Goal: Task Accomplishment & Management: Manage account settings

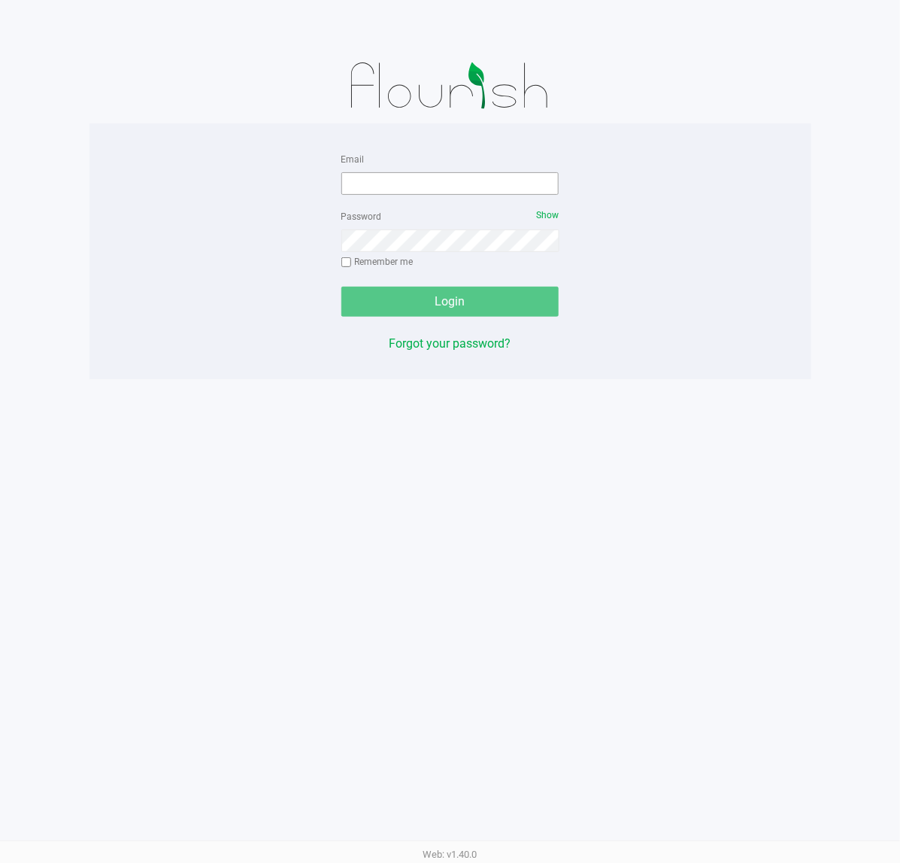
drag, startPoint x: 0, startPoint y: 0, endPoint x: 448, endPoint y: 193, distance: 487.8
click at [674, 388] on div "Email Password Show Remember me Login Forgot your password? Web: v1.40.0" at bounding box center [450, 431] width 900 height 863
click at [431, 192] on input "Email" at bounding box center [450, 183] width 218 height 23
type input "[EMAIL_ADDRESS][DOMAIN_NAME]"
click at [429, 254] on div "Password Show Remember me" at bounding box center [450, 241] width 218 height 68
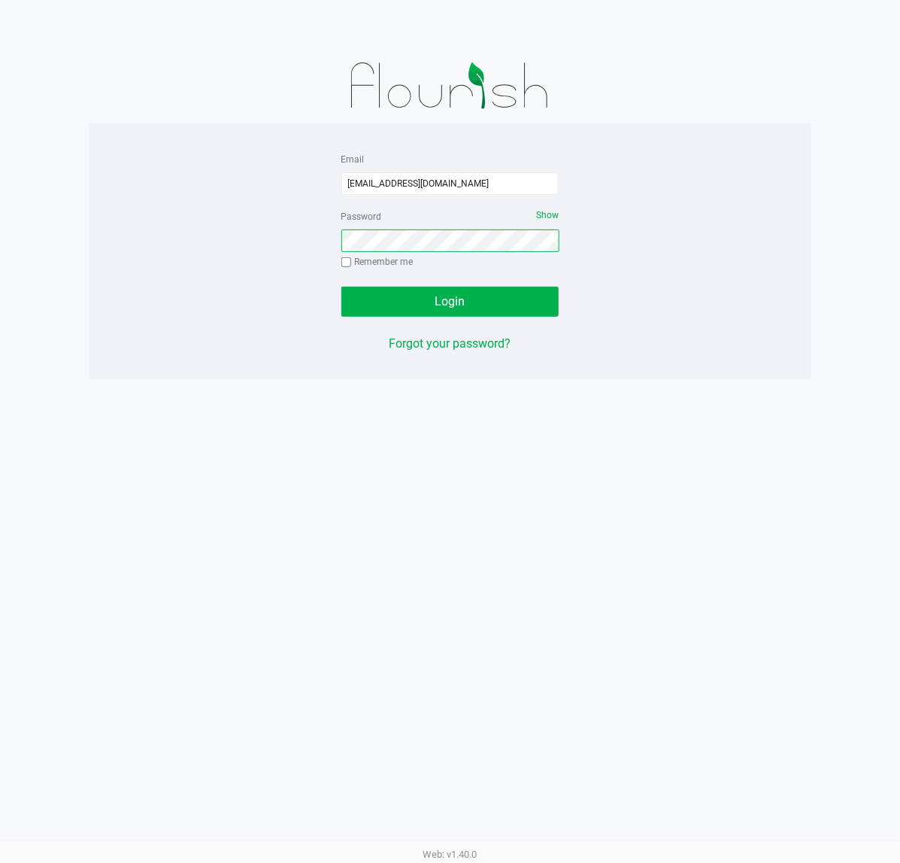
click at [341, 287] on button "Login" at bounding box center [450, 302] width 218 height 30
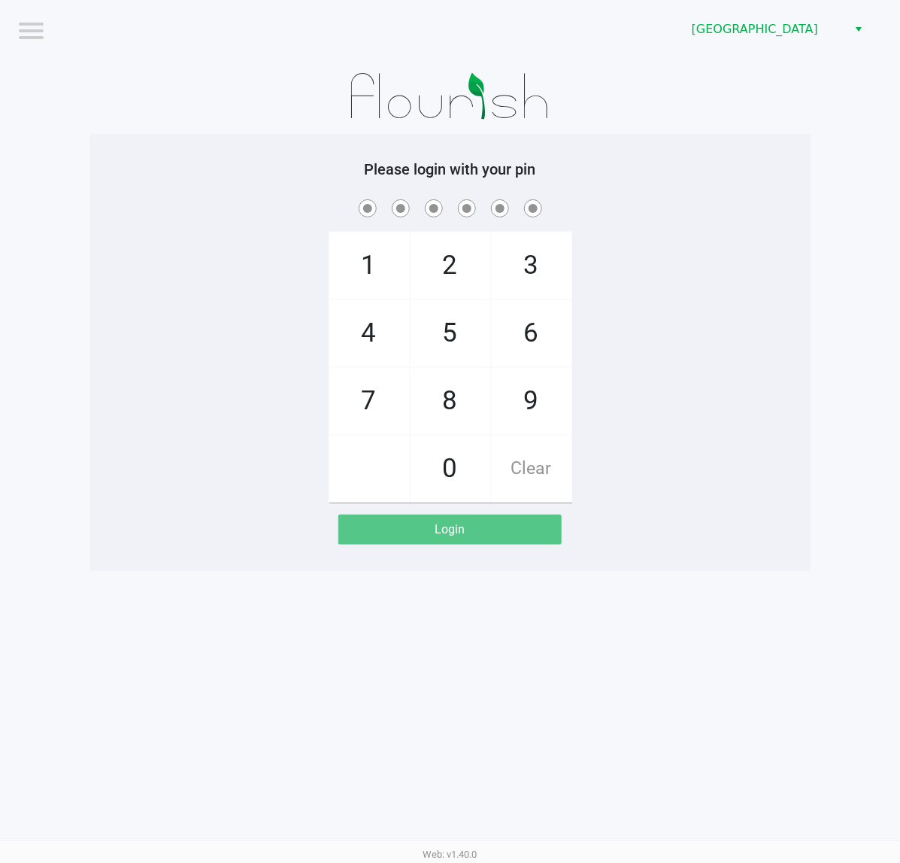
click at [723, 254] on div "1 4 7 2 5 8 0 3 6 9 Clear" at bounding box center [450, 349] width 722 height 306
checkbox input "true"
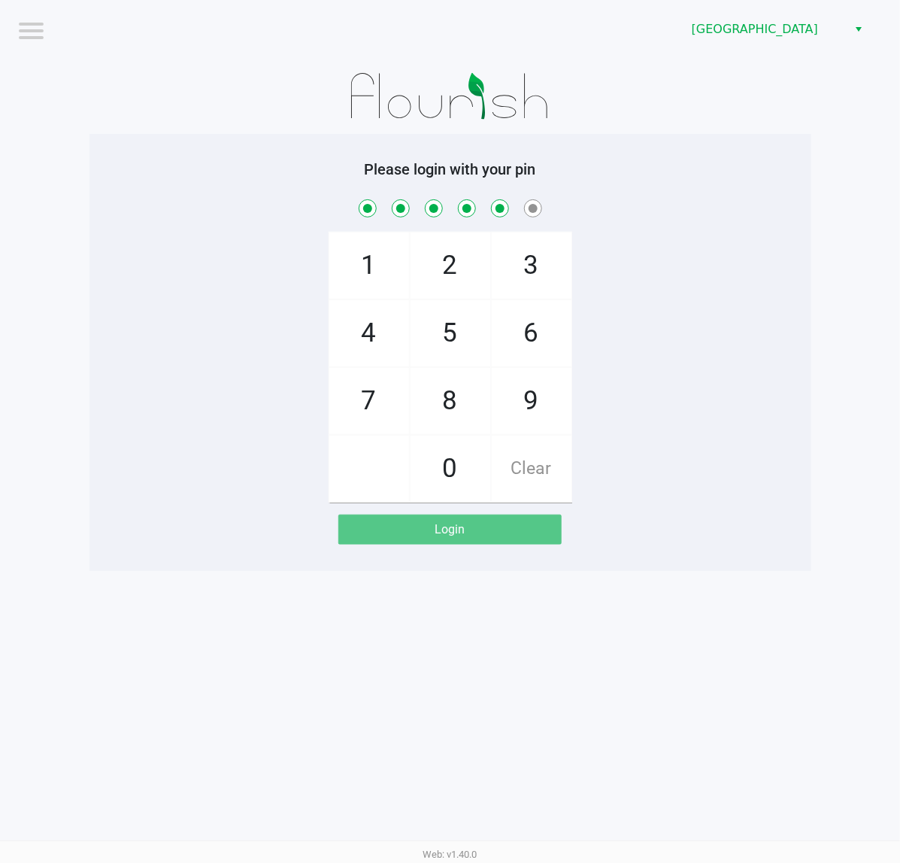
checkbox input "true"
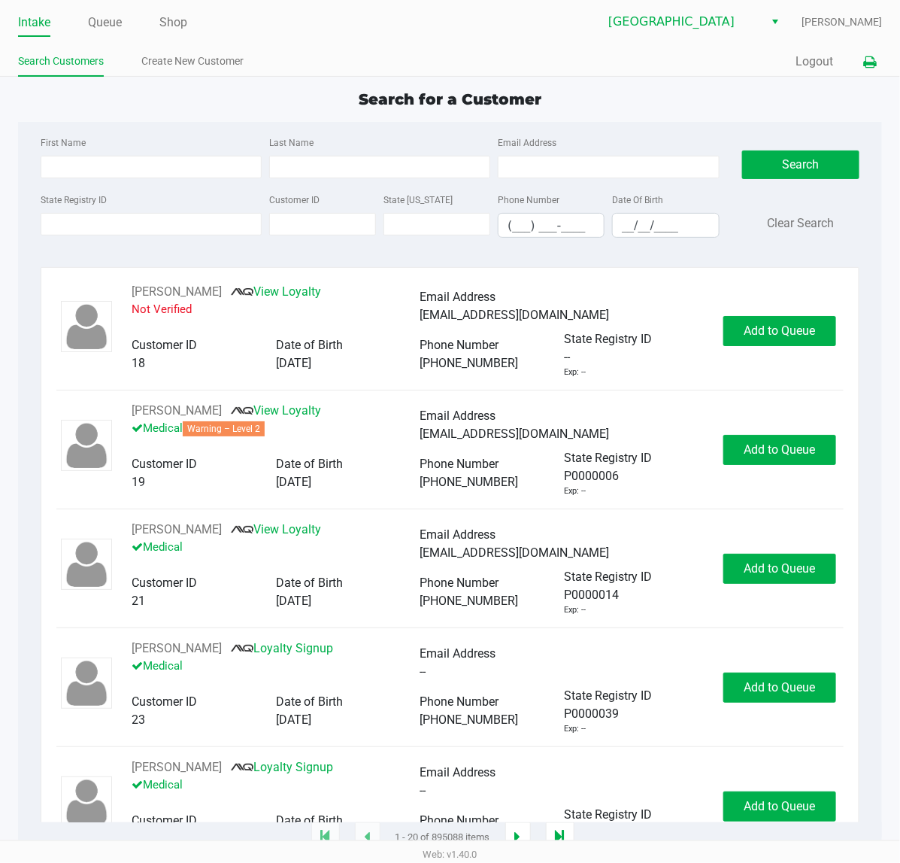
click at [866, 65] on icon at bounding box center [869, 62] width 13 height 11
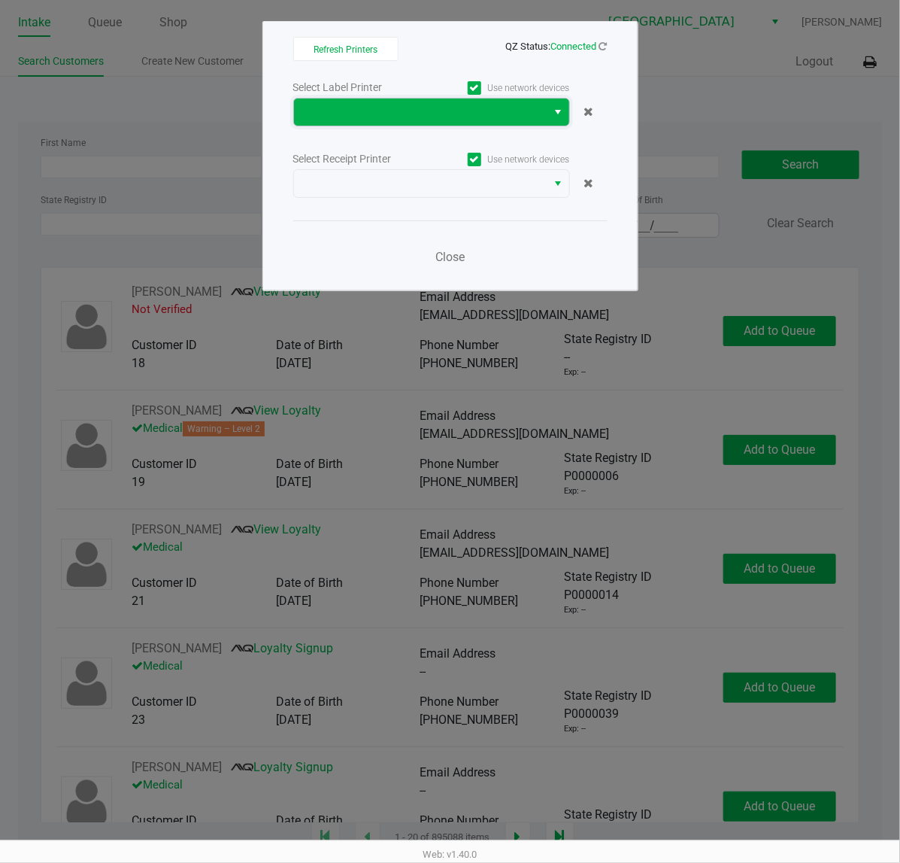
click at [505, 113] on span at bounding box center [420, 112] width 235 height 18
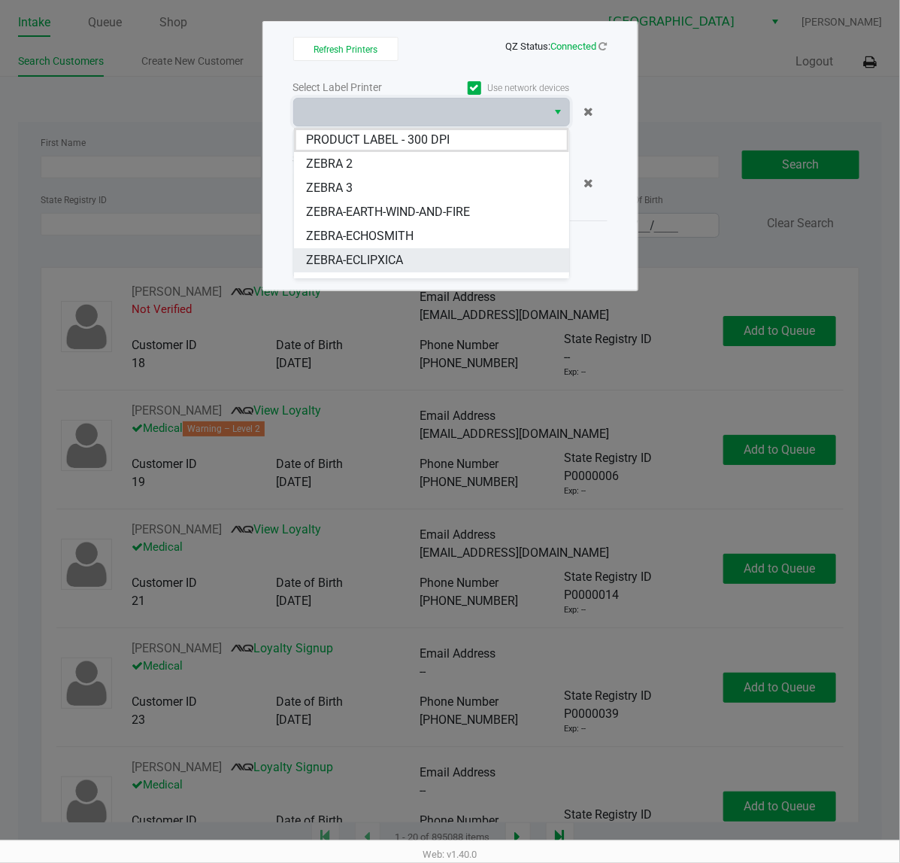
click at [411, 259] on li "ZEBRA-ECLIPXICA" at bounding box center [431, 260] width 275 height 24
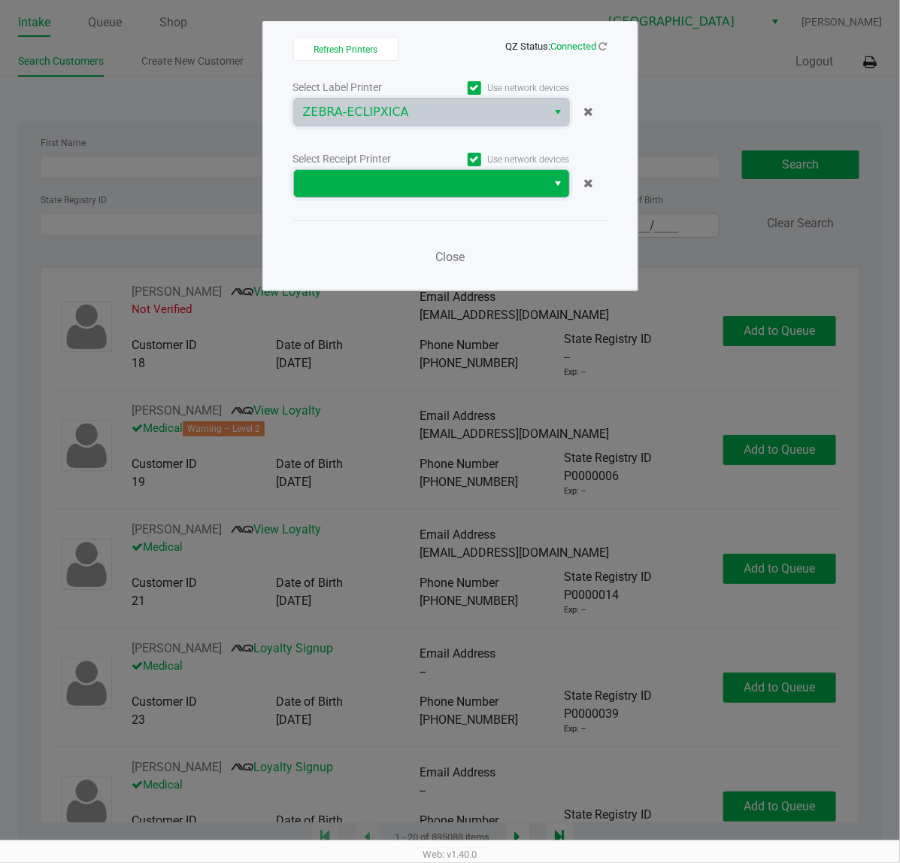
click at [446, 174] on span at bounding box center [420, 183] width 235 height 18
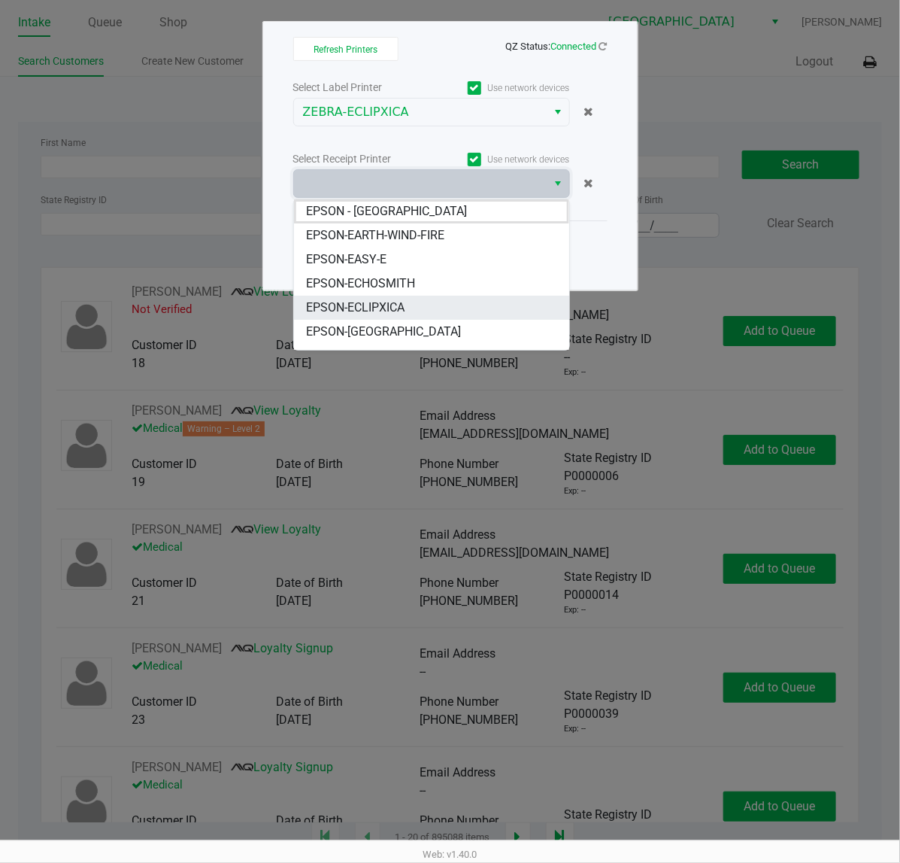
click at [423, 312] on li "EPSON-ECLIPXICA" at bounding box center [431, 308] width 275 height 24
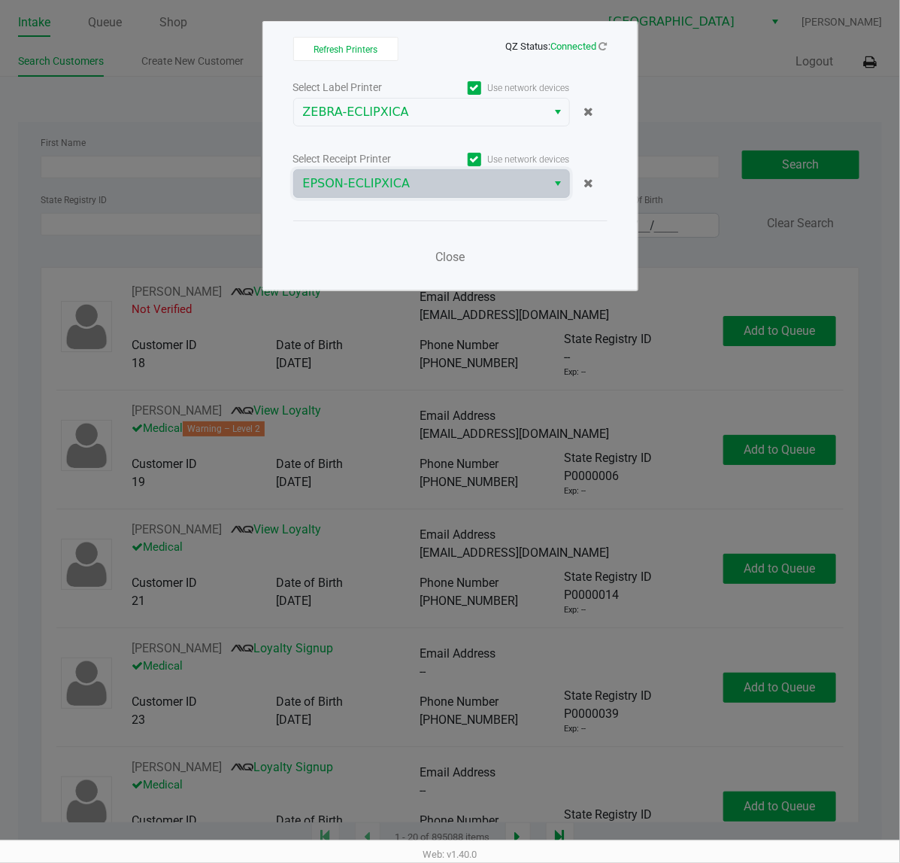
click at [490, 246] on div "Close" at bounding box center [450, 247] width 314 height 55
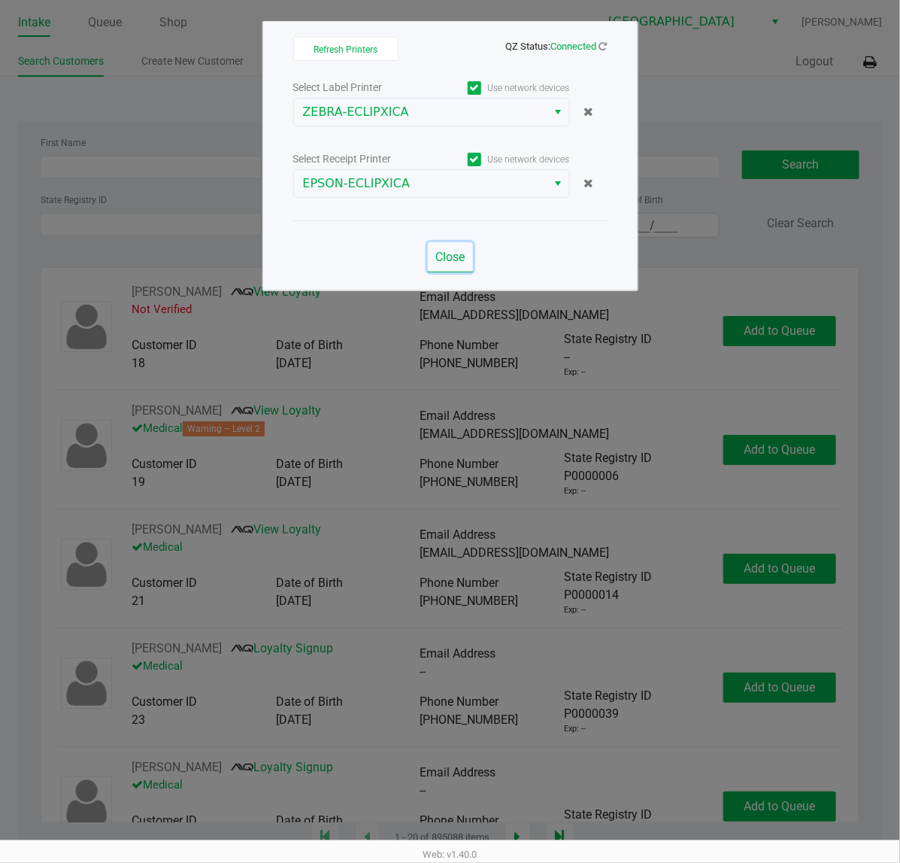
click at [450, 262] on span "Close" at bounding box center [449, 257] width 29 height 14
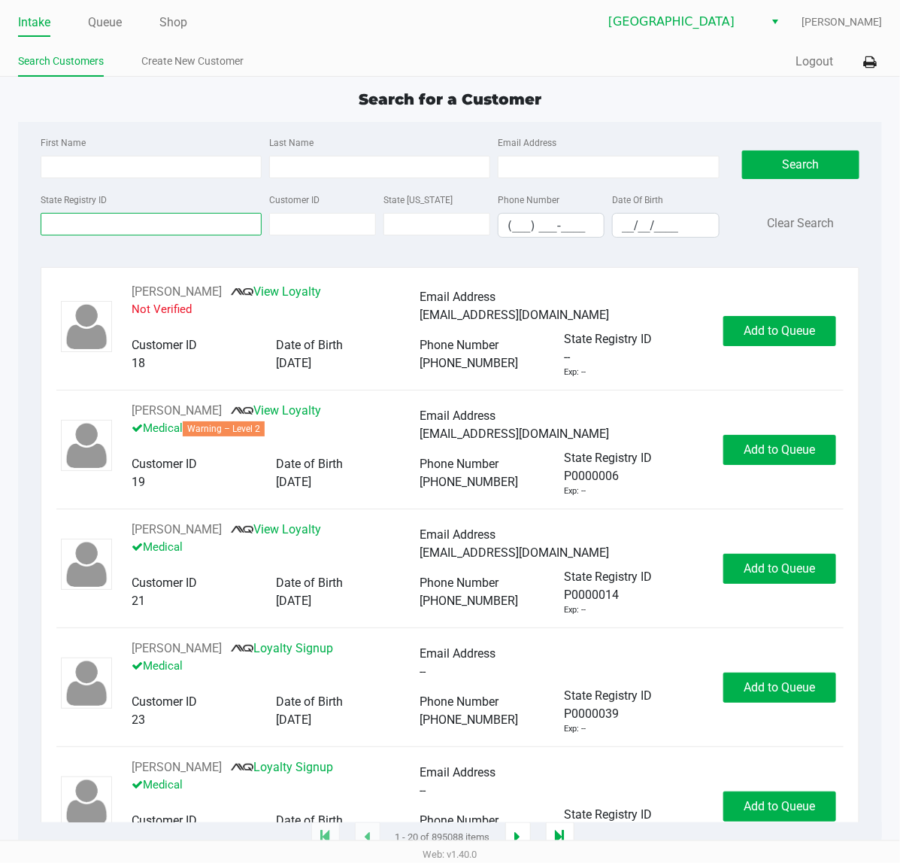
click at [90, 226] on input "State Registry ID" at bounding box center [151, 224] width 221 height 23
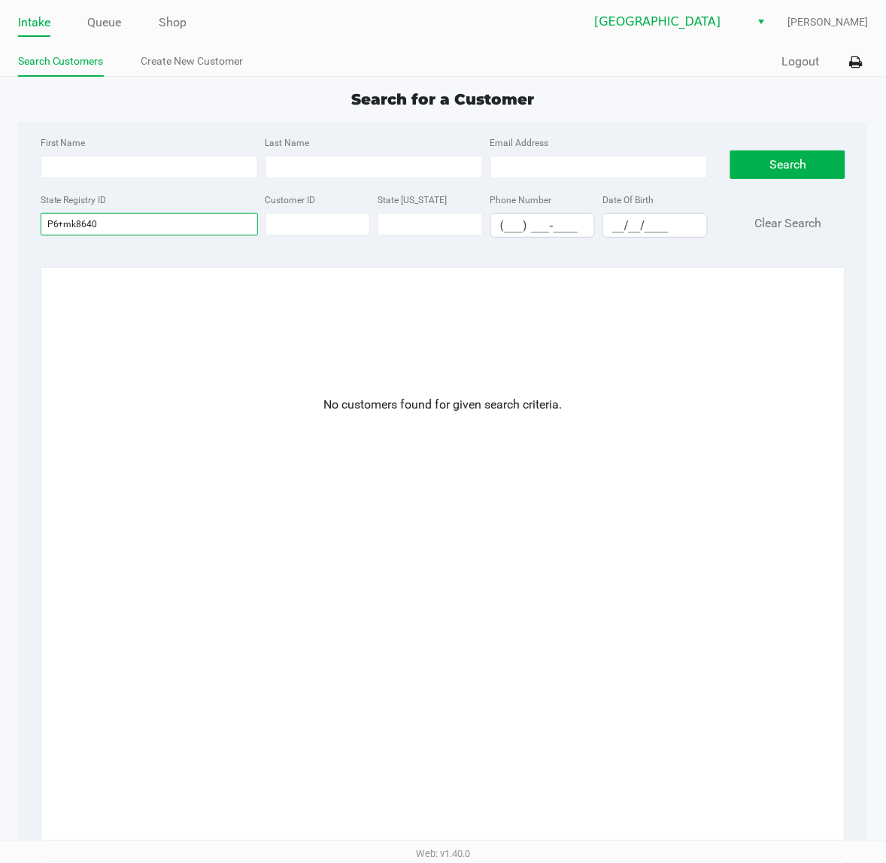
click at [65, 220] on input "P6+mk8640" at bounding box center [149, 224] width 217 height 23
type input "P6mk8640"
click at [342, 374] on div at bounding box center [443, 552] width 774 height 539
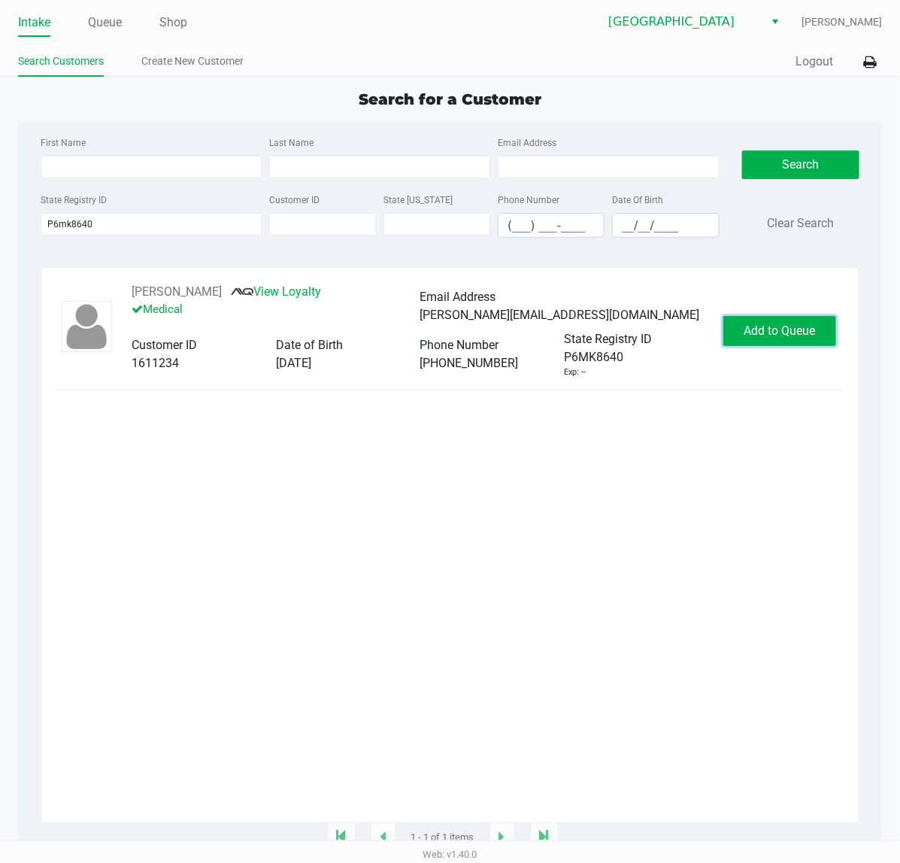
click at [782, 327] on span "Add to Queue" at bounding box center [779, 330] width 71 height 14
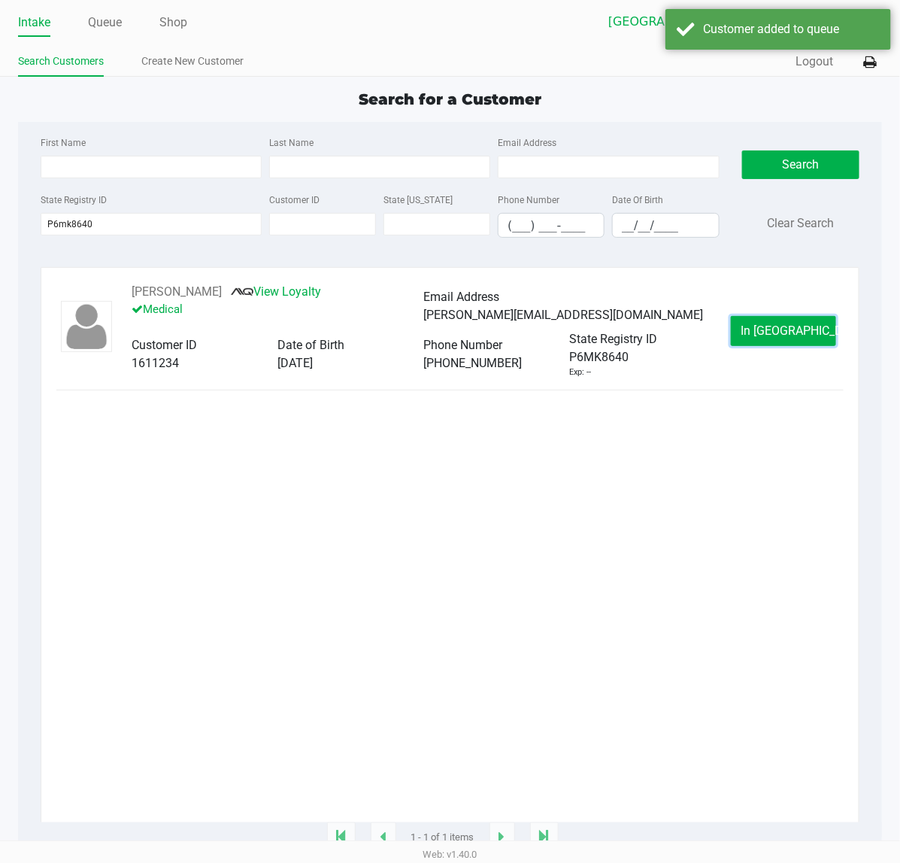
click at [768, 335] on span "In Queue" at bounding box center [804, 330] width 126 height 14
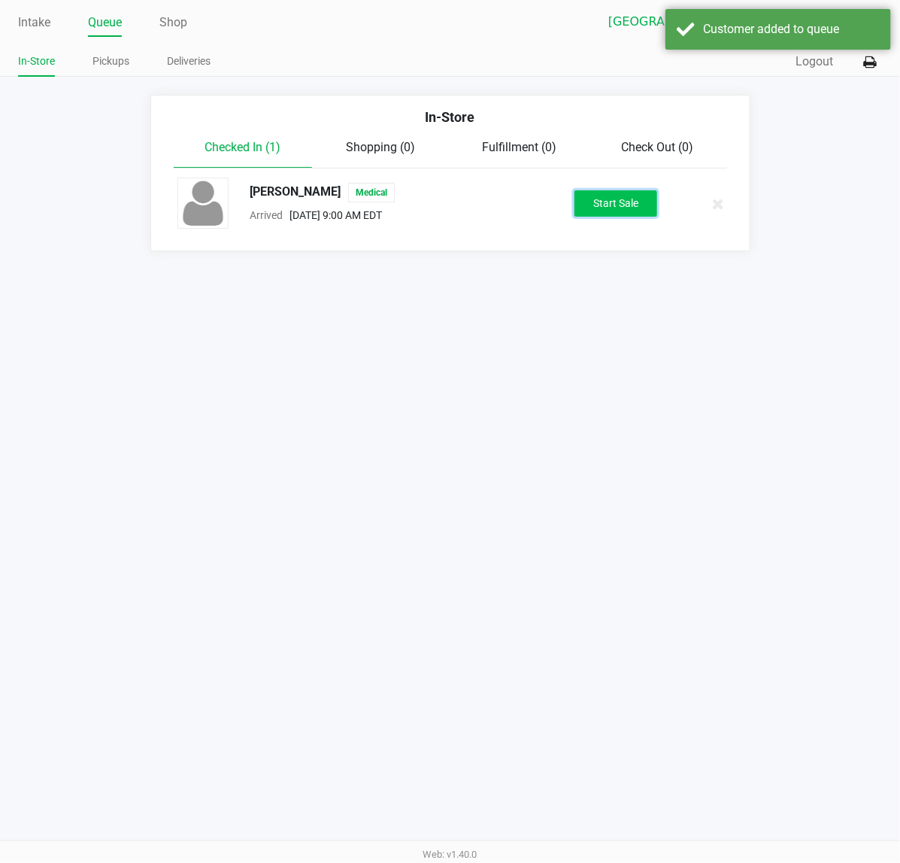
click at [600, 207] on button "Start Sale" at bounding box center [616, 203] width 83 height 26
drag, startPoint x: 678, startPoint y: 399, endPoint x: 657, endPoint y: 381, distance: 27.7
click at [675, 399] on div "Intake Queue Shop Port St. Lucie WC Jay Lester In-Store Pickups Deliveries Quic…" at bounding box center [450, 431] width 900 height 863
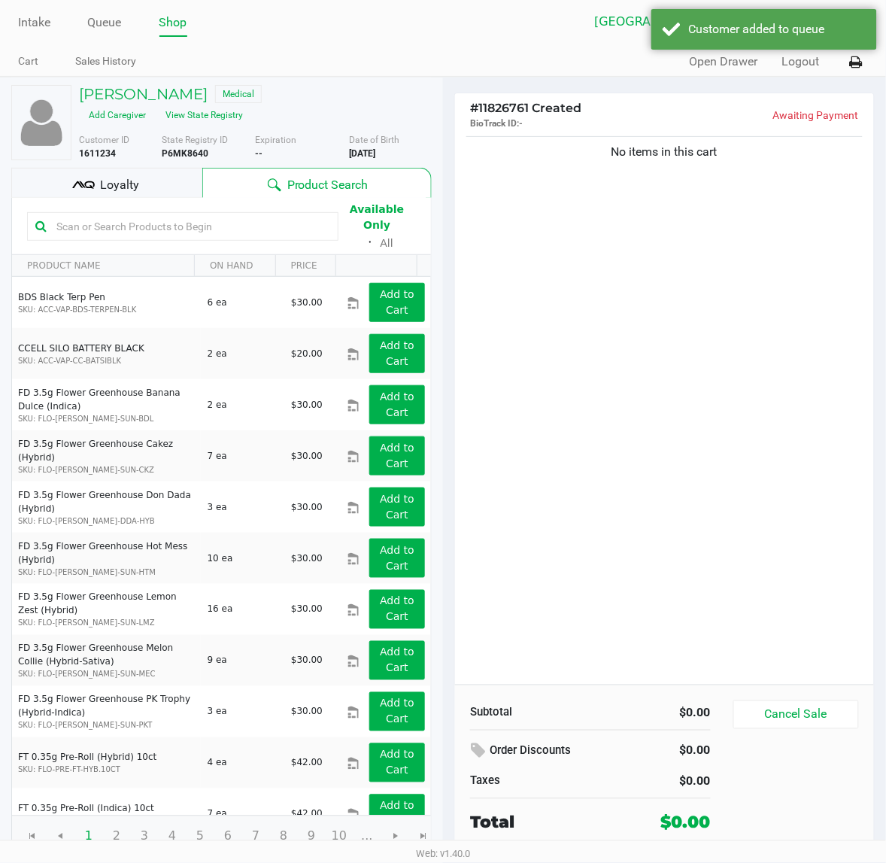
click at [713, 346] on div "No items in this cart" at bounding box center [664, 408] width 419 height 551
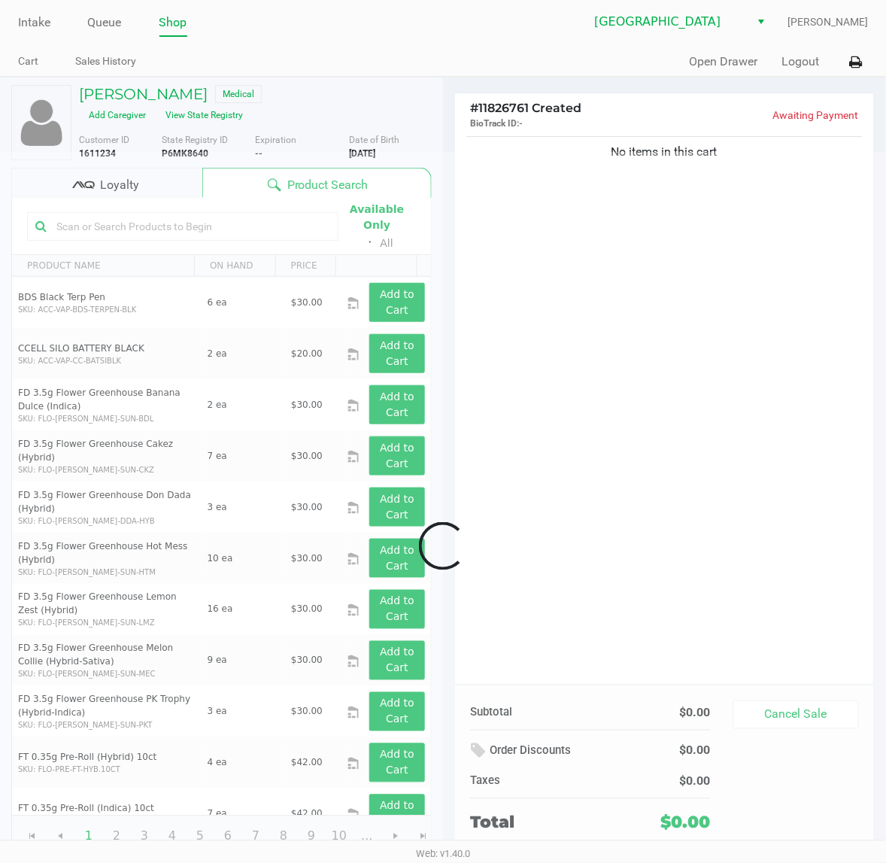
click at [667, 516] on div at bounding box center [443, 546] width 886 height 788
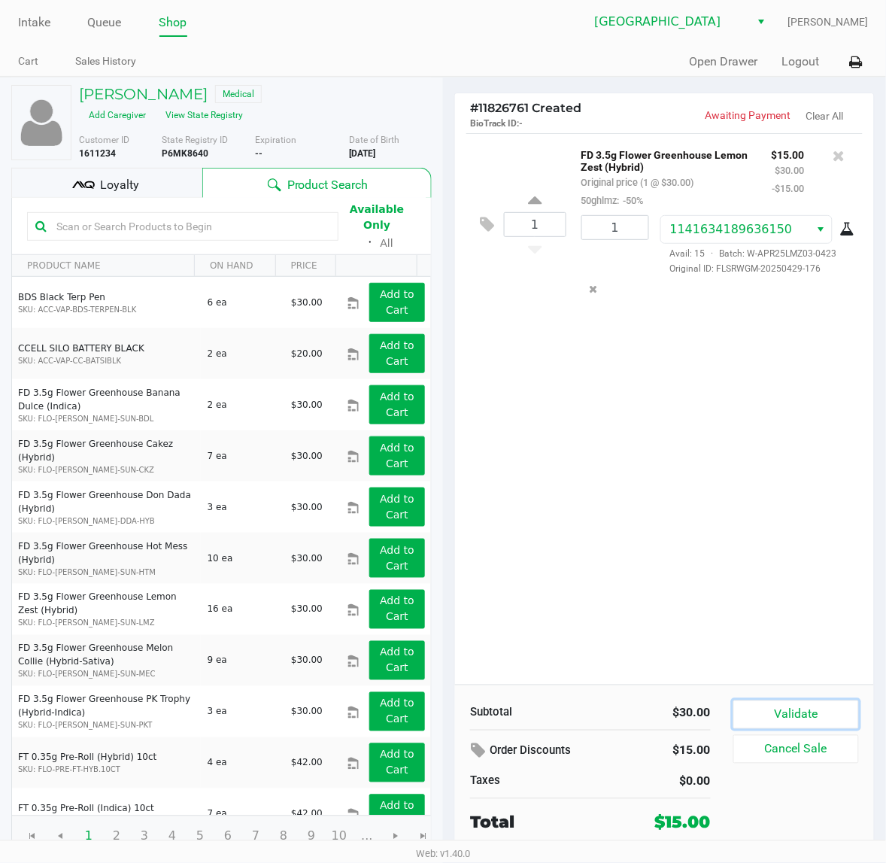
click at [766, 715] on button "Validate" at bounding box center [796, 714] width 126 height 29
drag, startPoint x: 664, startPoint y: 483, endPoint x: 629, endPoint y: 406, distance: 84.5
click at [663, 478] on div "1 FD 3.5g Flower Greenhouse Lemon Zest (Hybrid) Original price (1 @ $30.00) 50g…" at bounding box center [664, 408] width 419 height 551
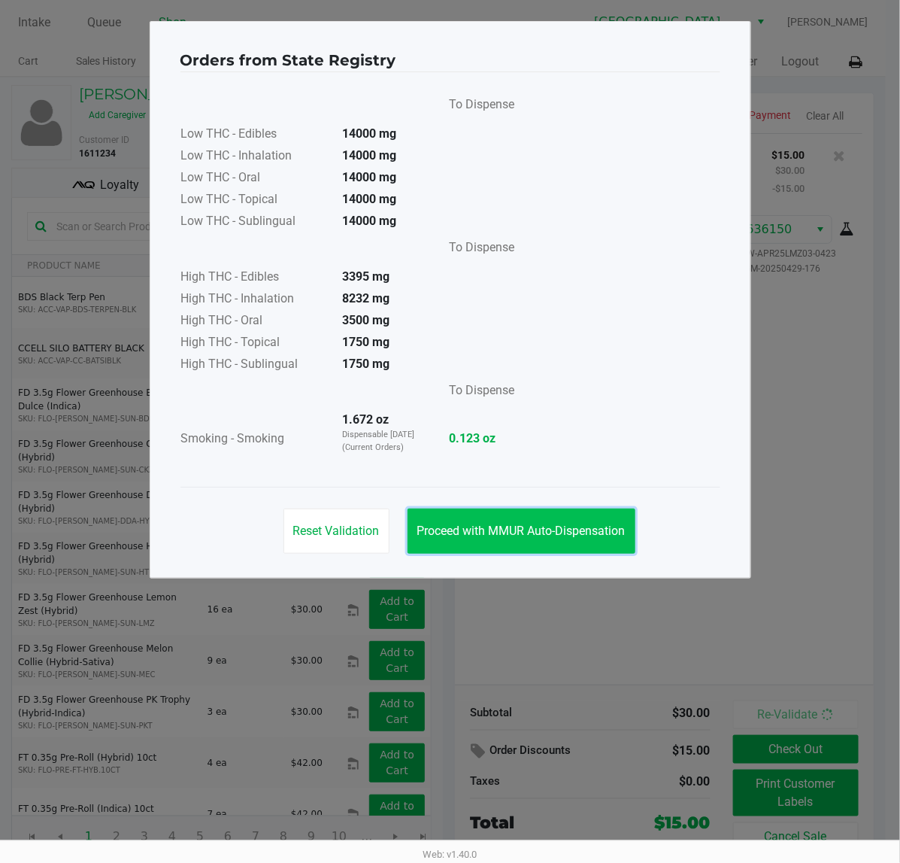
click at [592, 532] on span "Proceed with MMUR Auto-Dispensation" at bounding box center [521, 530] width 208 height 14
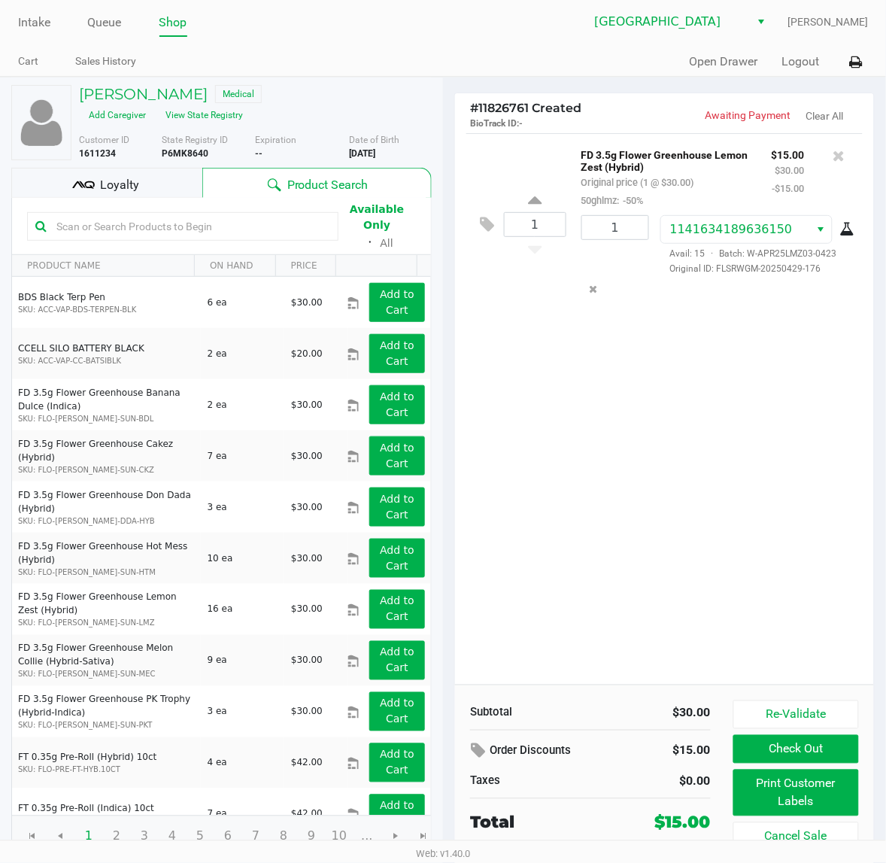
click at [685, 532] on div "Orders from State Registry To Dispense Low THC - Edibles 14000 mg Low THC - Inh…" at bounding box center [443, 261] width 602 height 557
click at [777, 816] on button "Print Customer Labels" at bounding box center [796, 792] width 126 height 47
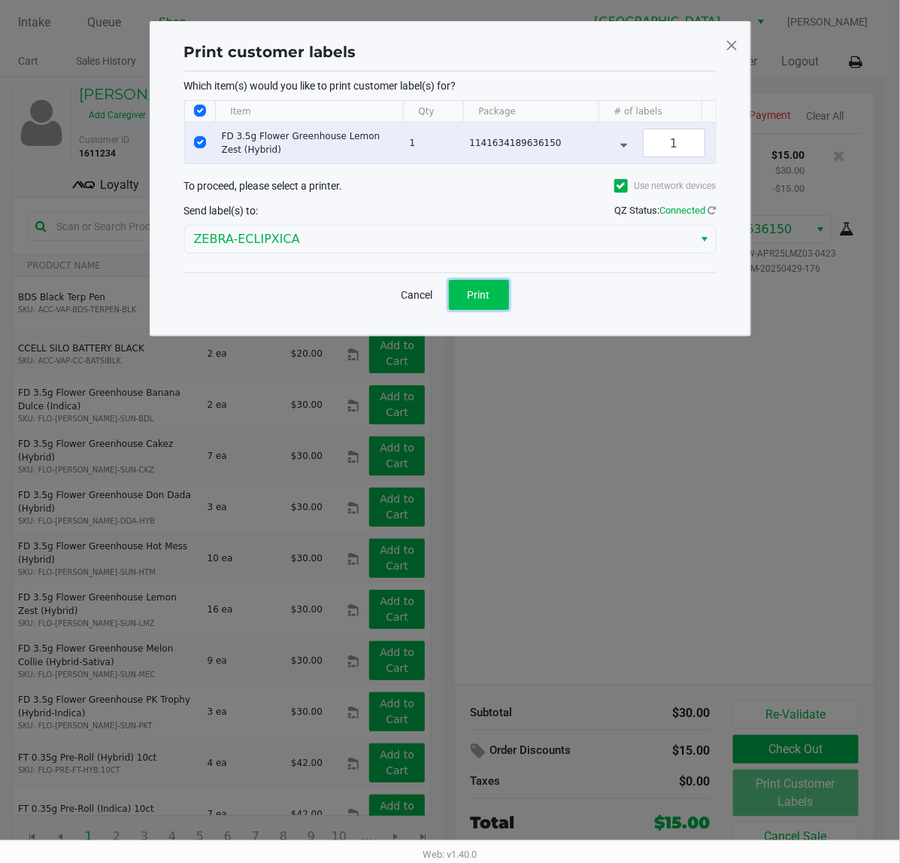
click at [470, 301] on span "Print" at bounding box center [479, 295] width 23 height 12
click at [619, 461] on ngb-modal-window "Print customer labels Which item(s) would you like to print customer label(s) f…" at bounding box center [450, 431] width 900 height 863
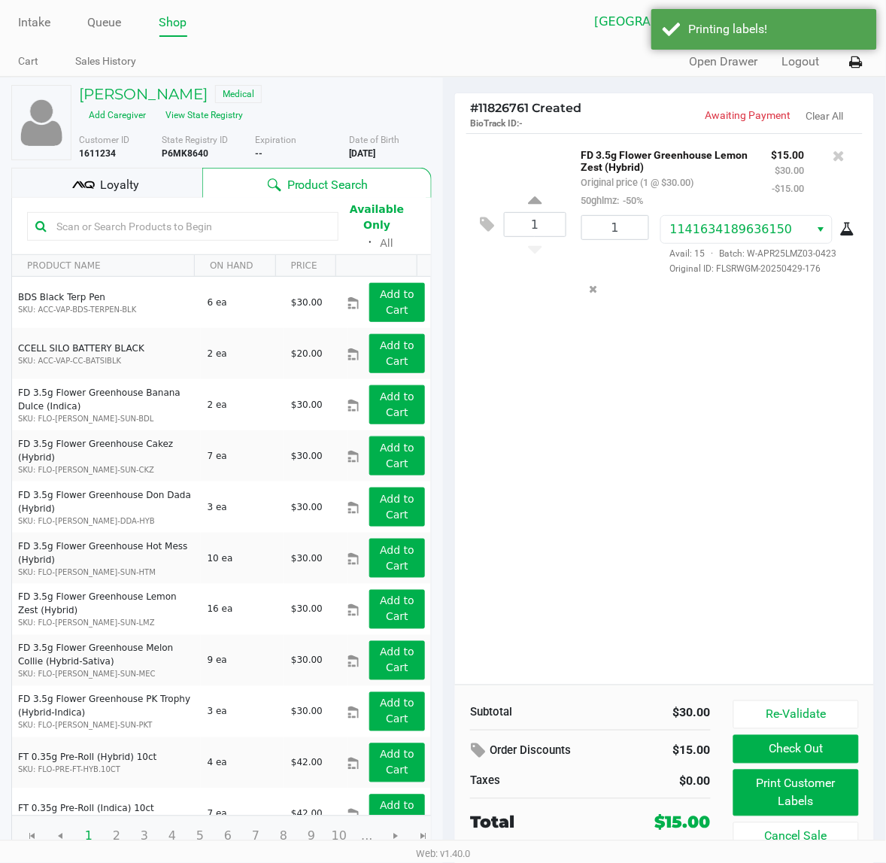
click at [102, 196] on div "Loyalty" at bounding box center [106, 183] width 191 height 30
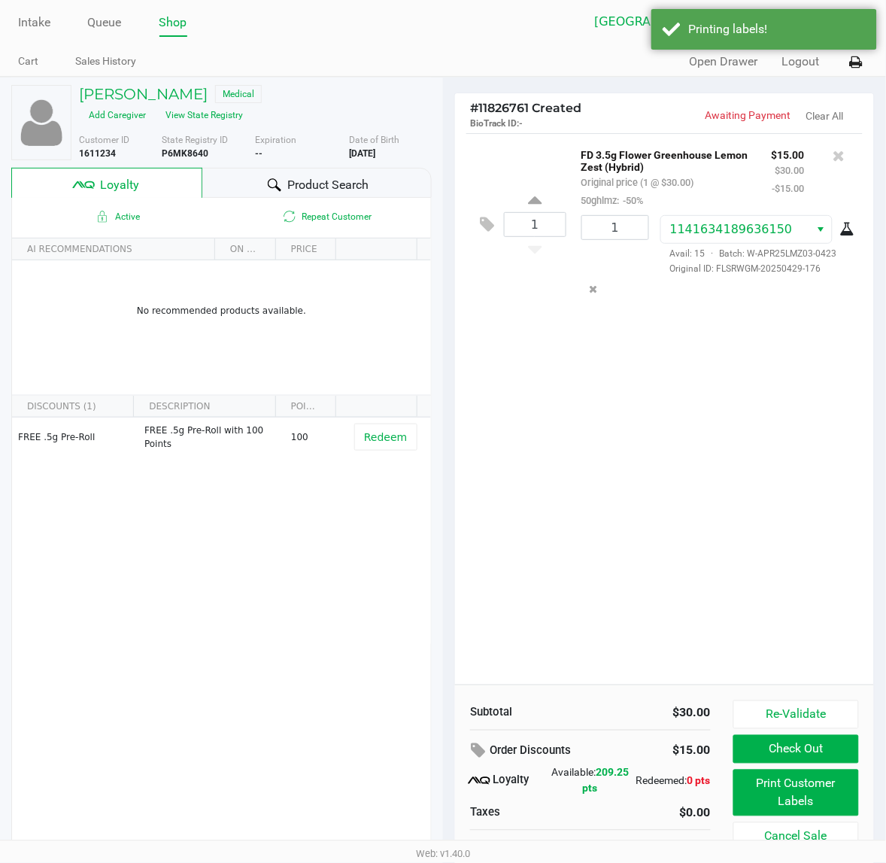
click at [607, 530] on div "1 FD 3.5g Flower Greenhouse Lemon Zest (Hybrid) Original price (1 @ $30.00) 50g…" at bounding box center [664, 408] width 419 height 551
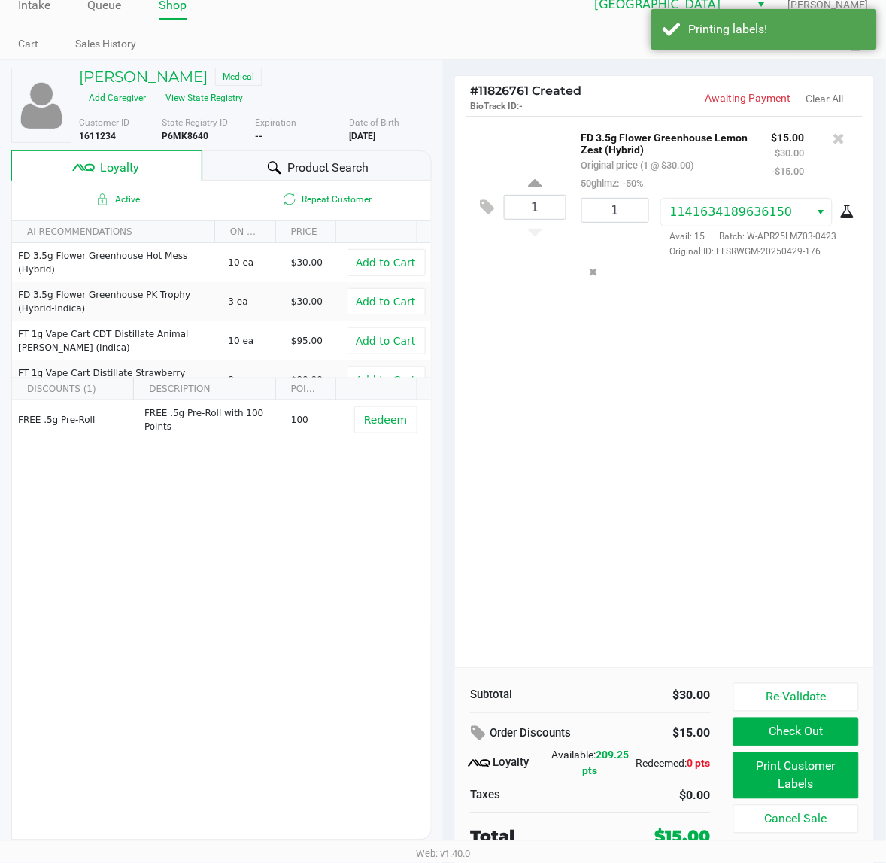
scroll to position [21, 0]
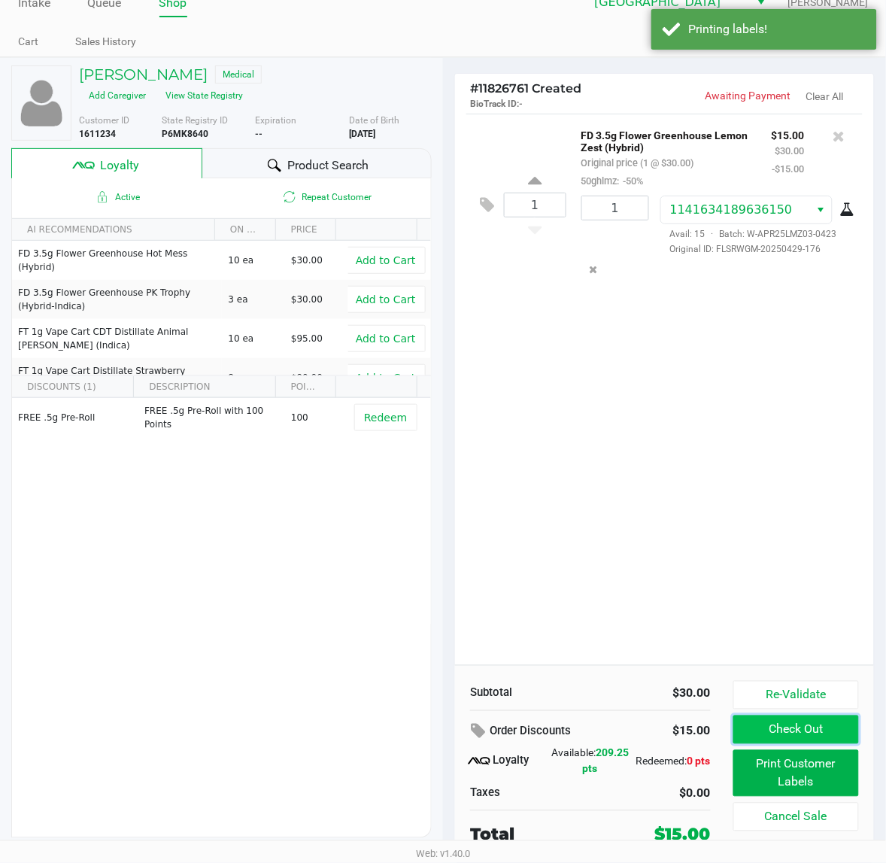
click at [793, 728] on button "Check Out" at bounding box center [796, 729] width 126 height 29
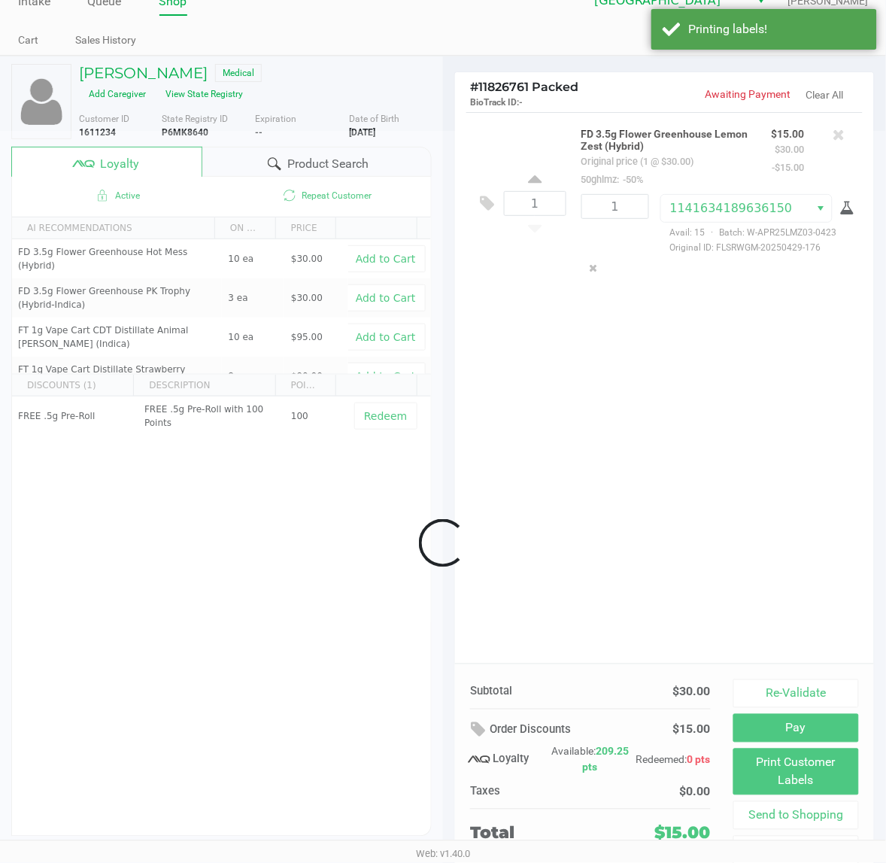
click at [587, 486] on div "Loading JUSTIN HAYNES Medical Add Caregiver View State Registry Customer ID 161…" at bounding box center [443, 468] width 886 height 824
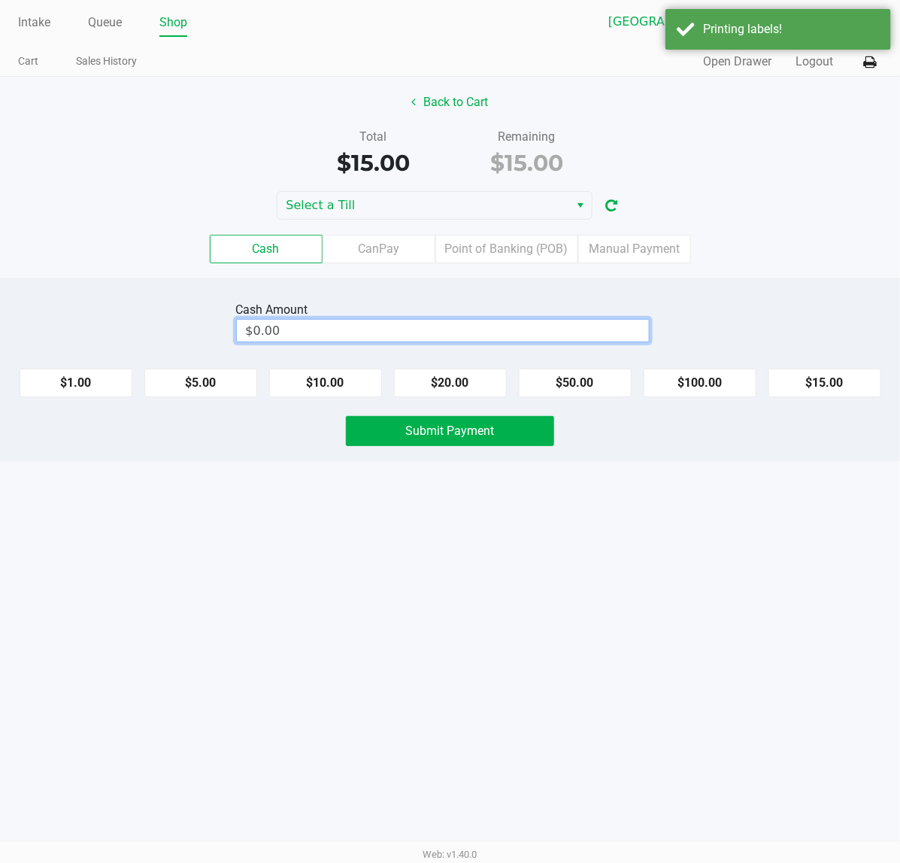
type input "0"
click at [493, 326] on input "0" at bounding box center [443, 331] width 412 height 22
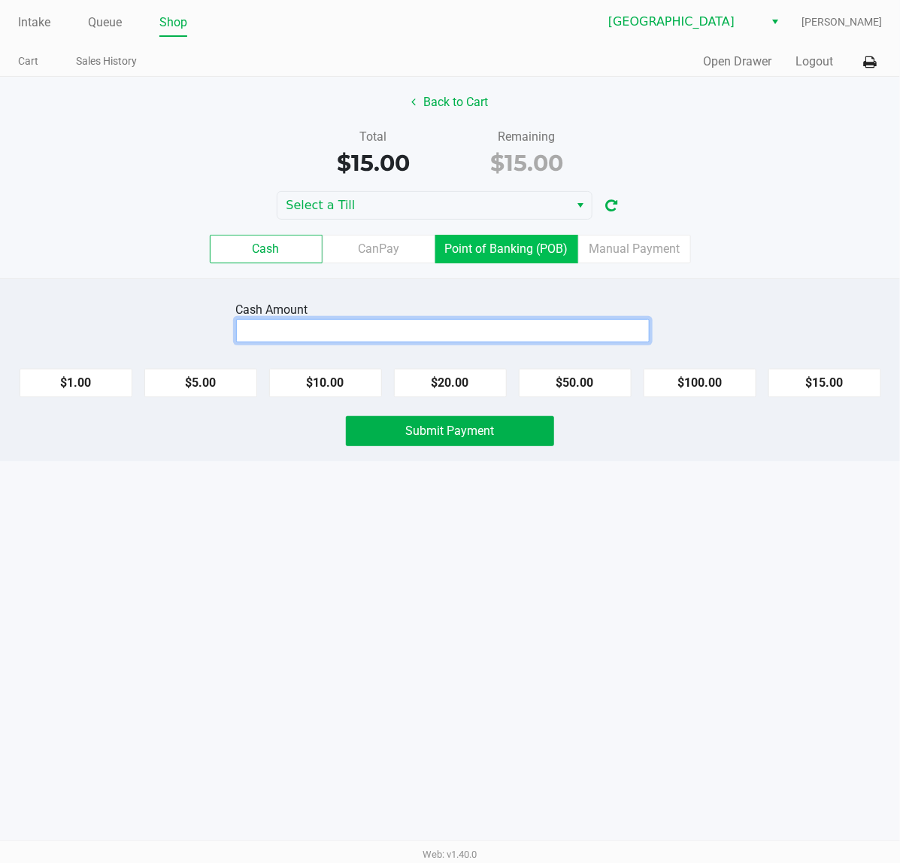
click at [528, 252] on label "Point of Banking (POB)" at bounding box center [506, 249] width 143 height 29
click at [0, 0] on 7 "Point of Banking (POB)" at bounding box center [0, 0] width 0 height 0
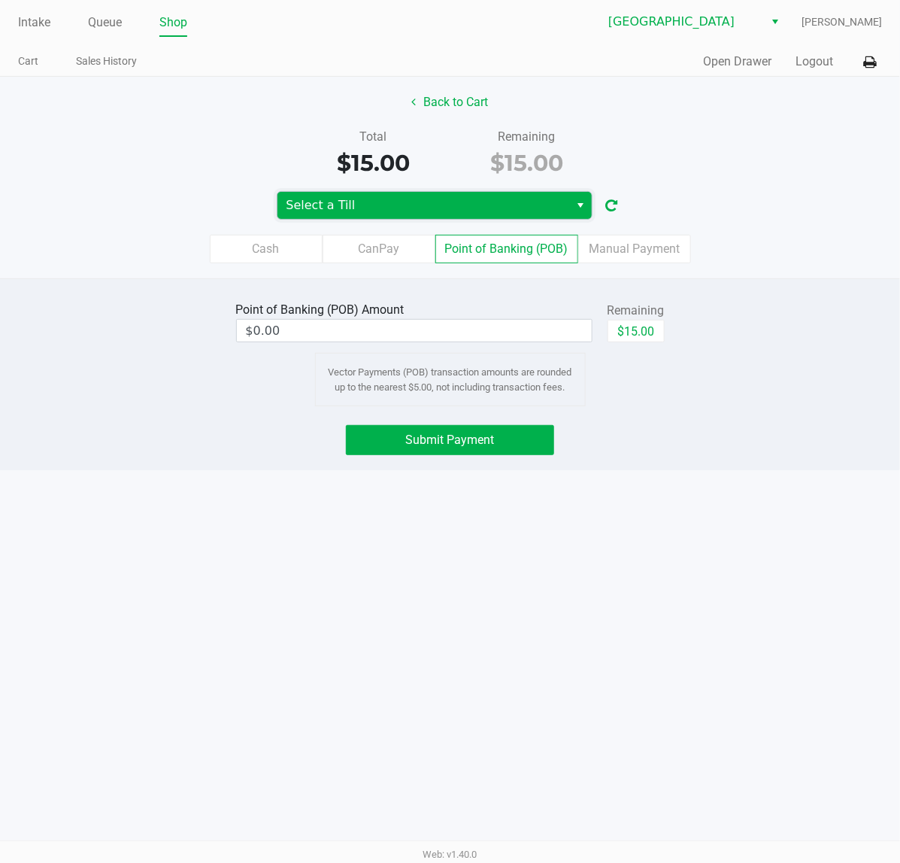
click at [528, 208] on span "Select a Till" at bounding box center [424, 205] width 274 height 18
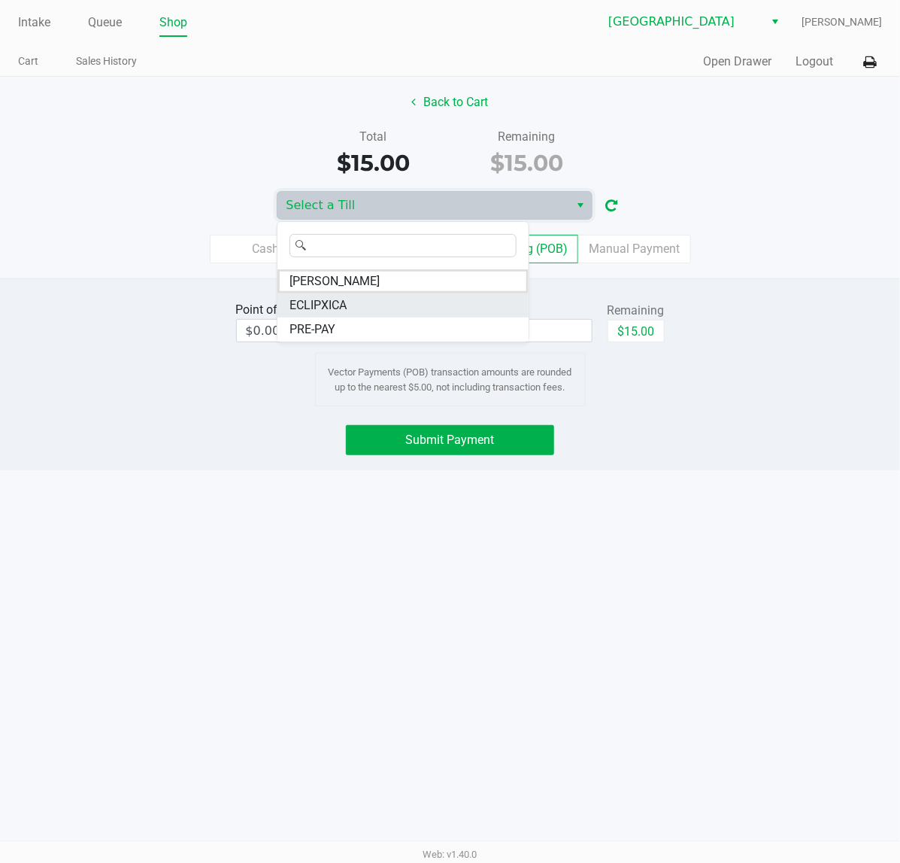
click at [405, 298] on li "ECLIPXICA" at bounding box center [402, 305] width 251 height 24
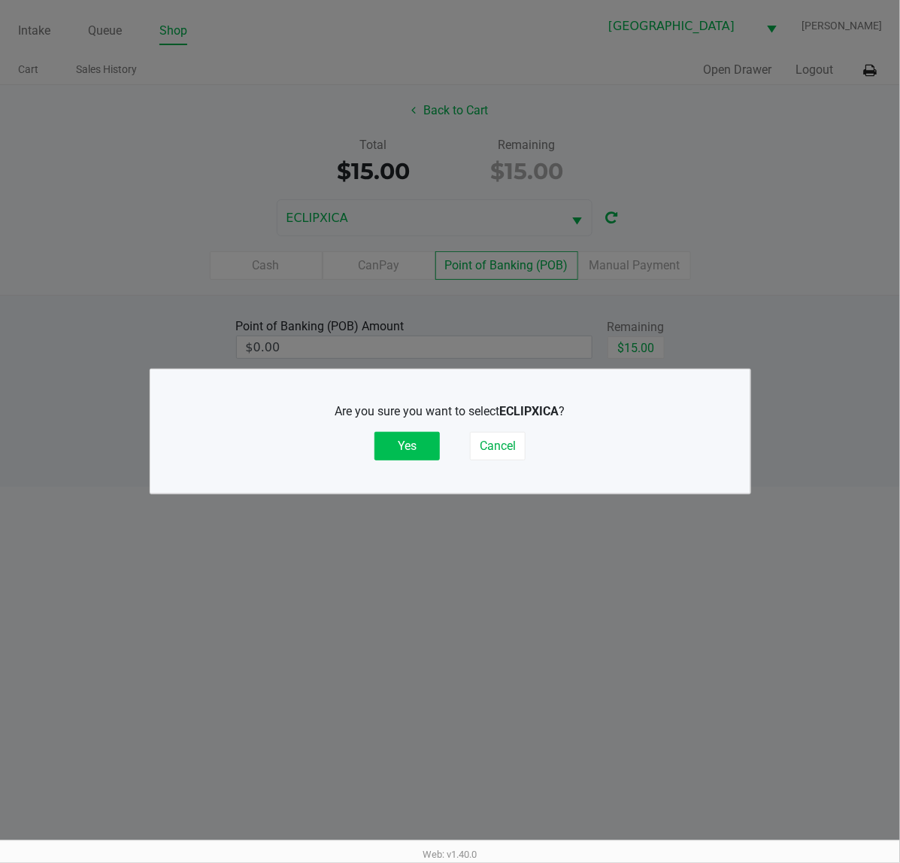
click at [419, 441] on button "Yes" at bounding box center [406, 446] width 65 height 29
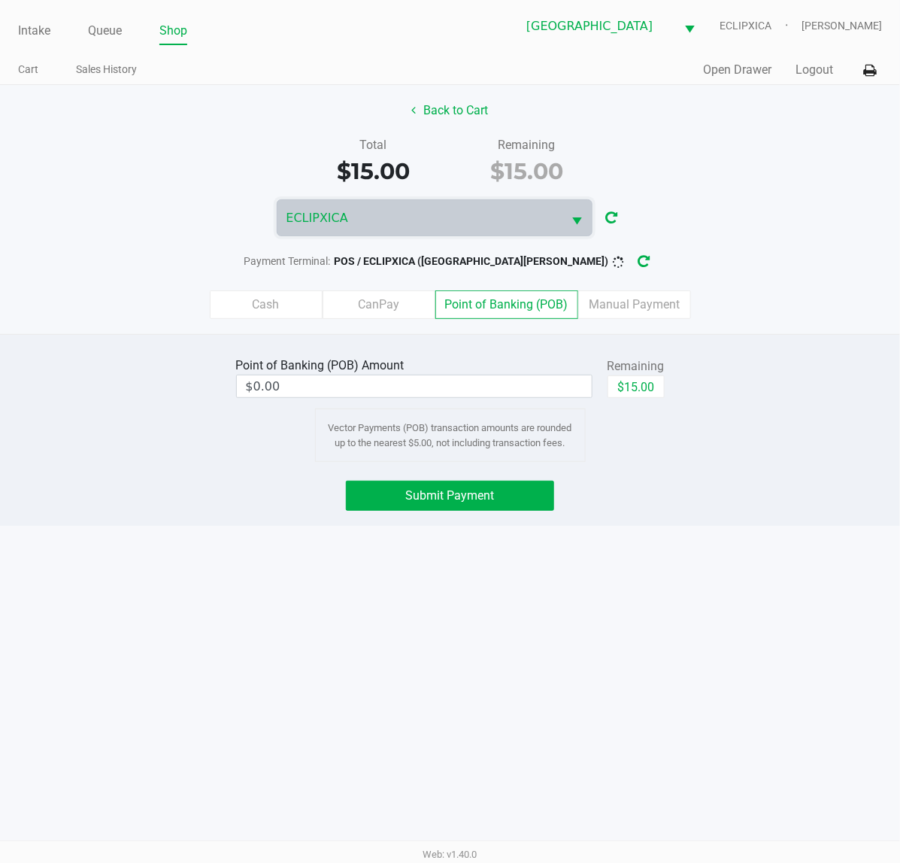
click at [640, 371] on div "Remaining" at bounding box center [636, 366] width 57 height 18
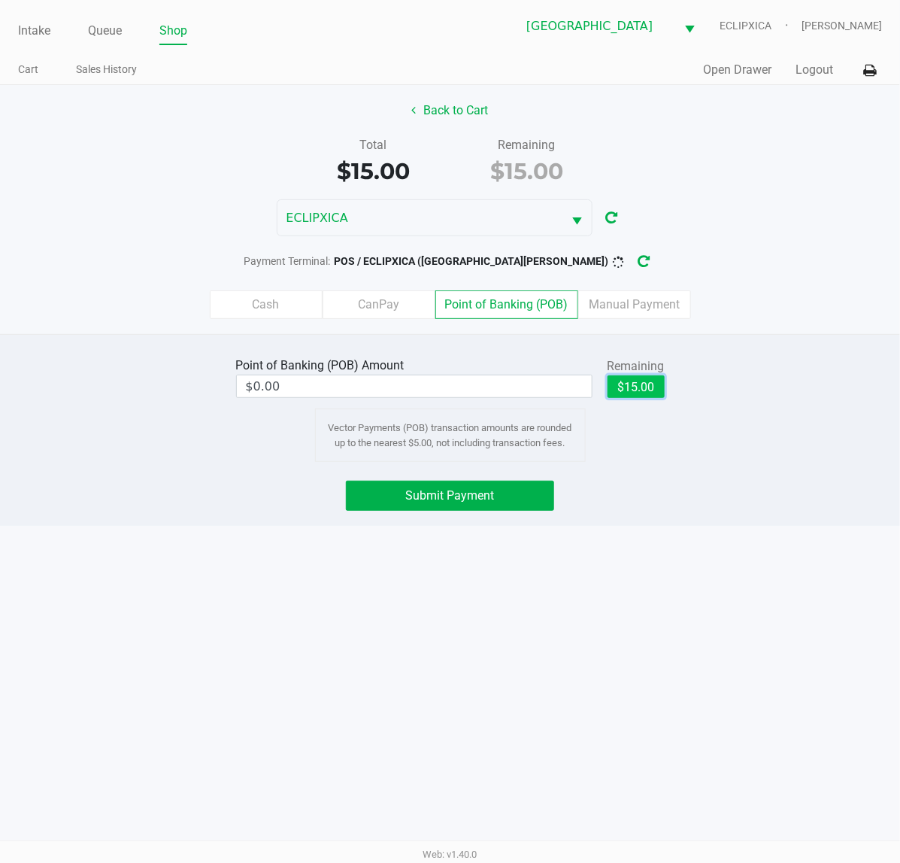
drag, startPoint x: 626, startPoint y: 389, endPoint x: 583, endPoint y: 438, distance: 65.6
click at [626, 390] on button "$15.00" at bounding box center [636, 386] width 57 height 23
type input "$15.00"
click at [504, 500] on button "Submit Payment" at bounding box center [450, 496] width 208 height 30
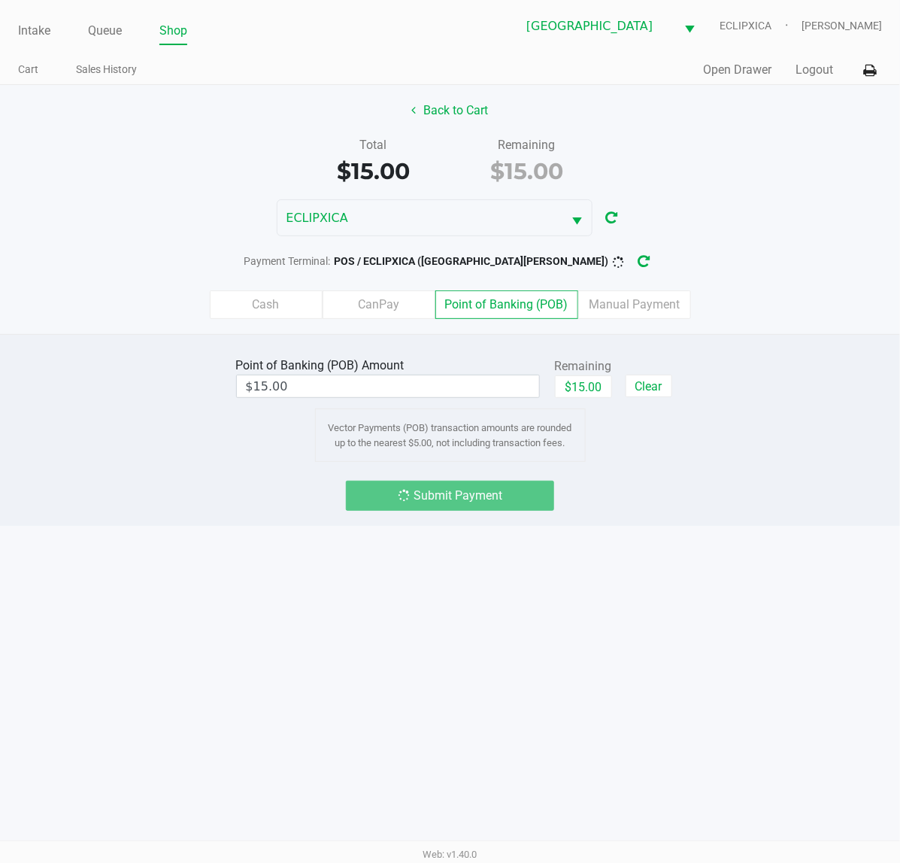
click at [587, 494] on div "Submit Payment" at bounding box center [450, 496] width 923 height 30
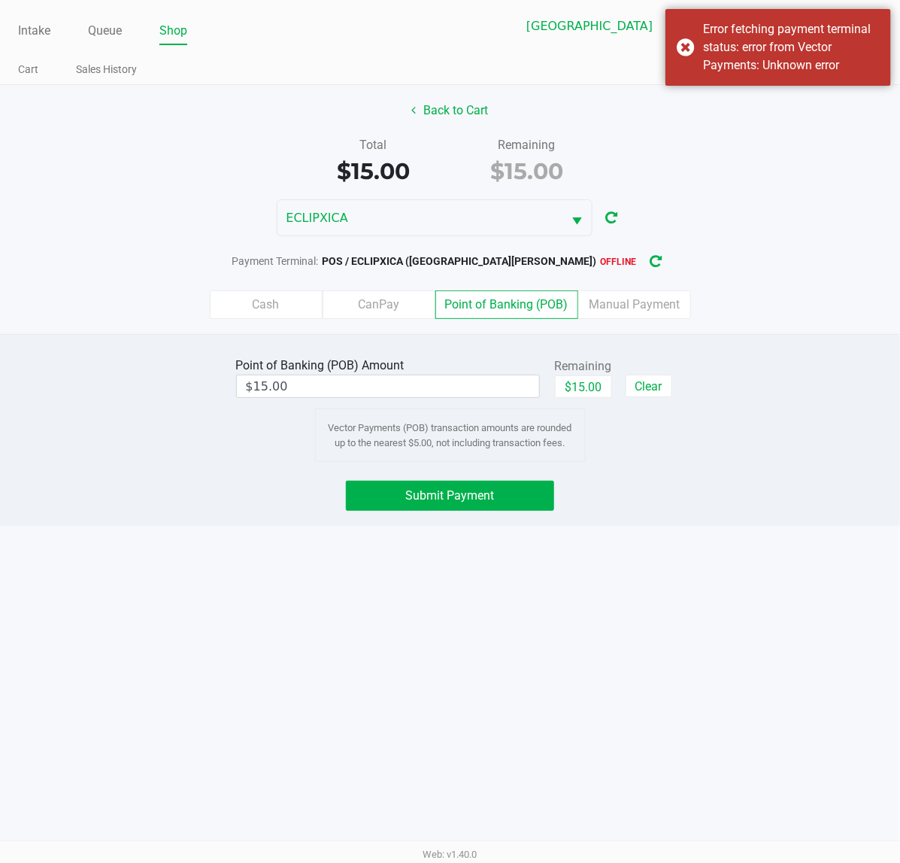
click at [554, 499] on div "Submit Payment" at bounding box center [450, 496] width 231 height 30
click at [538, 502] on button "Submit Payment" at bounding box center [450, 496] width 208 height 30
click at [704, 538] on div "Intake Queue Shop Port St. Lucie WC ECLIPXICA Jay Lester Cart Sales History Qui…" at bounding box center [450, 431] width 900 height 863
click at [411, 499] on span "Submit Payment" at bounding box center [450, 495] width 89 height 14
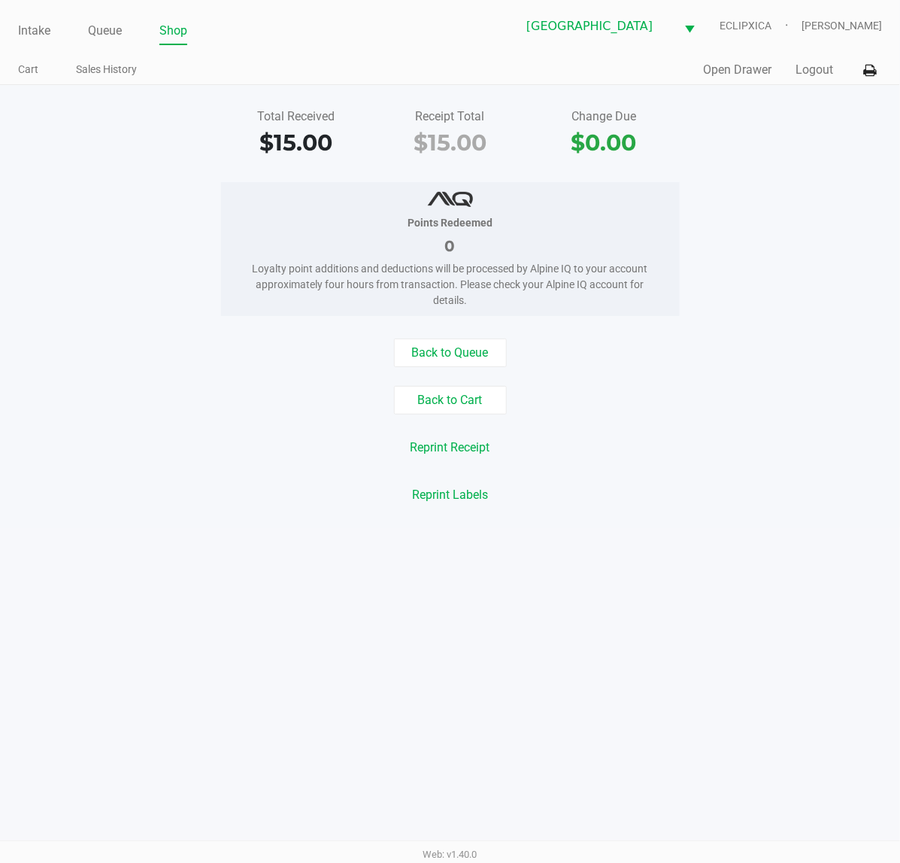
click at [504, 757] on div "Intake Queue Shop Port St. Lucie WC ECLIPXICA Jay Lester Cart Sales History Qui…" at bounding box center [450, 431] width 900 height 863
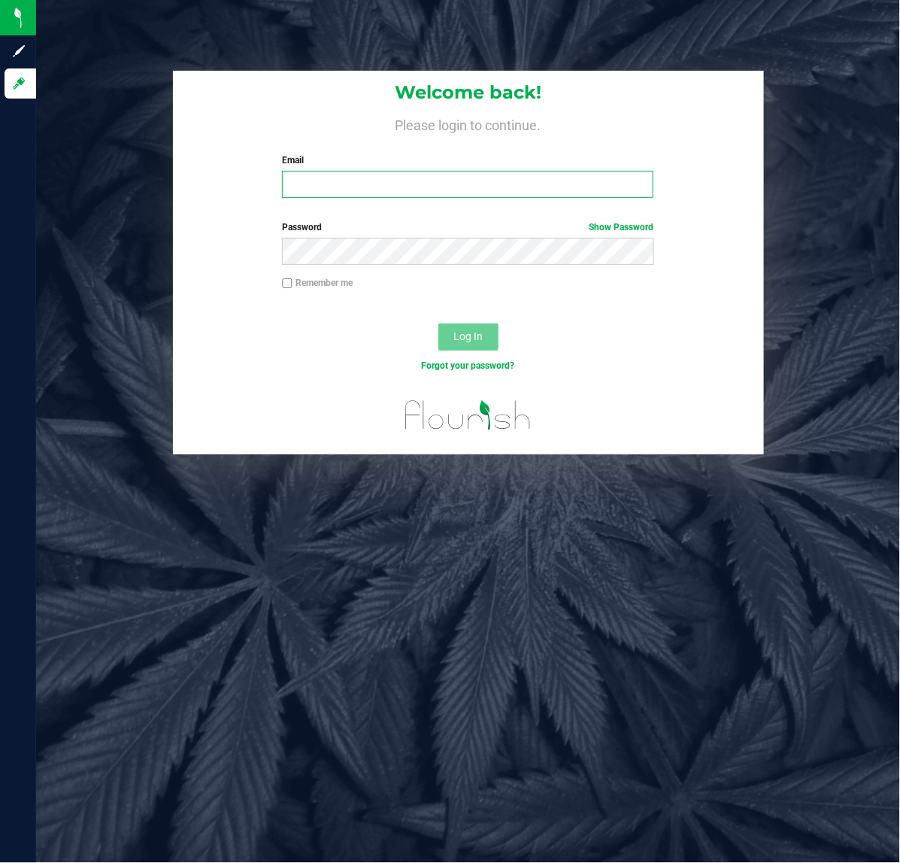
click at [474, 177] on input "Email" at bounding box center [467, 184] width 371 height 27
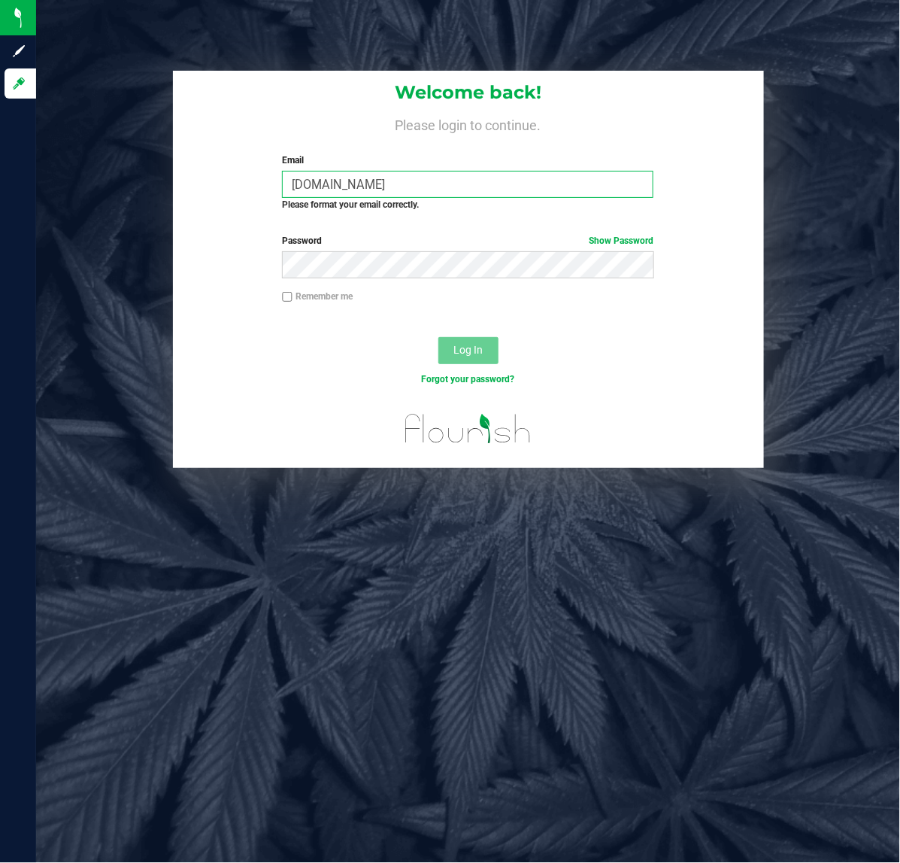
click at [302, 184] on input "[DOMAIN_NAME]" at bounding box center [467, 184] width 371 height 27
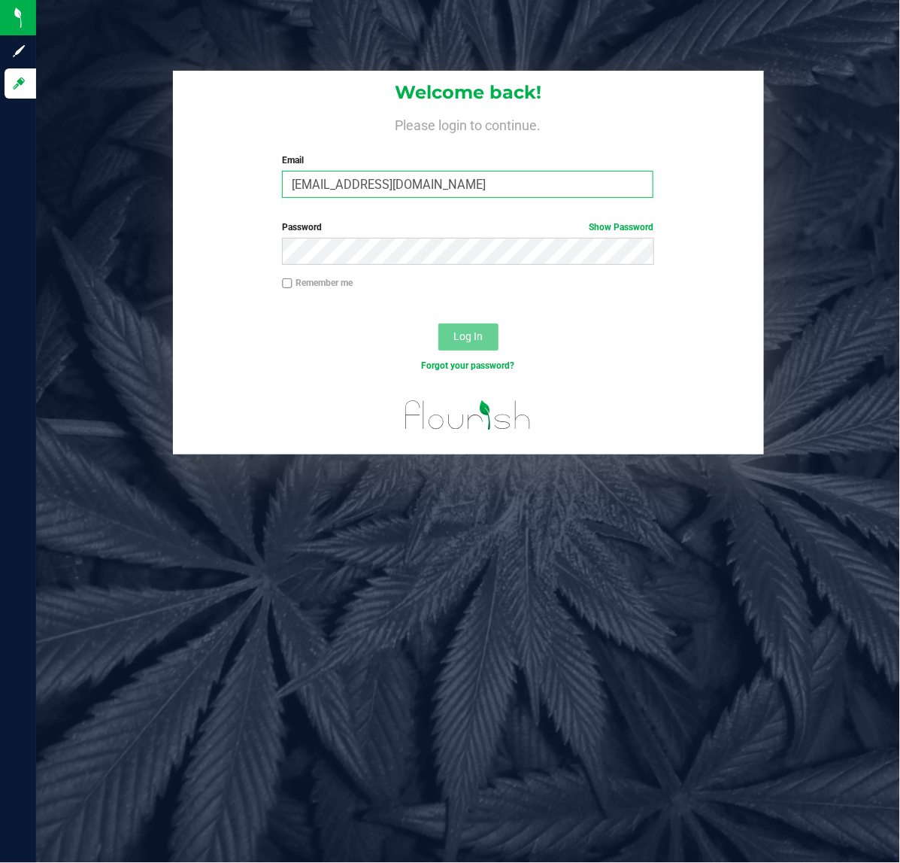
type input "[EMAIL_ADDRESS][DOMAIN_NAME]"
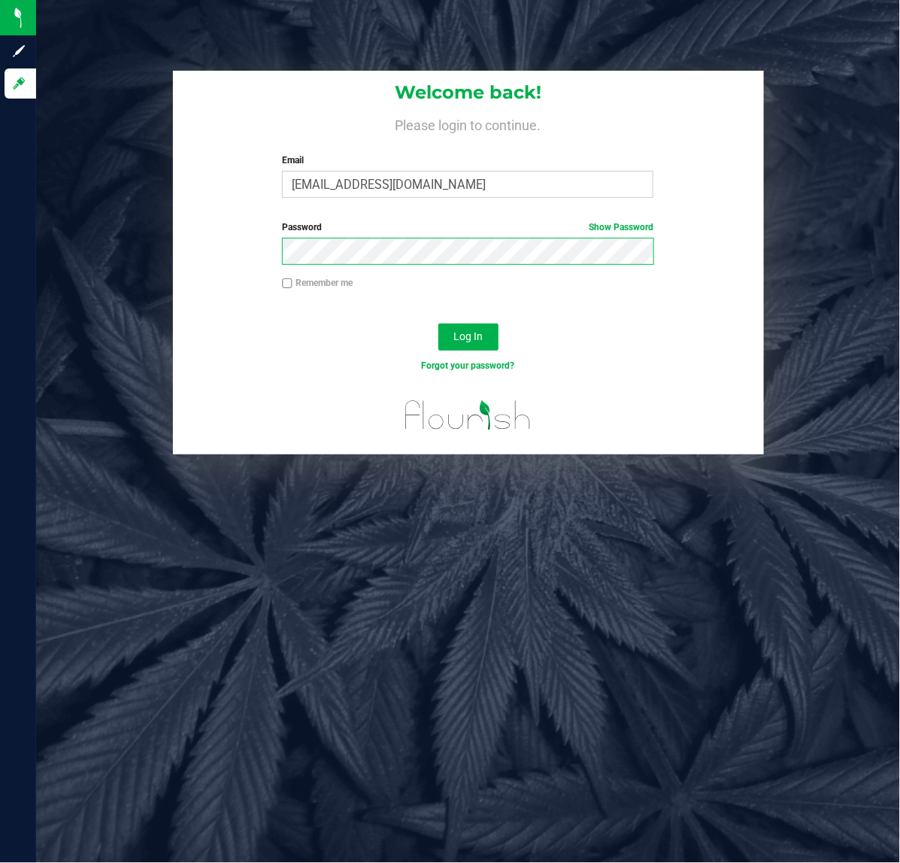
click at [438, 323] on button "Log In" at bounding box center [468, 336] width 60 height 27
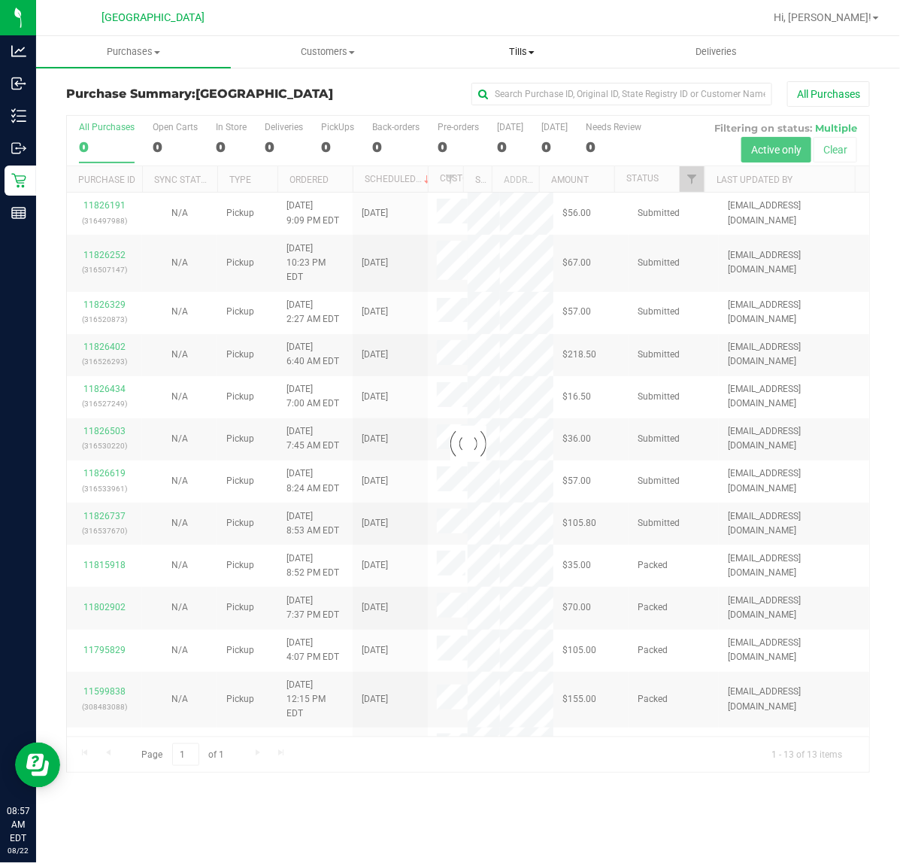
click at [515, 53] on span "Tills" at bounding box center [522, 52] width 193 height 14
click at [493, 92] on span "Manage tills" at bounding box center [476, 90] width 102 height 13
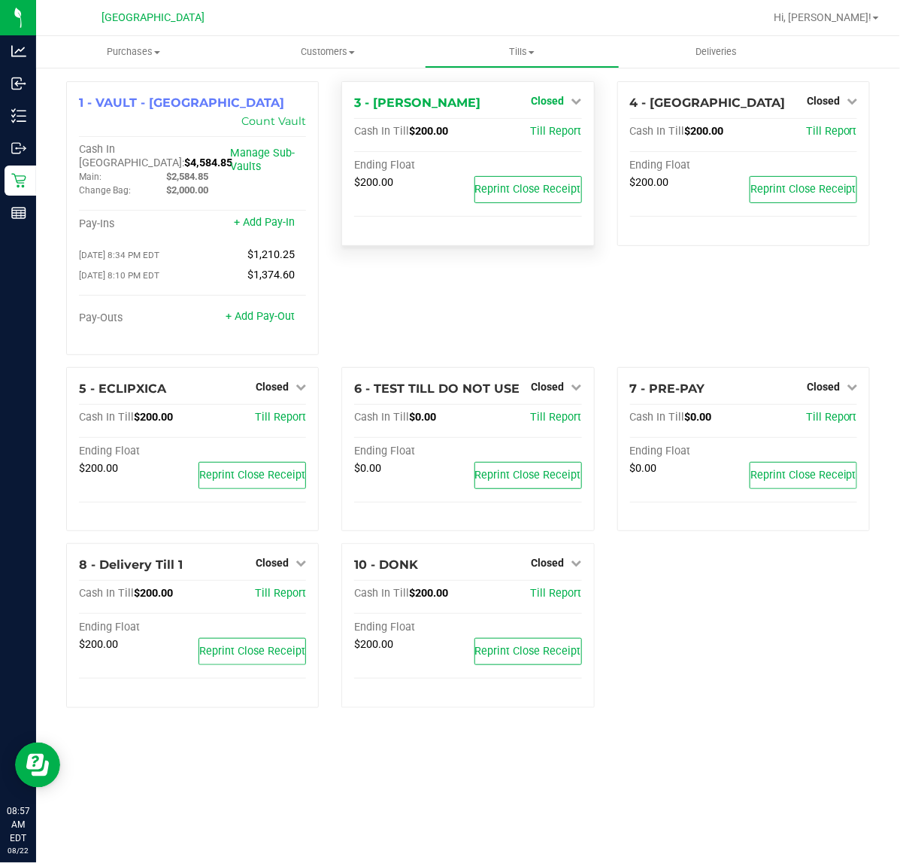
click at [557, 100] on span "Closed" at bounding box center [548, 101] width 33 height 12
click at [555, 136] on link "Open Till" at bounding box center [548, 132] width 40 height 12
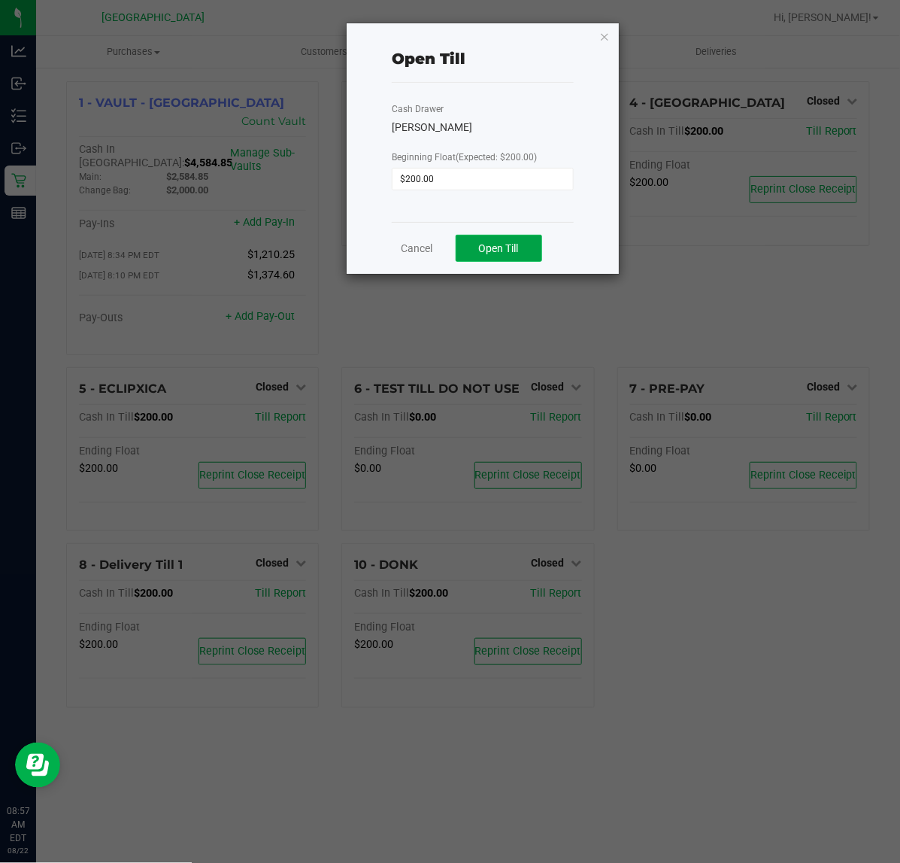
click at [510, 253] on span "Open Till" at bounding box center [499, 248] width 40 height 12
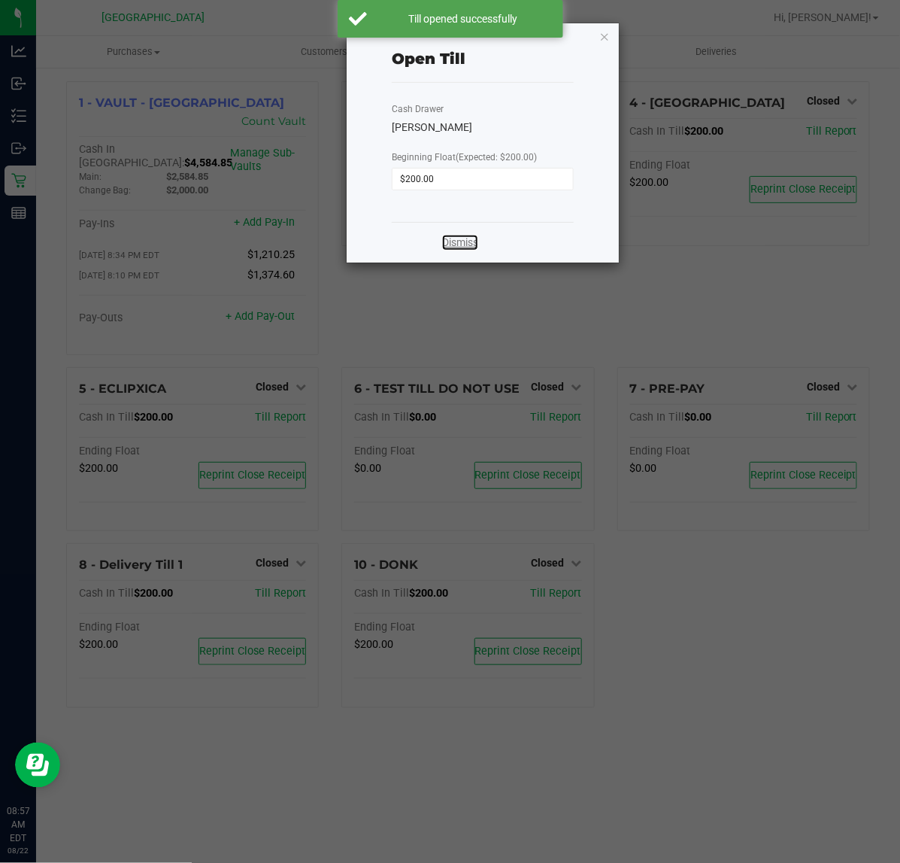
click at [447, 250] on link "Dismiss" at bounding box center [460, 243] width 36 height 16
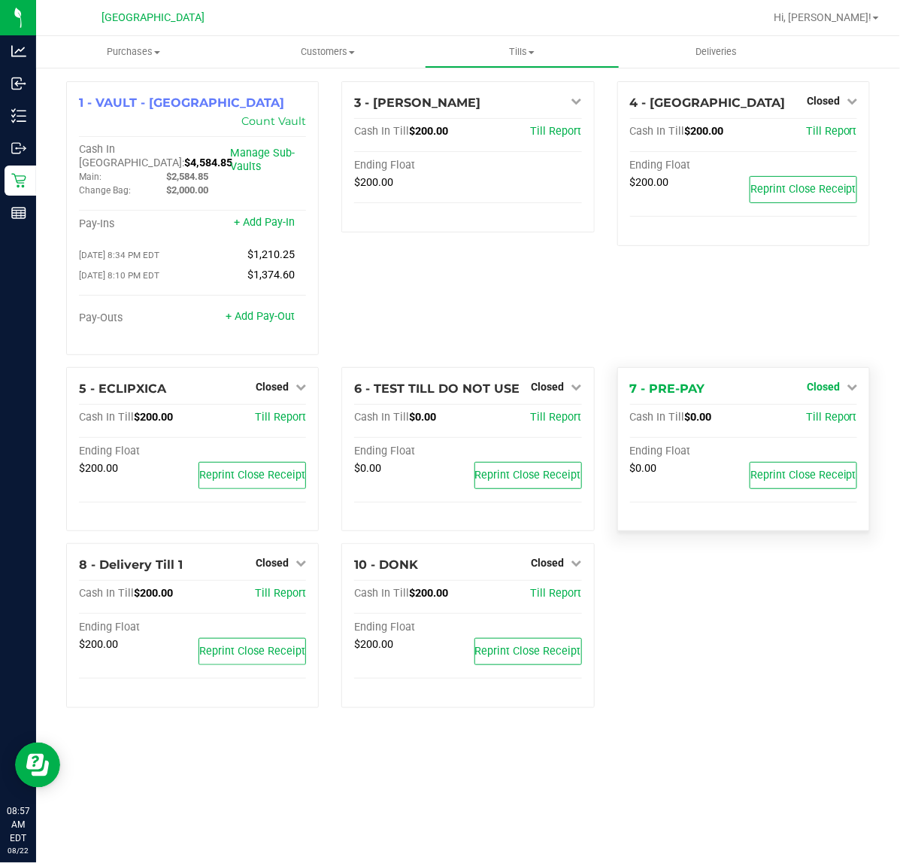
click at [822, 381] on span "Closed" at bounding box center [823, 387] width 33 height 12
click at [816, 411] on link "Open Till" at bounding box center [823, 417] width 40 height 12
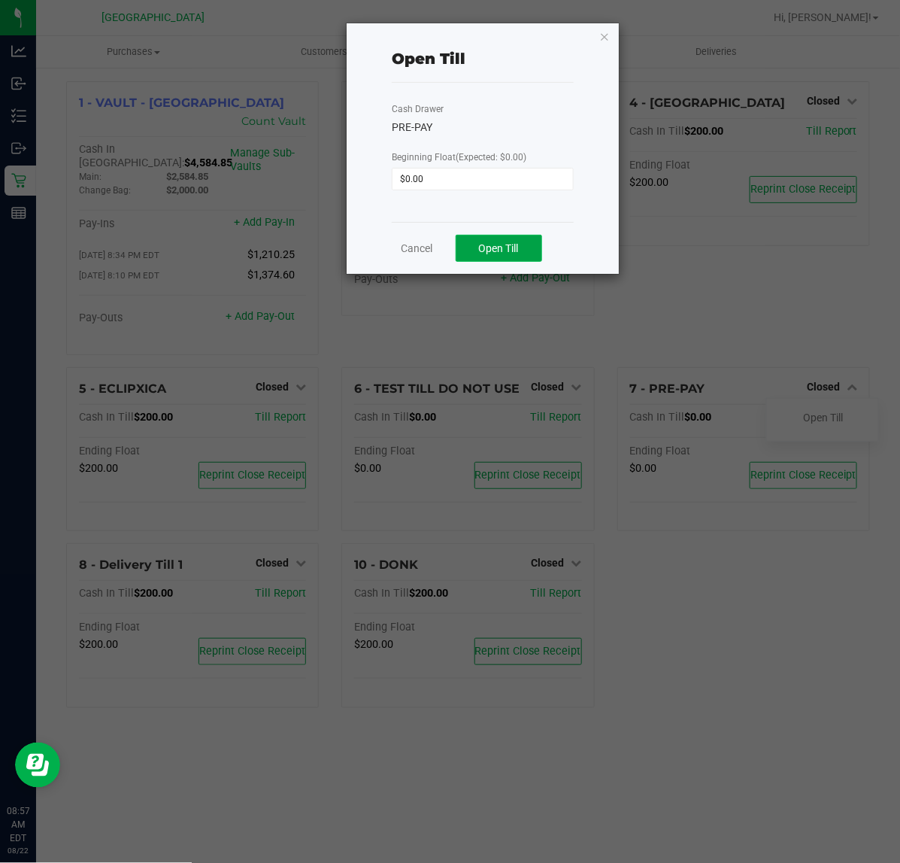
click at [508, 242] on span "Open Till" at bounding box center [499, 248] width 40 height 12
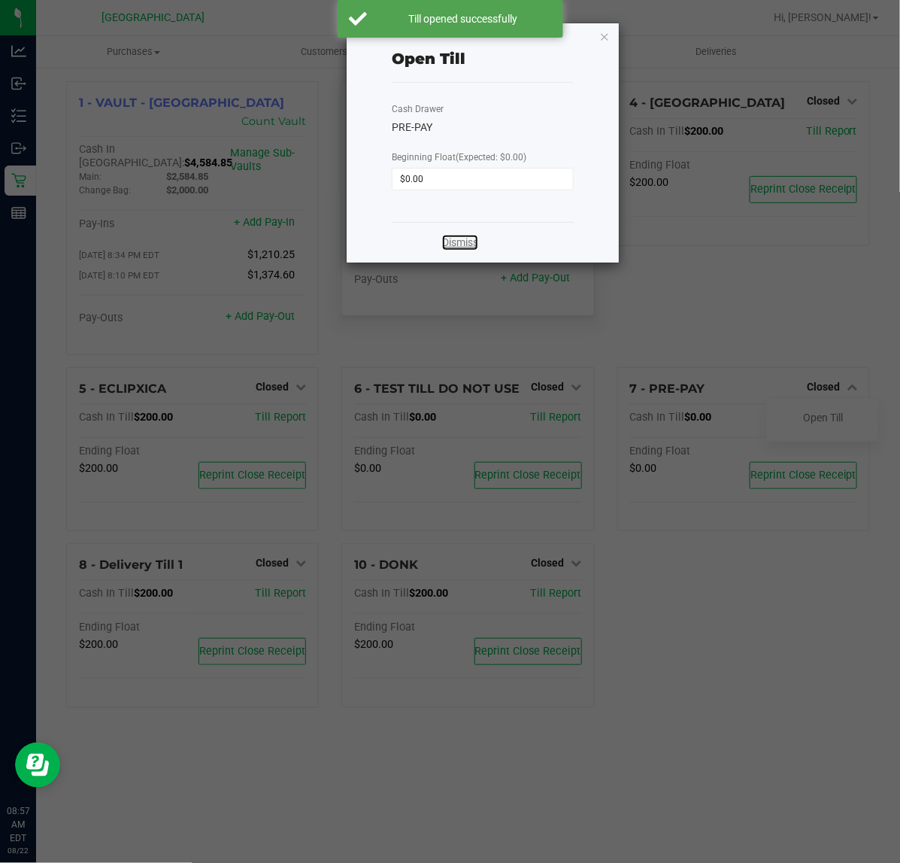
click at [455, 250] on link "Dismiss" at bounding box center [460, 243] width 36 height 16
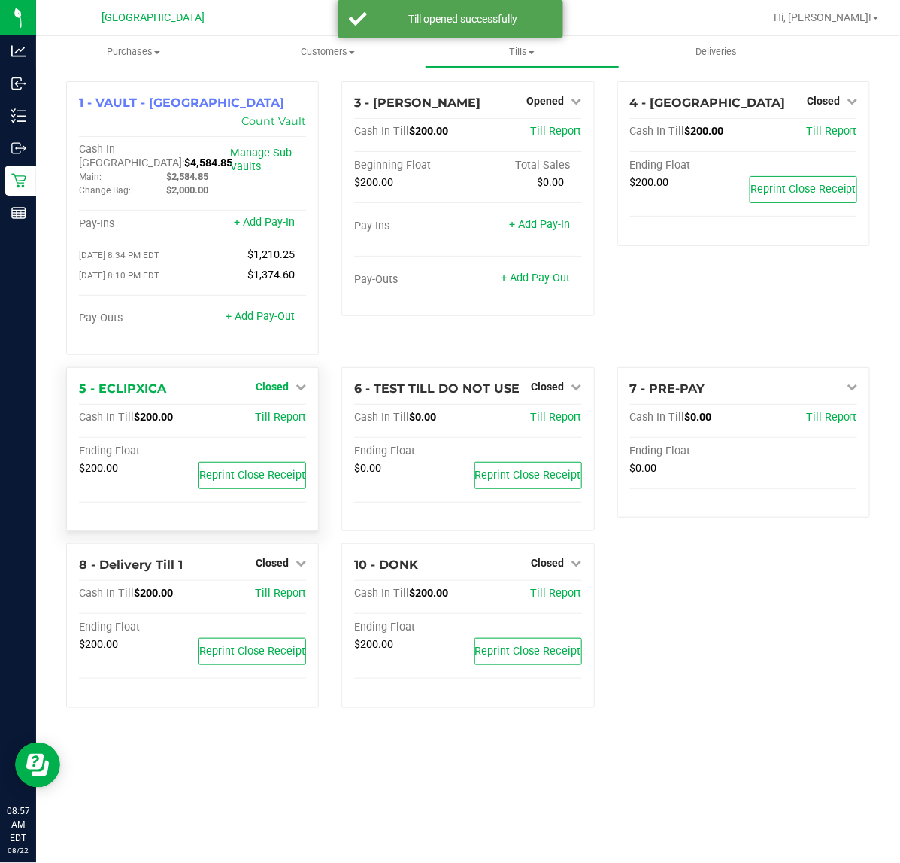
click at [280, 381] on span "Closed" at bounding box center [272, 387] width 33 height 12
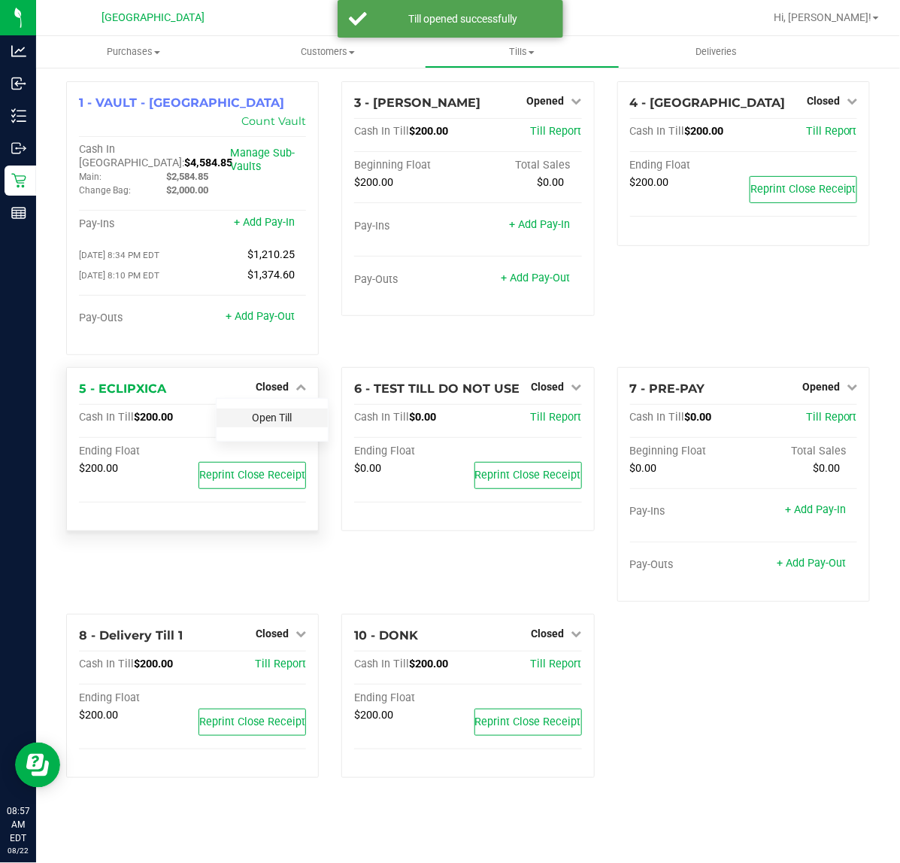
click at [280, 411] on link "Open Till" at bounding box center [272, 417] width 40 height 12
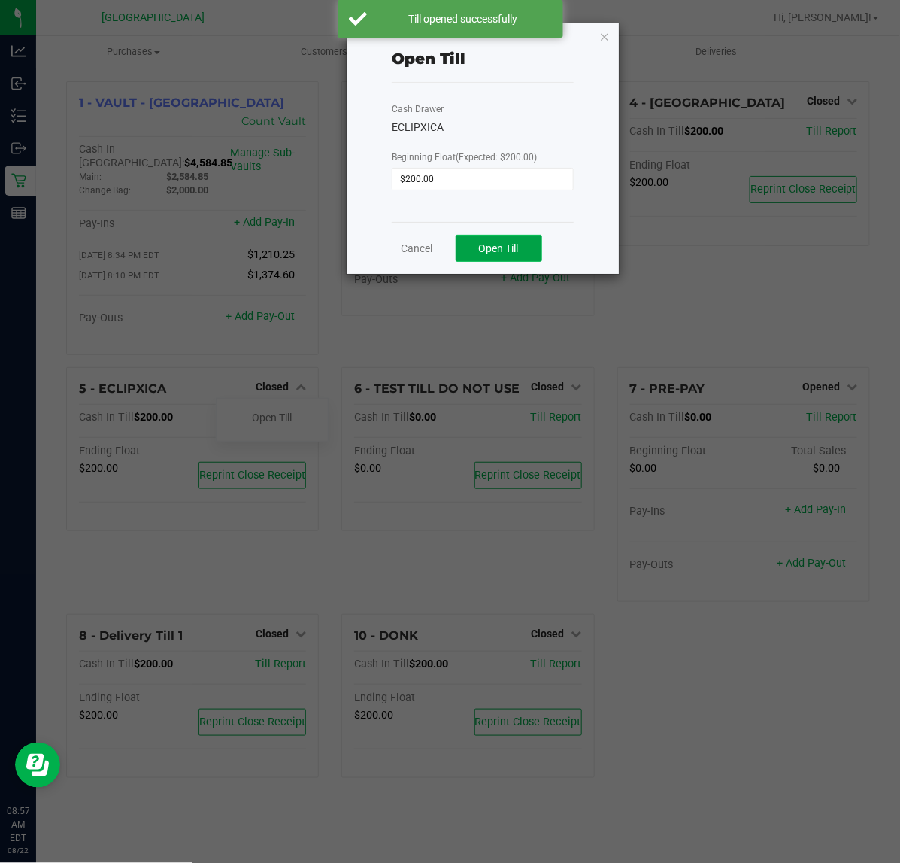
click at [501, 248] on span "Open Till" at bounding box center [499, 248] width 40 height 12
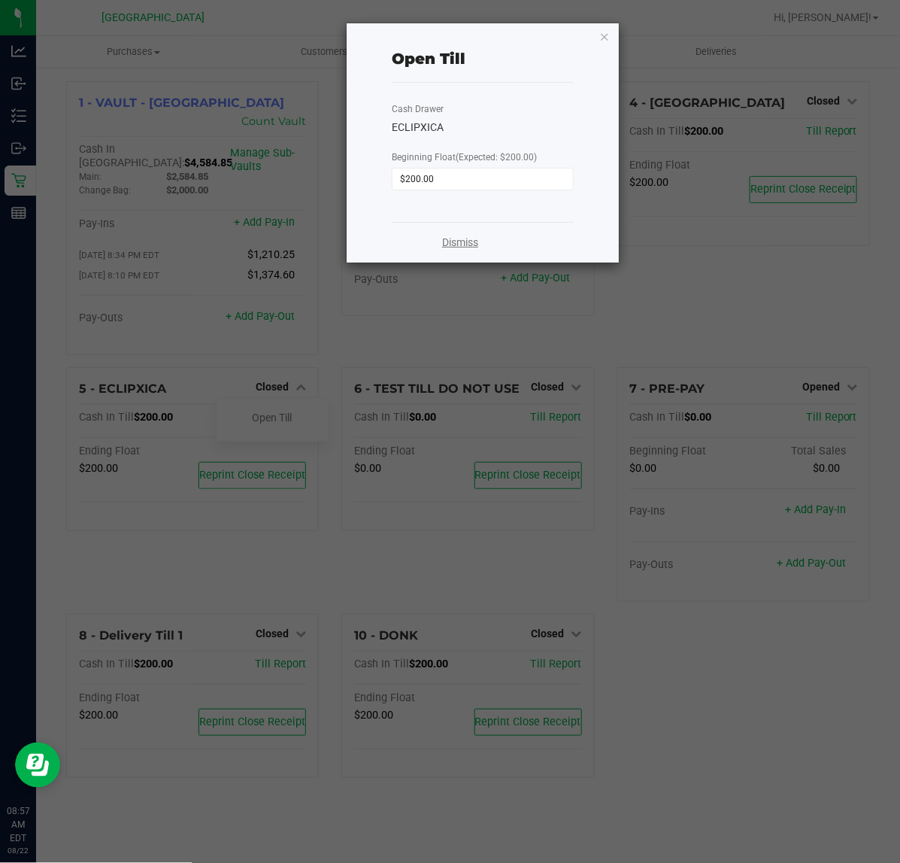
click at [468, 243] on link "Dismiss" at bounding box center [460, 243] width 36 height 16
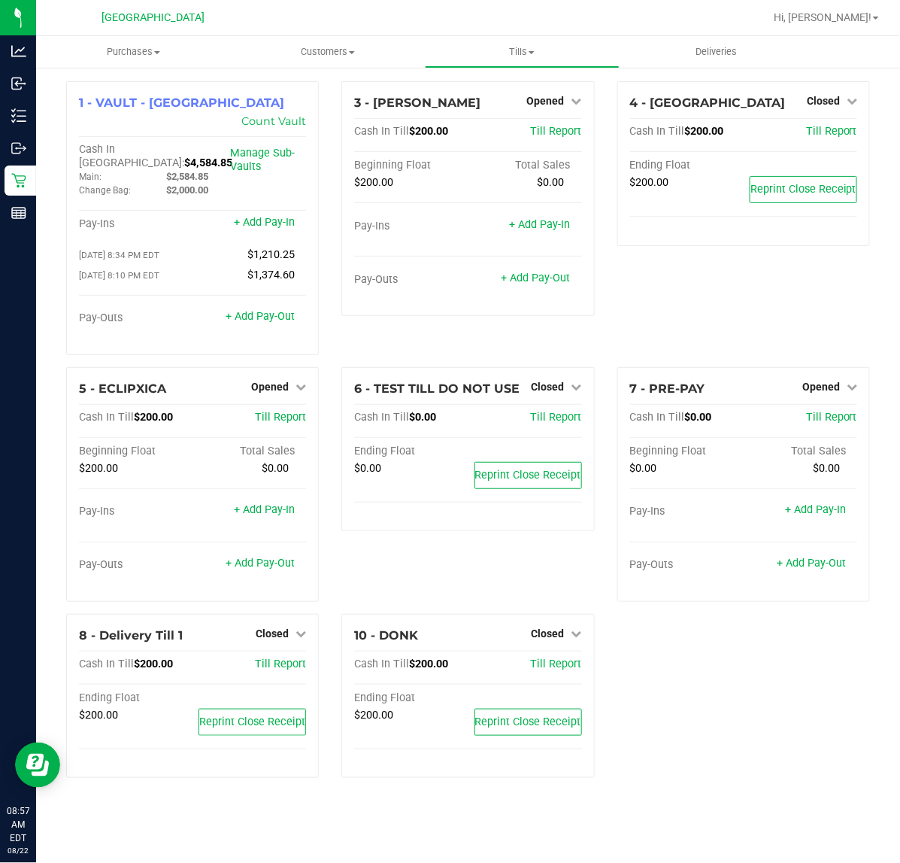
click at [707, 650] on div "1 - VAULT - PORT ST LUCIE Count Vault Cash In Vault: $4,584.85 Main: $2,584.85 …" at bounding box center [468, 435] width 826 height 708
click at [756, 284] on div "4 - ECUADOR Closed Open Till Cash In Till $200.00 Till Report Ending Float $200…" at bounding box center [743, 224] width 275 height 286
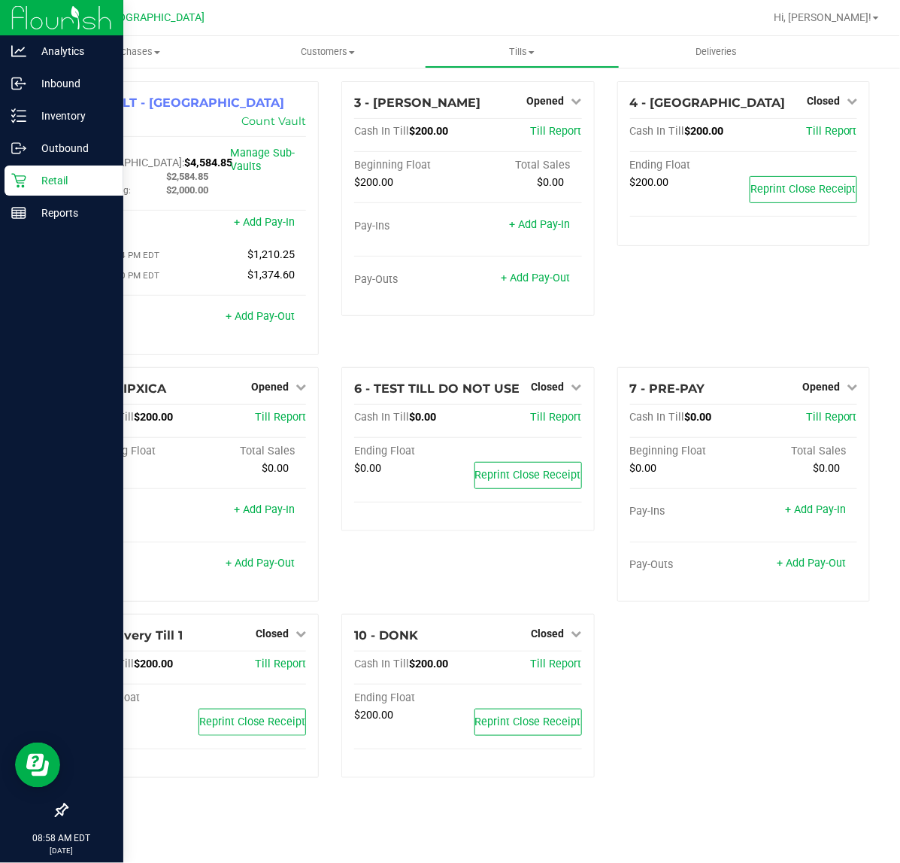
click at [79, 173] on p "Retail" at bounding box center [71, 180] width 90 height 18
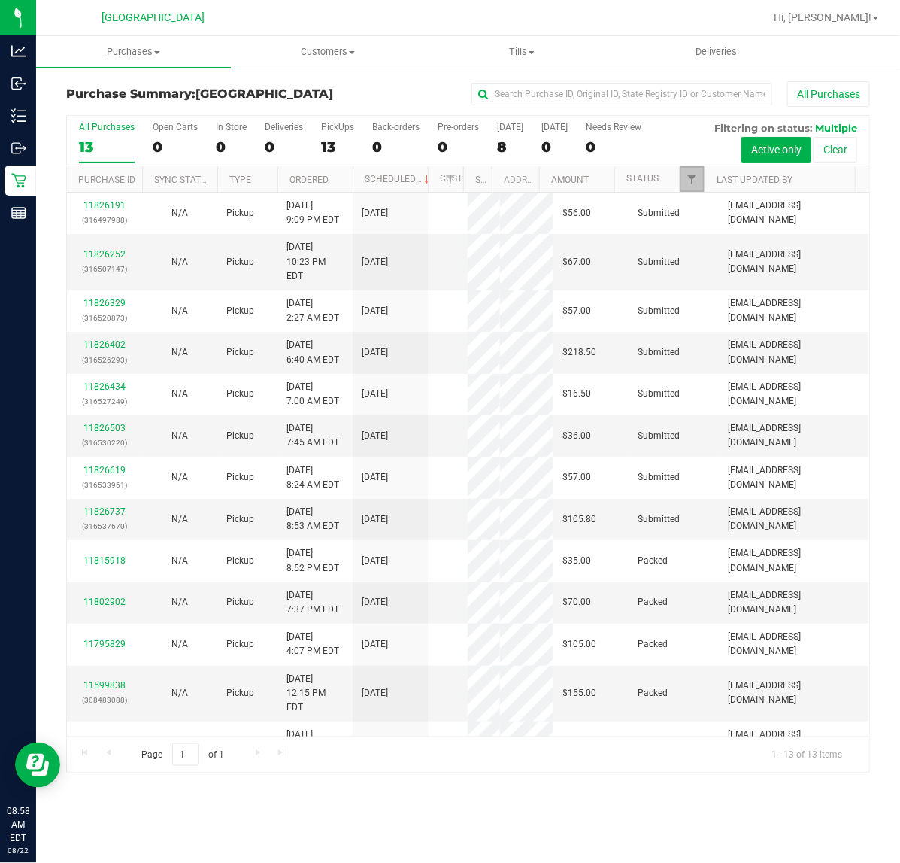
click at [693, 183] on span "Filter" at bounding box center [692, 179] width 12 height 12
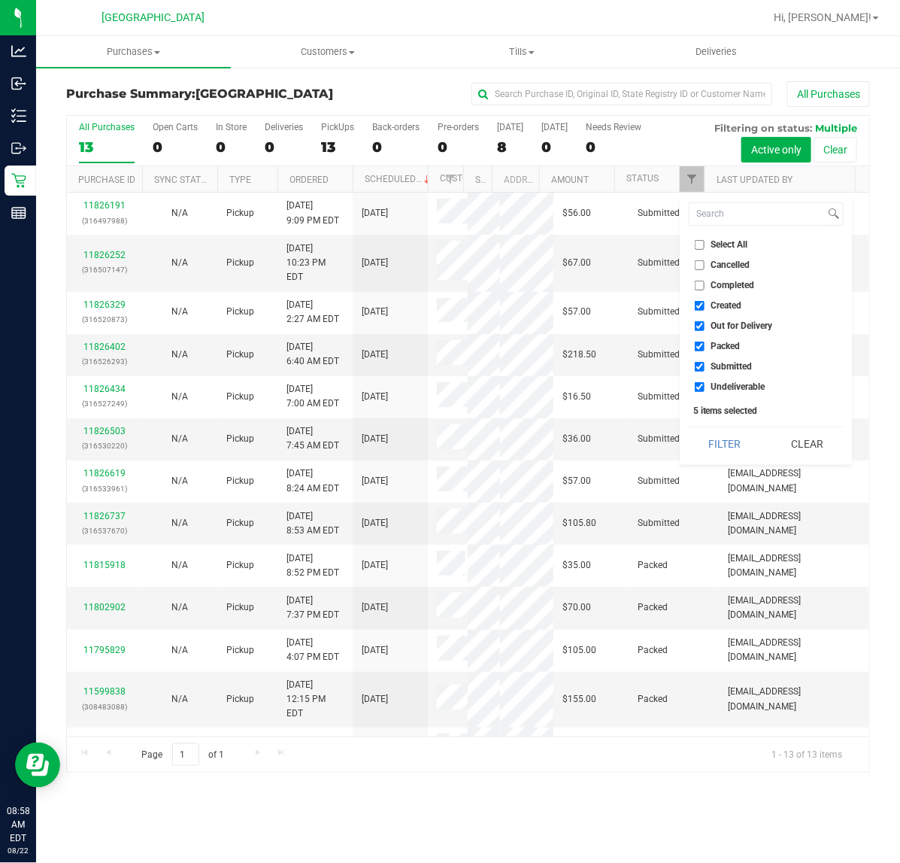
click at [726, 347] on span "Packed" at bounding box center [725, 345] width 29 height 9
click at [705, 347] on input "Packed" at bounding box center [700, 346] width 10 height 10
checkbox input "false"
click at [717, 441] on button "Filter" at bounding box center [725, 443] width 72 height 33
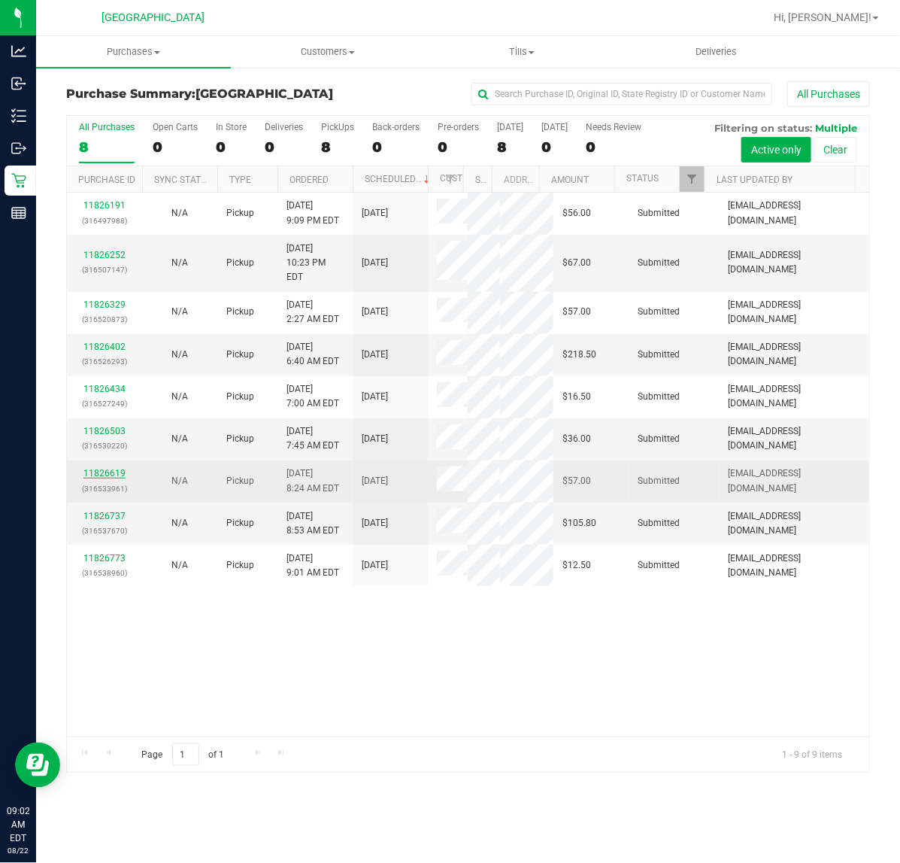
click at [113, 472] on link "11826619" at bounding box center [104, 473] width 42 height 11
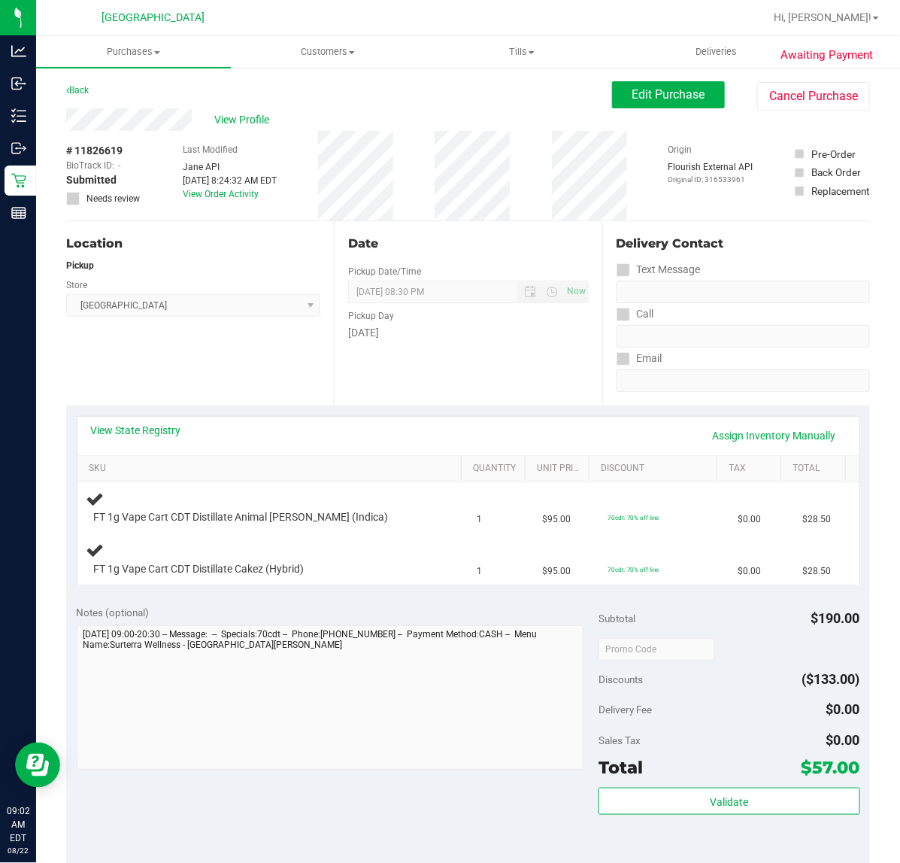
click at [524, 341] on div "Date Pickup Date/Time 08/22/2025 Now 08/22/2025 08:30 PM Now Pickup Day Friday" at bounding box center [468, 313] width 268 height 184
click at [525, 338] on div "Friday" at bounding box center [468, 333] width 240 height 16
click at [290, 414] on div "View State Registry Assign Inventory Manually SKU Quantity Unit Price Discount …" at bounding box center [468, 499] width 804 height 189
click at [246, 341] on div "Location Pickup Store Port St. Lucie WC Select Store Bonita Springs WC Boynton …" at bounding box center [200, 313] width 268 height 184
click at [264, 355] on div "Location Pickup Store Port St. Lucie WC Select Store Bonita Springs WC Boynton …" at bounding box center [200, 313] width 268 height 184
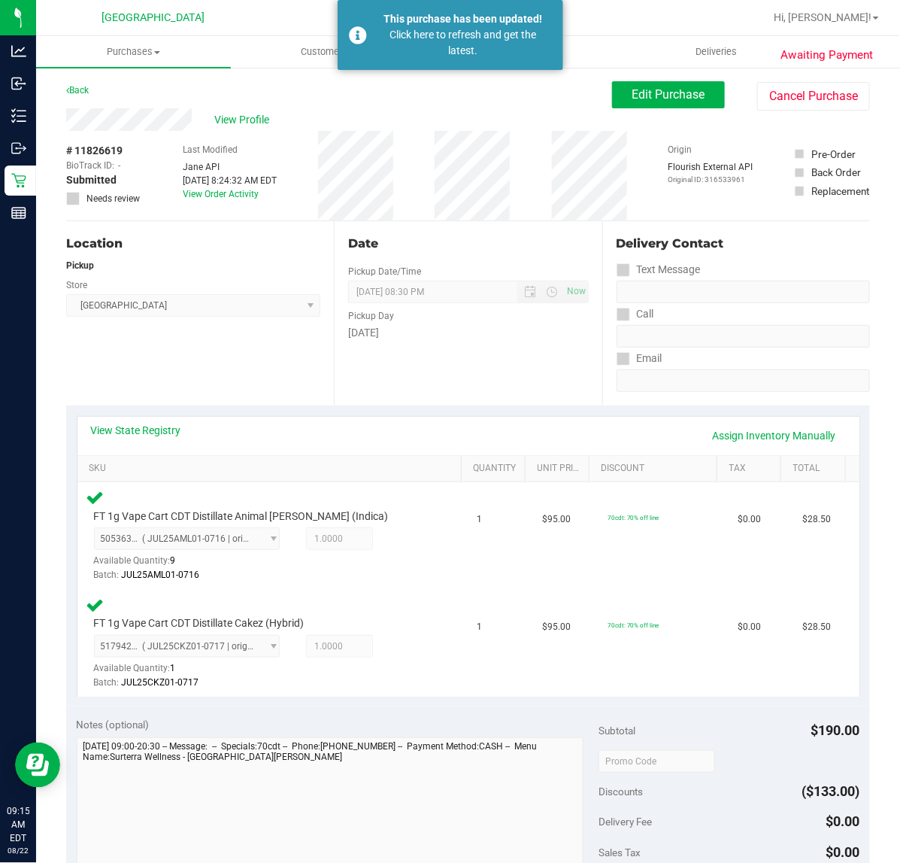
click at [175, 387] on div "Location Pickup Store Port St. Lucie WC Select Store Bonita Springs WC Boynton …" at bounding box center [200, 313] width 268 height 184
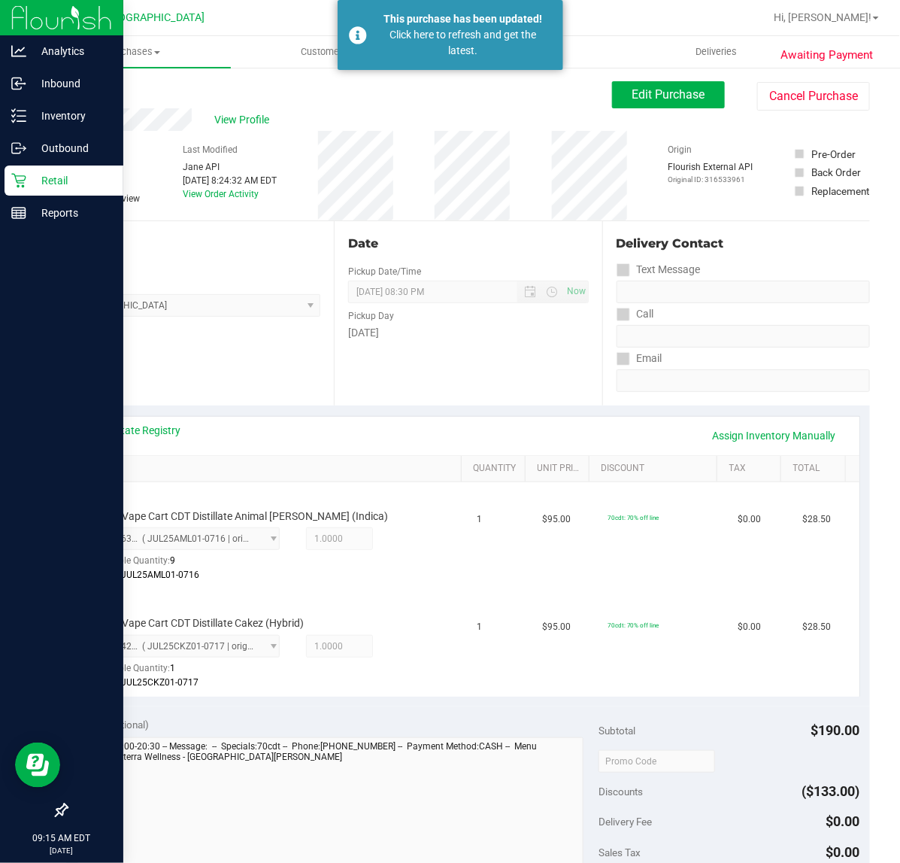
click at [42, 177] on p "Retail" at bounding box center [71, 180] width 90 height 18
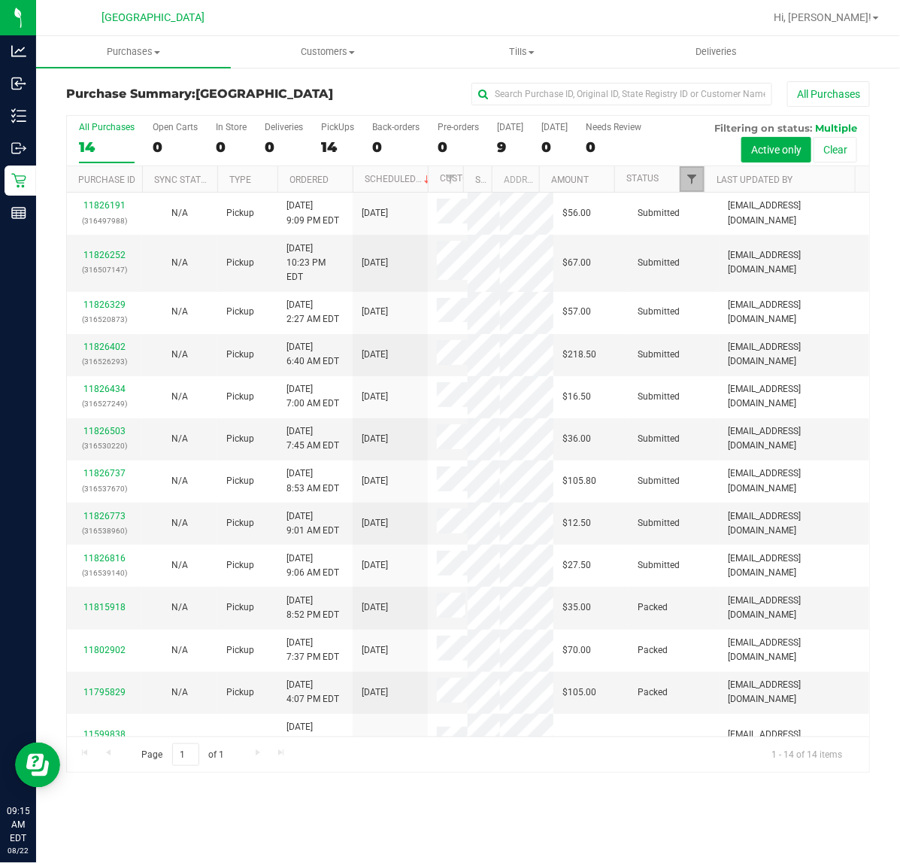
click at [697, 174] on span "Filter" at bounding box center [692, 179] width 12 height 12
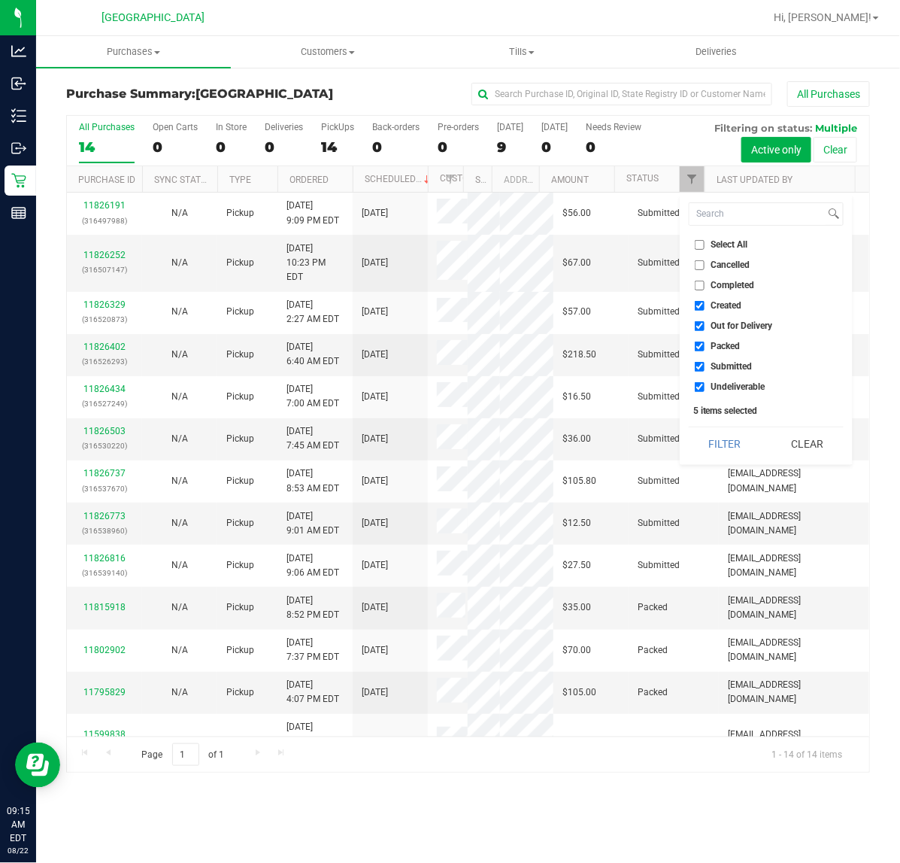
drag, startPoint x: 726, startPoint y: 348, endPoint x: 726, endPoint y: 405, distance: 56.4
click at [726, 348] on span "Packed" at bounding box center [725, 345] width 29 height 9
click at [705, 348] on input "Packed" at bounding box center [700, 346] width 10 height 10
checkbox input "false"
click at [728, 435] on button "Filter" at bounding box center [725, 443] width 72 height 33
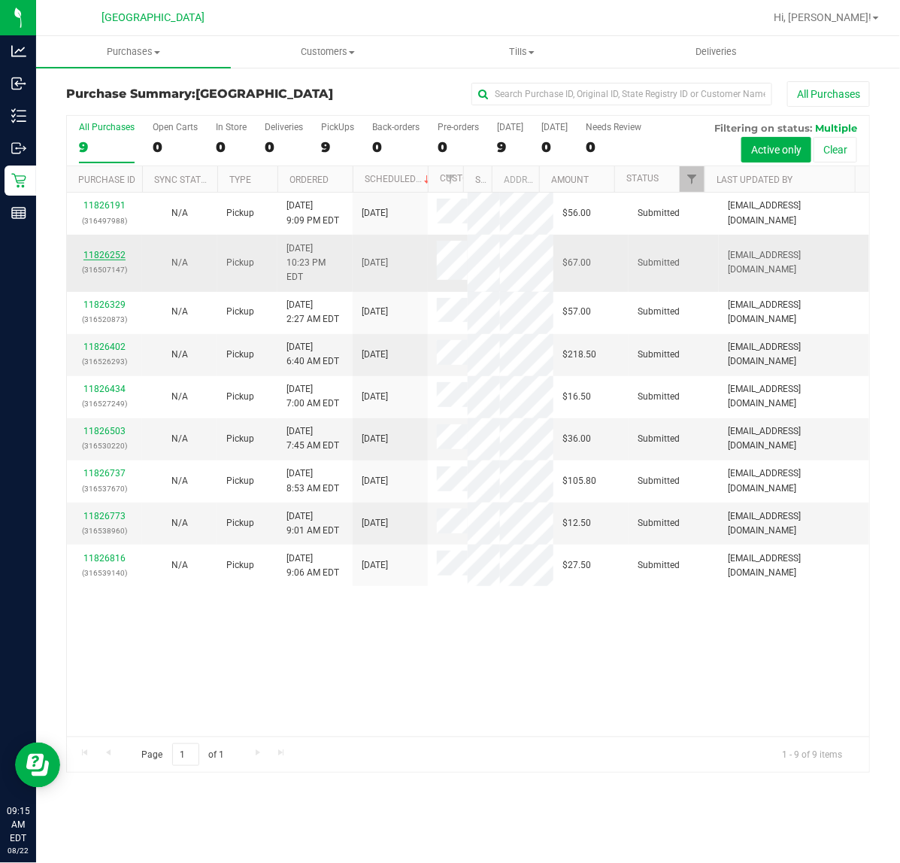
click at [86, 252] on link "11826252" at bounding box center [104, 255] width 42 height 11
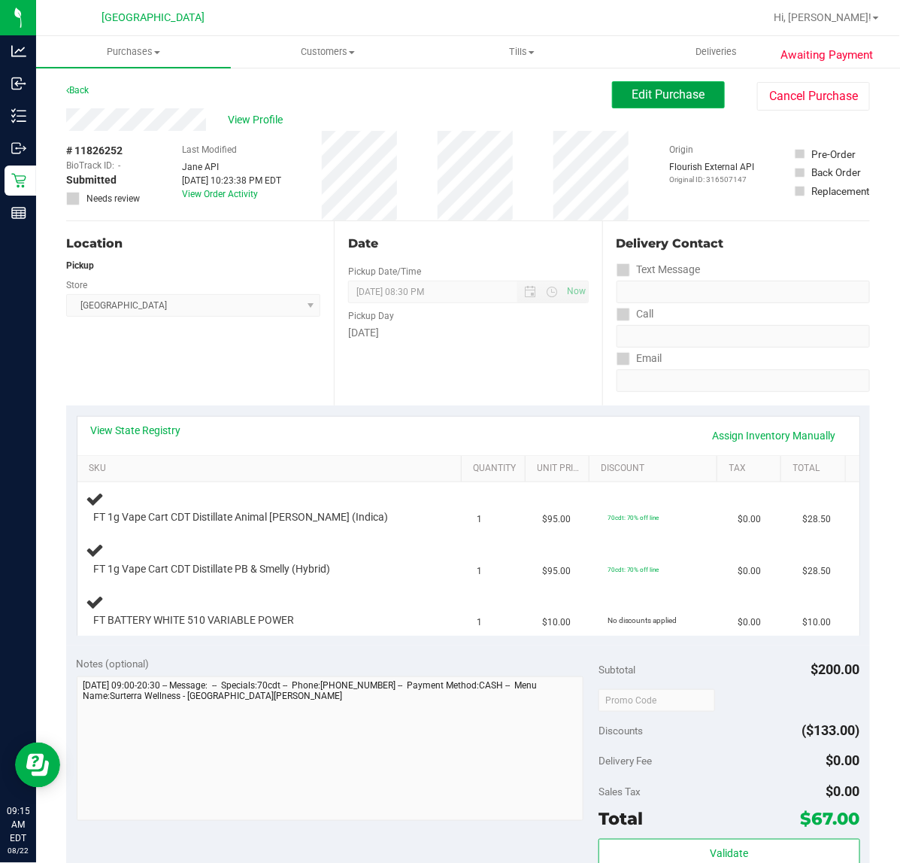
click at [670, 89] on span "Edit Purchase" at bounding box center [668, 94] width 73 height 14
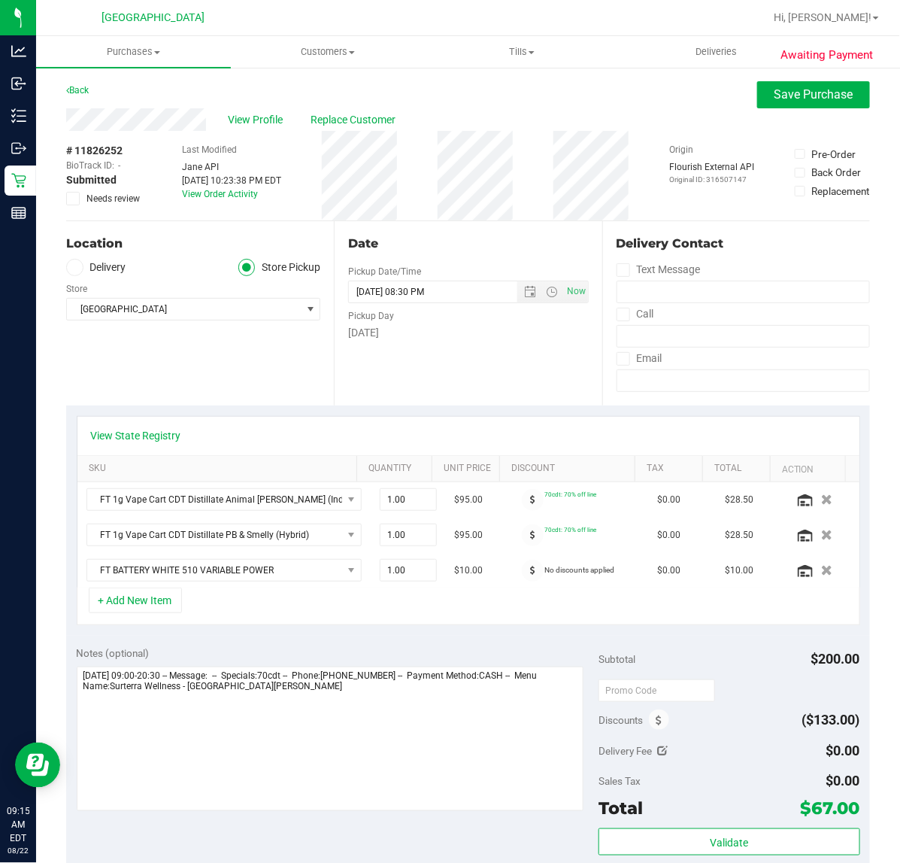
click at [74, 199] on icon at bounding box center [73, 199] width 10 height 0
click at [0, 0] on input "Needs review" at bounding box center [0, 0] width 0 height 0
click at [775, 98] on span "Save Purchase" at bounding box center [814, 94] width 79 height 14
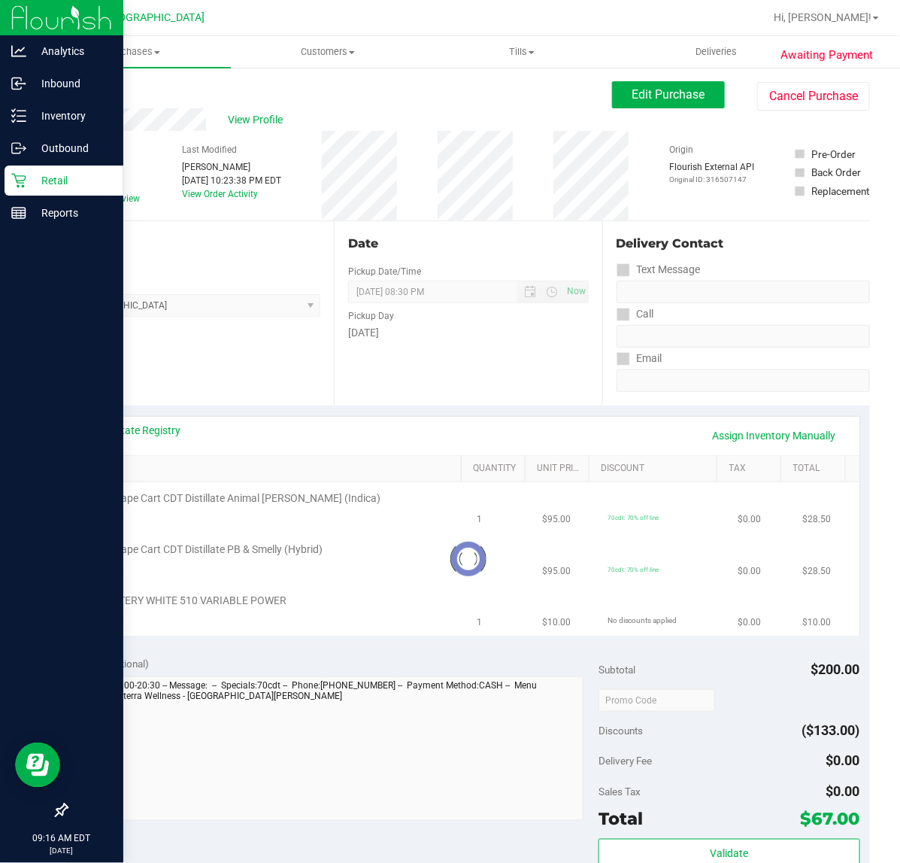
click at [54, 175] on p "Retail" at bounding box center [71, 180] width 90 height 18
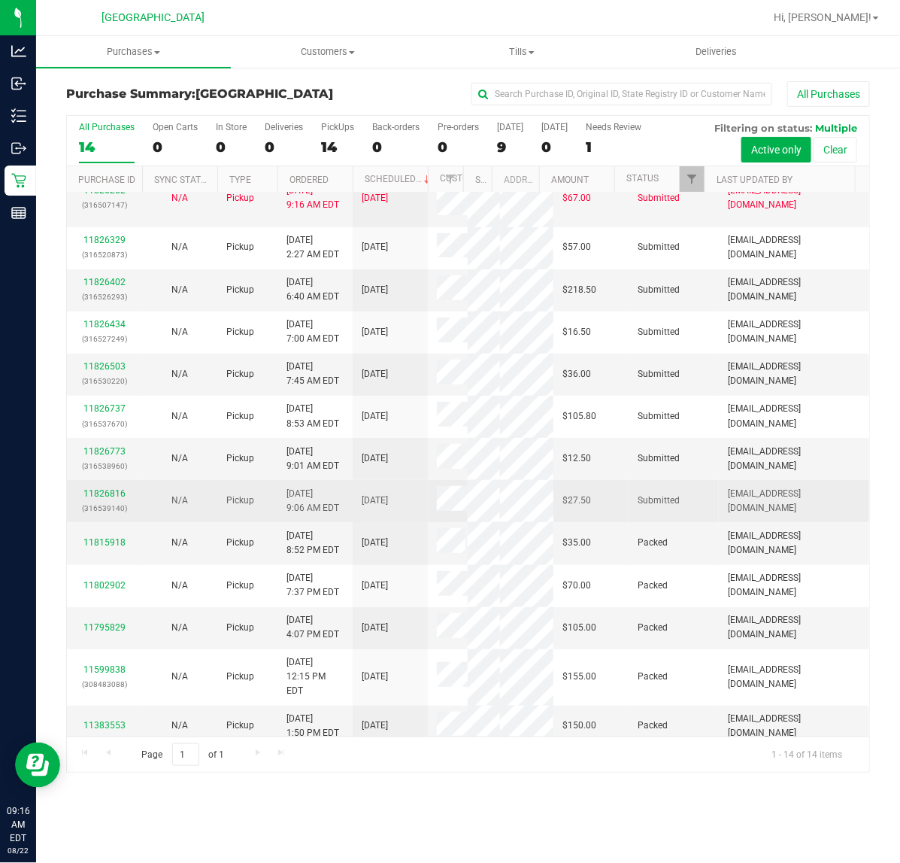
scroll to position [156, 0]
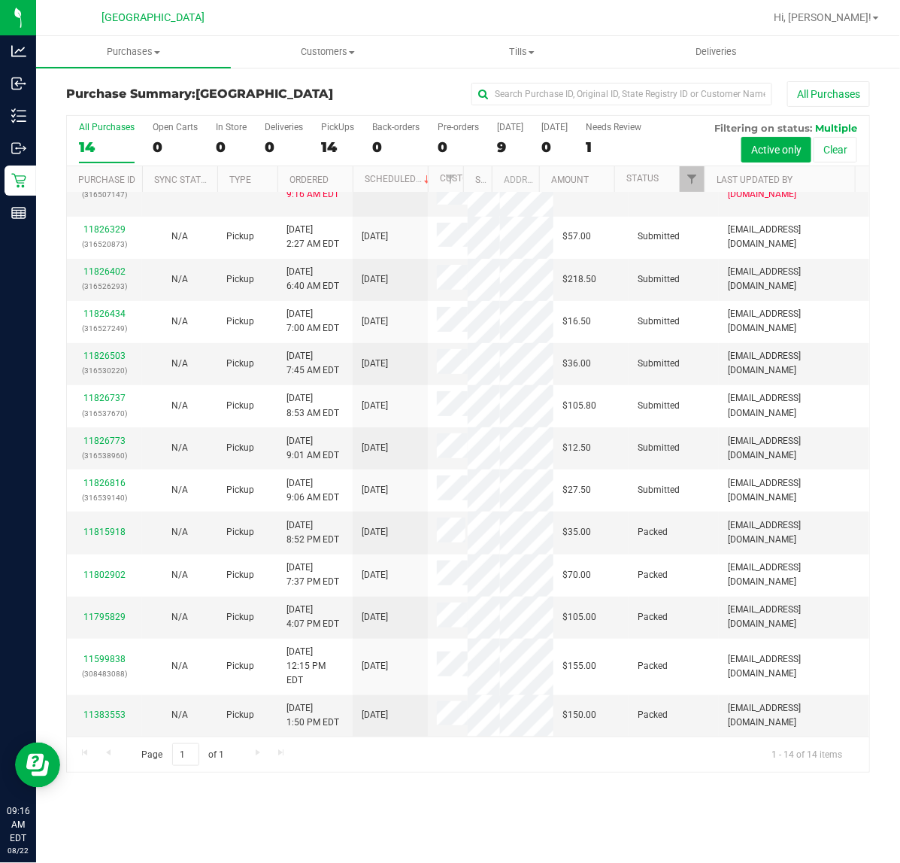
drag, startPoint x: 99, startPoint y: 310, endPoint x: 47, endPoint y: 309, distance: 52.6
click at [99, 391] on div "11826737 (316537670)" at bounding box center [104, 405] width 57 height 29
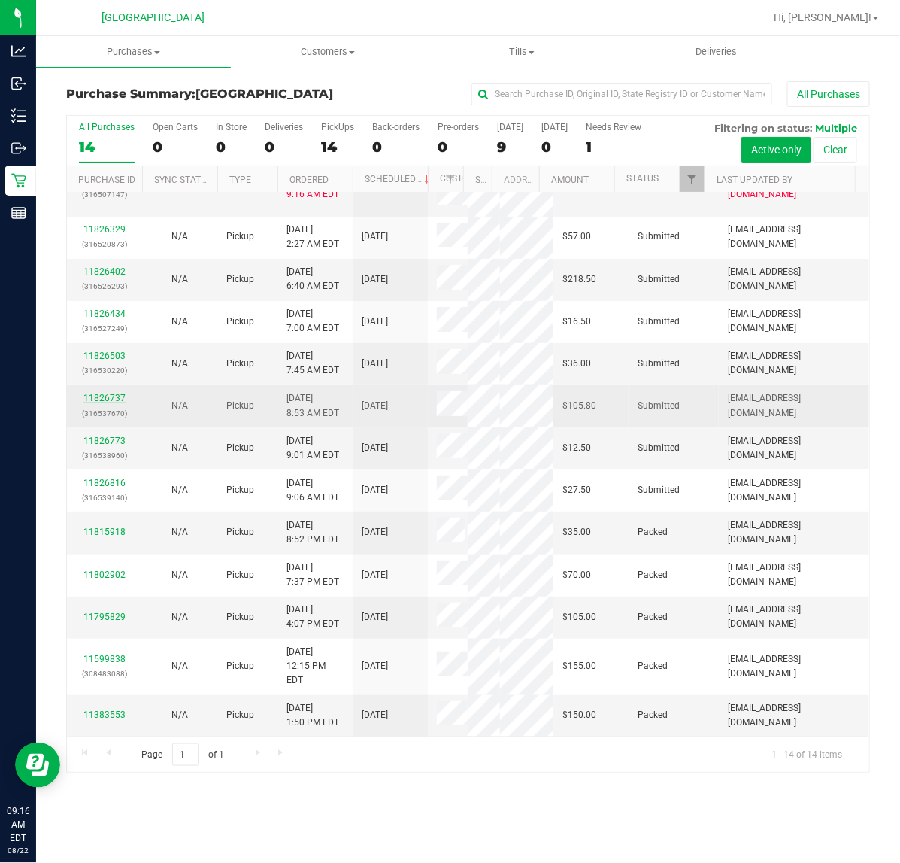
click at [98, 393] on link "11826737" at bounding box center [104, 398] width 42 height 11
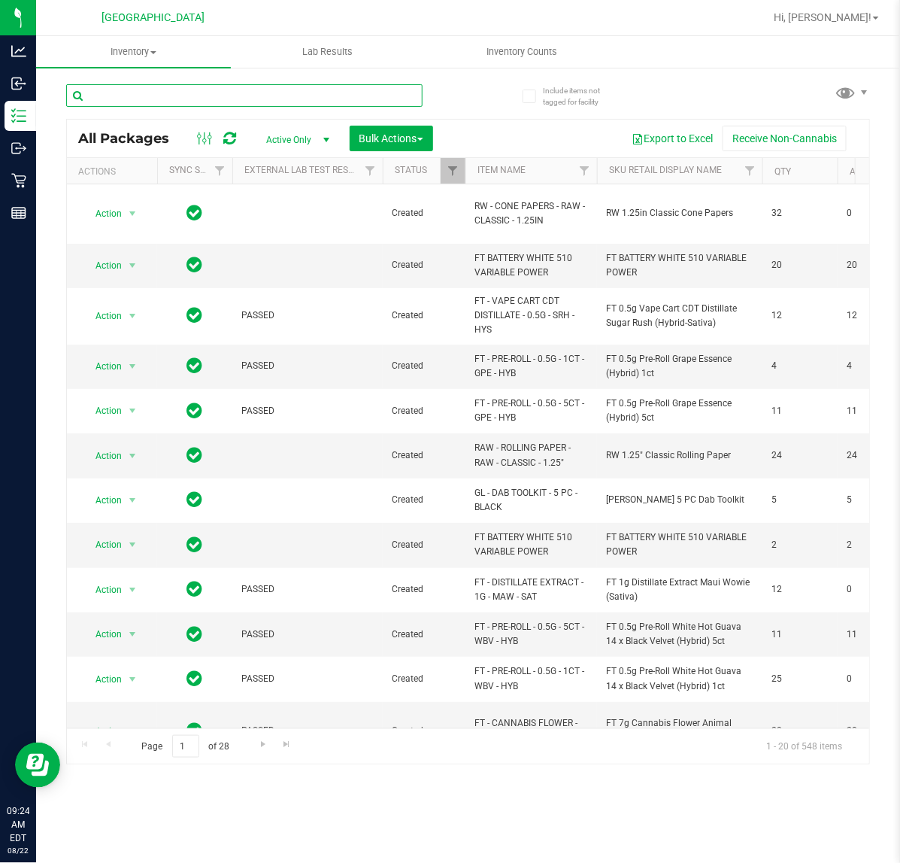
click at [268, 99] on input "text" at bounding box center [244, 95] width 356 height 23
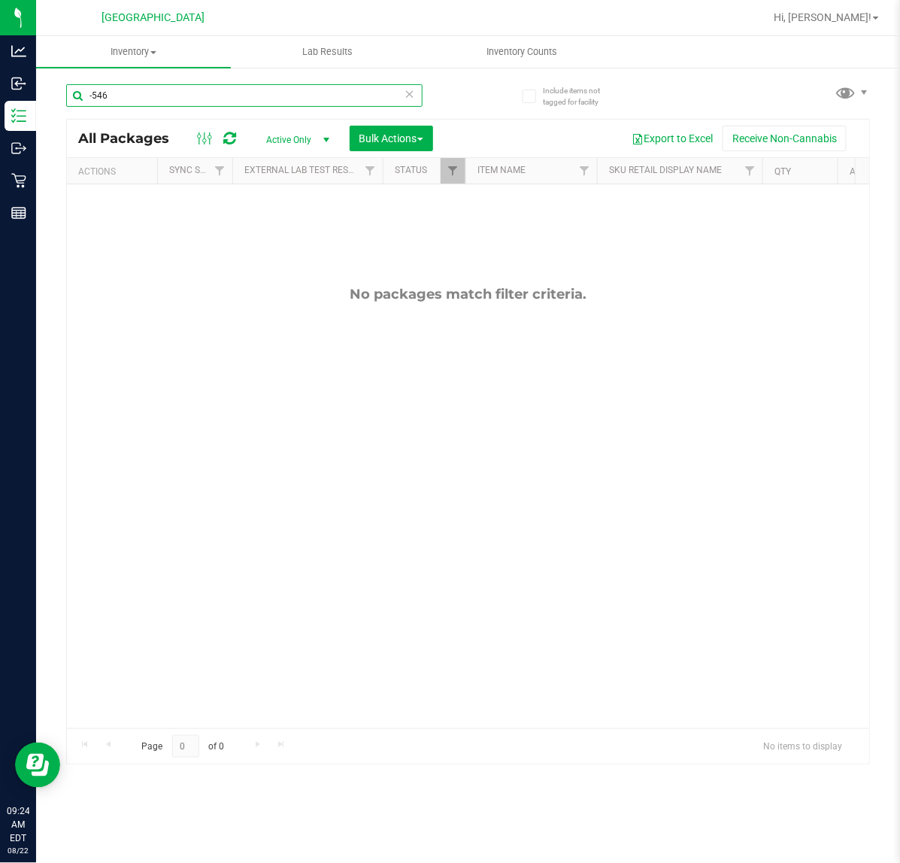
drag, startPoint x: 162, startPoint y: 100, endPoint x: 132, endPoint y: 102, distance: 30.9
click at [162, 100] on input "-546" at bounding box center [244, 95] width 356 height 23
click at [159, 94] on input "-543" at bounding box center [244, 95] width 356 height 23
type input "-"
type input "W-JUL25BDL01-0710"
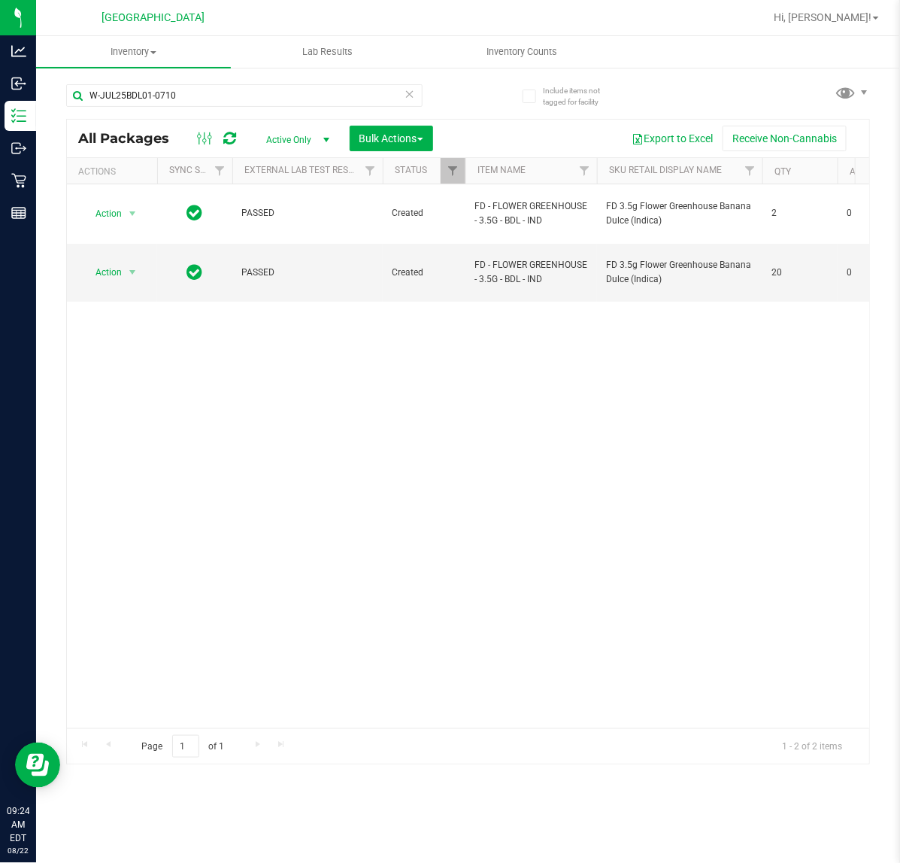
drag, startPoint x: 508, startPoint y: 414, endPoint x: 489, endPoint y: 395, distance: 26.6
click at [500, 421] on div "Action Action Adjust qty Create package Edit attributes Global inventory Locate…" at bounding box center [468, 456] width 802 height 544
click at [120, 262] on span "Action" at bounding box center [102, 272] width 41 height 21
click at [134, 425] on div "Action Edit attributes Global inventory Locate package Package audit log Print …" at bounding box center [131, 353] width 99 height 183
click at [134, 419] on li "Unlock package" at bounding box center [131, 430] width 97 height 23
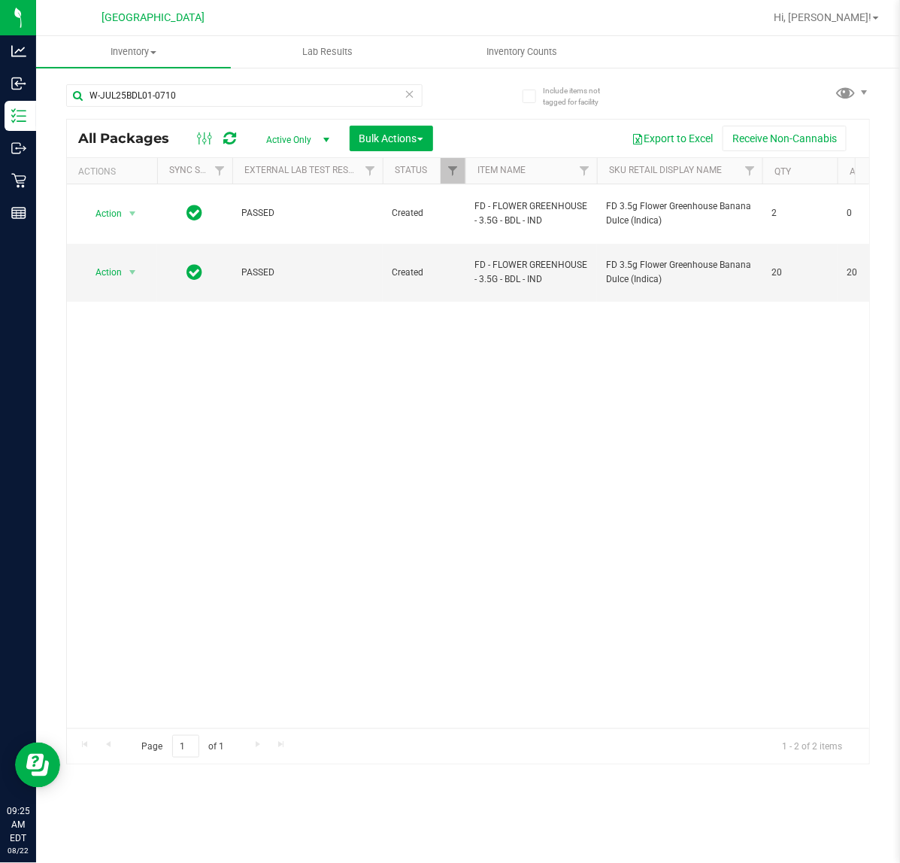
drag, startPoint x: 538, startPoint y: 412, endPoint x: 506, endPoint y: 403, distance: 32.8
click at [538, 411] on div "Action Action Adjust qty Create package Edit attributes Global inventory Locate…" at bounding box center [468, 456] width 802 height 544
click at [198, 96] on input "W-JUL25BDL01-0710" at bounding box center [244, 95] width 356 height 23
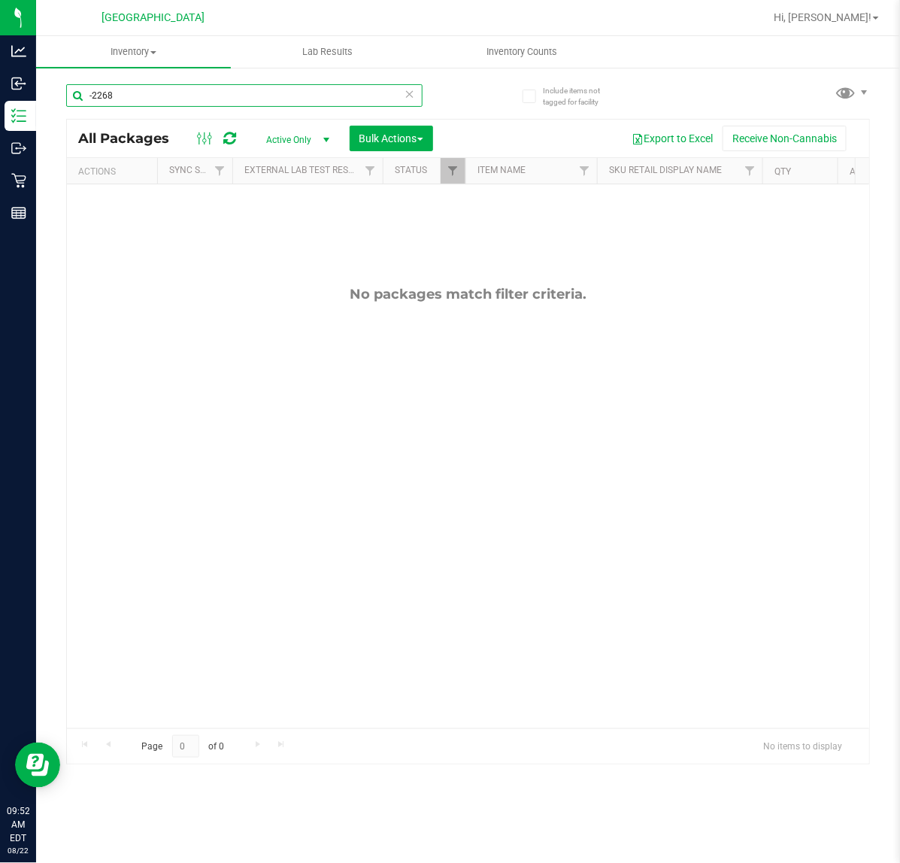
type input "-2268"
click at [250, 212] on div "No packages match filter criteria." at bounding box center [468, 506] width 802 height 645
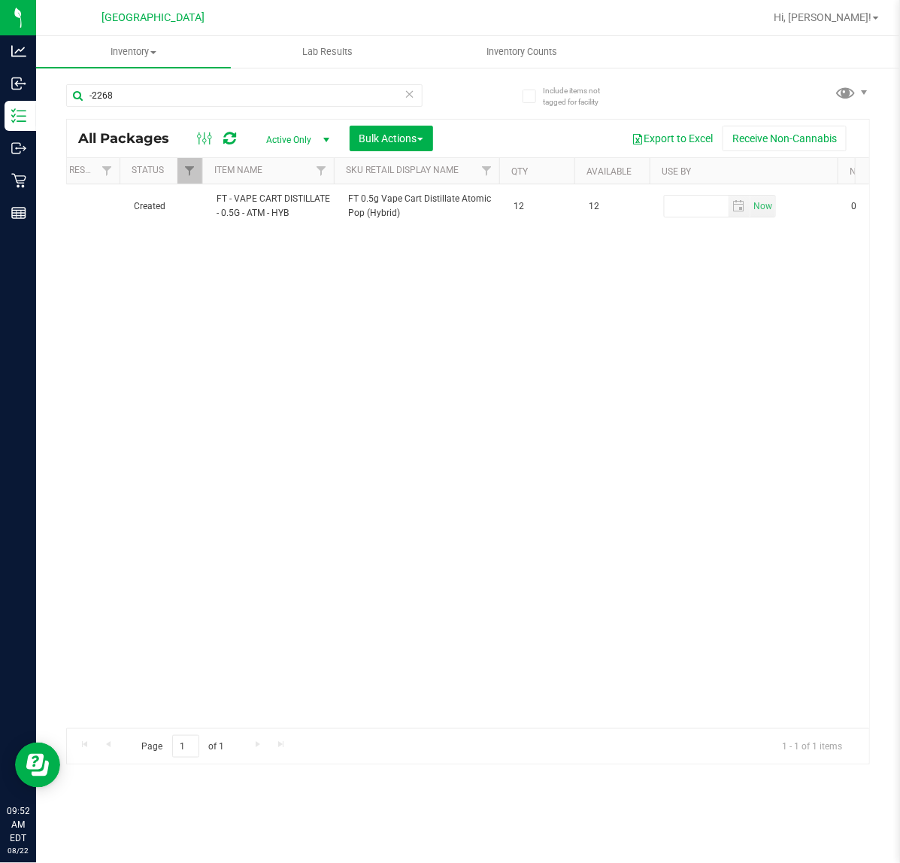
scroll to position [0, 258]
click at [505, 459] on div "Action Action Adjust qty Create package Edit attributes Global inventory Locate…" at bounding box center [468, 456] width 802 height 544
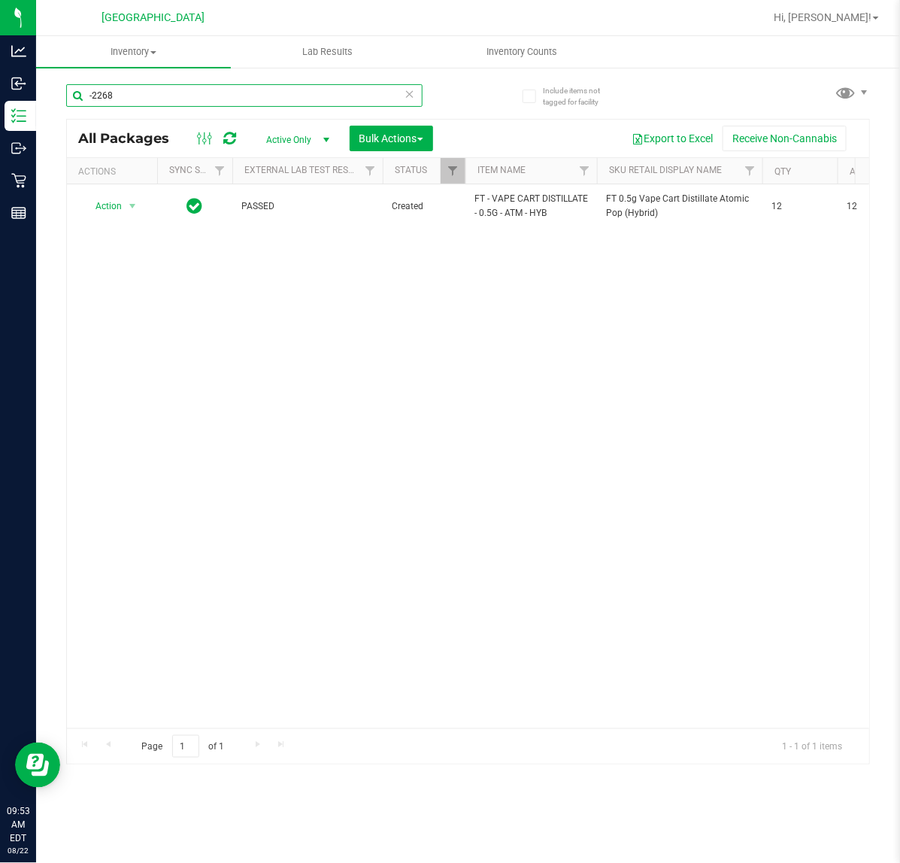
click at [223, 99] on input "-2268" at bounding box center [244, 95] width 356 height 23
click at [220, 99] on input "-2268" at bounding box center [244, 95] width 356 height 23
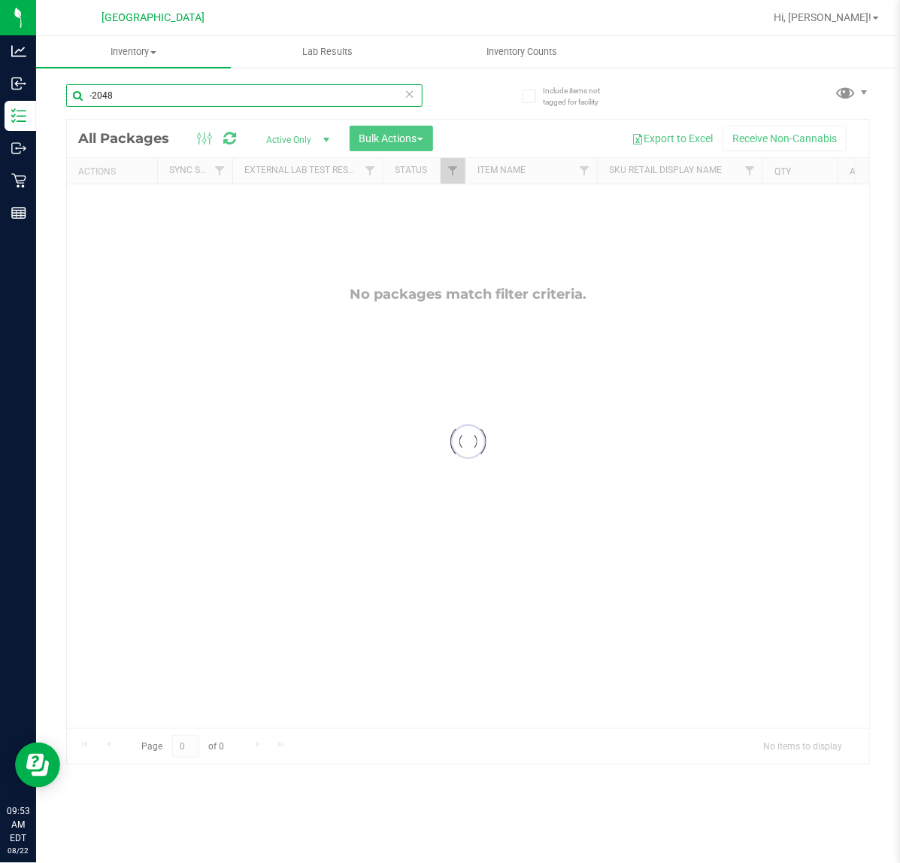
type input "-2048"
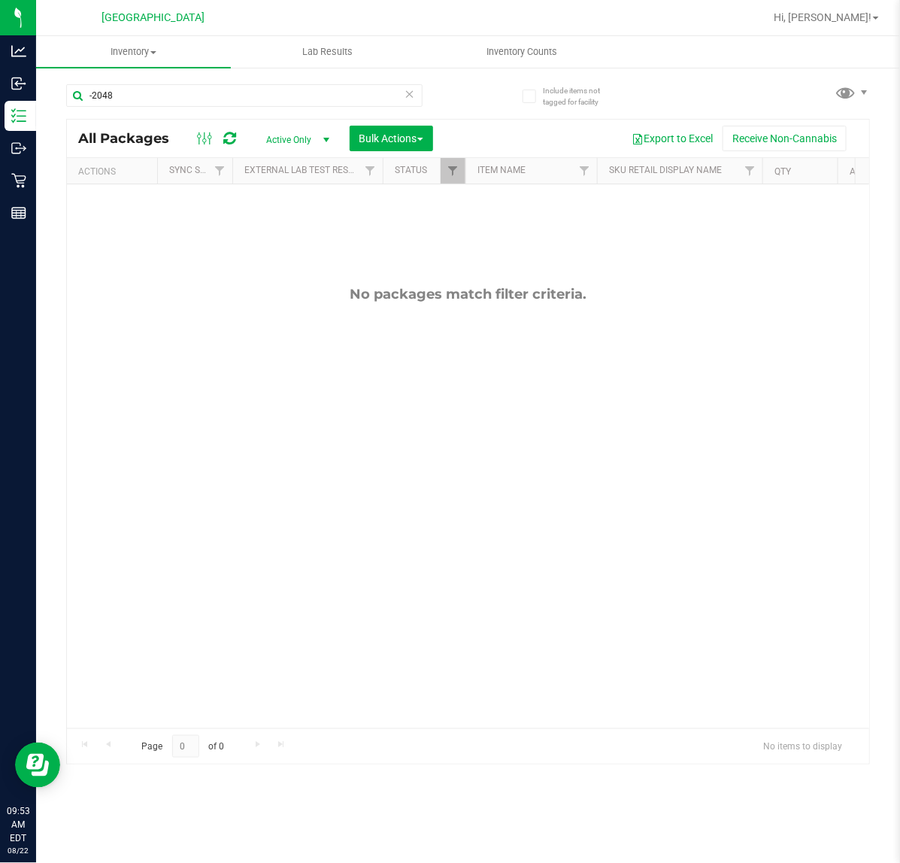
drag, startPoint x: 284, startPoint y: 632, endPoint x: 282, endPoint y: 602, distance: 30.9
click at [284, 632] on div "No packages match filter criteria." at bounding box center [468, 506] width 802 height 645
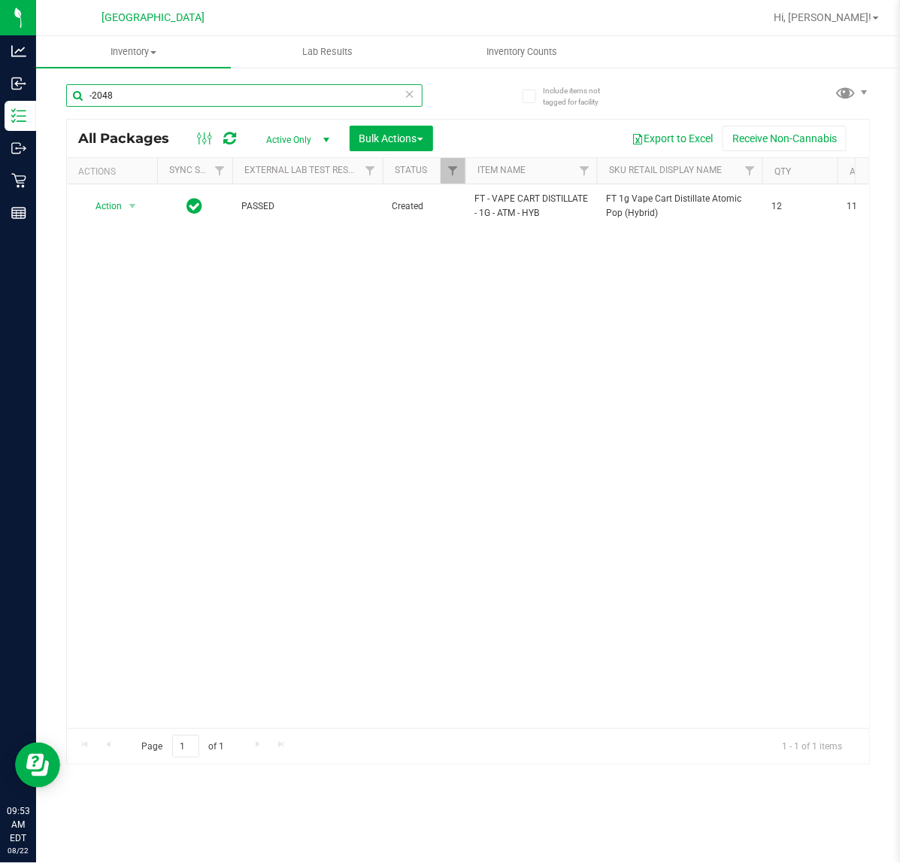
drag, startPoint x: 803, startPoint y: 133, endPoint x: 188, endPoint y: 84, distance: 617.1
click at [188, 84] on input "-2048" at bounding box center [244, 95] width 356 height 23
type input "lnc"
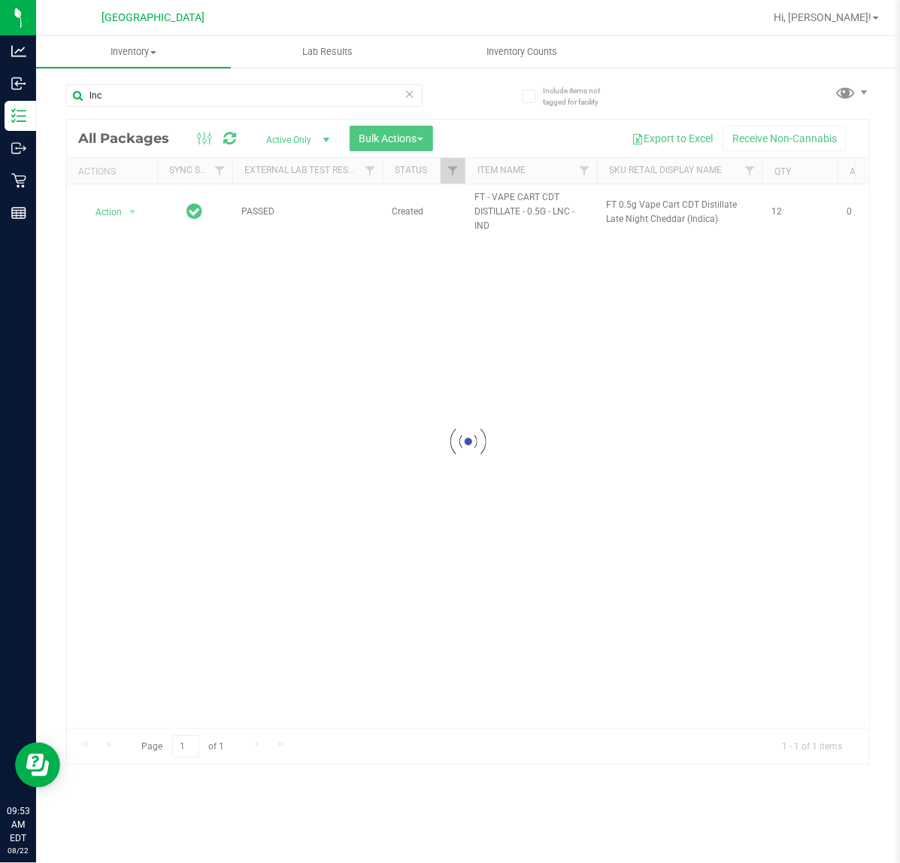
click at [346, 405] on div "Loading... Action Action Edit attributes Global inventory Locate package Packag…" at bounding box center [468, 456] width 802 height 544
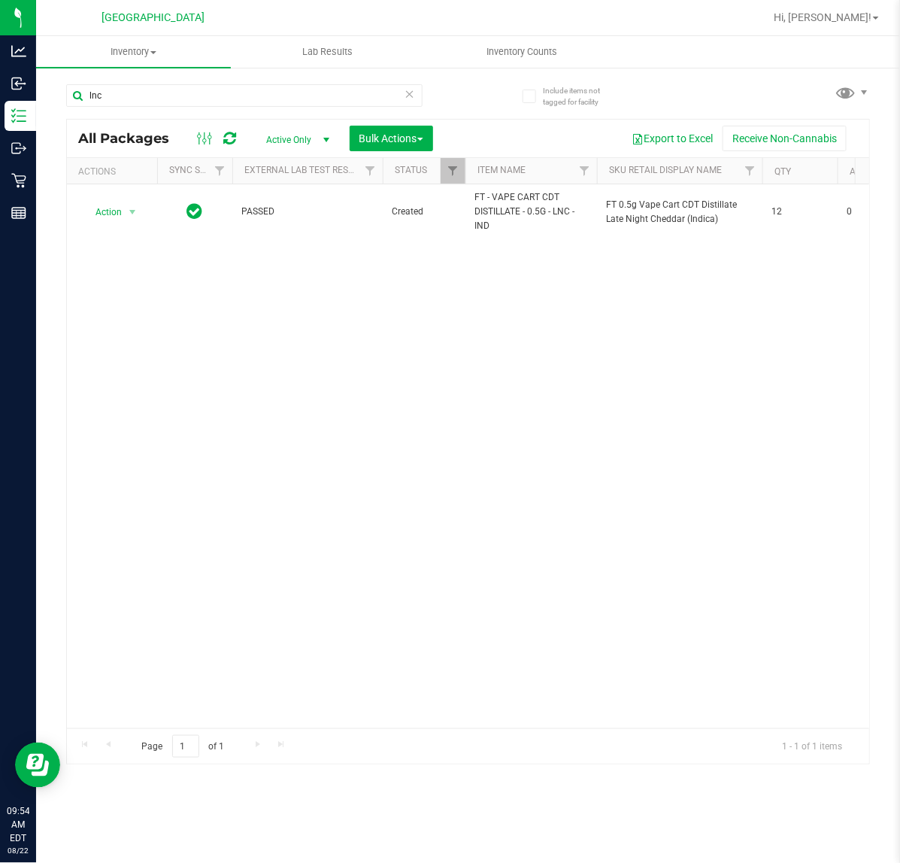
click at [427, 487] on div "Action Action Edit attributes Global inventory Locate package Package audit log…" at bounding box center [468, 456] width 802 height 544
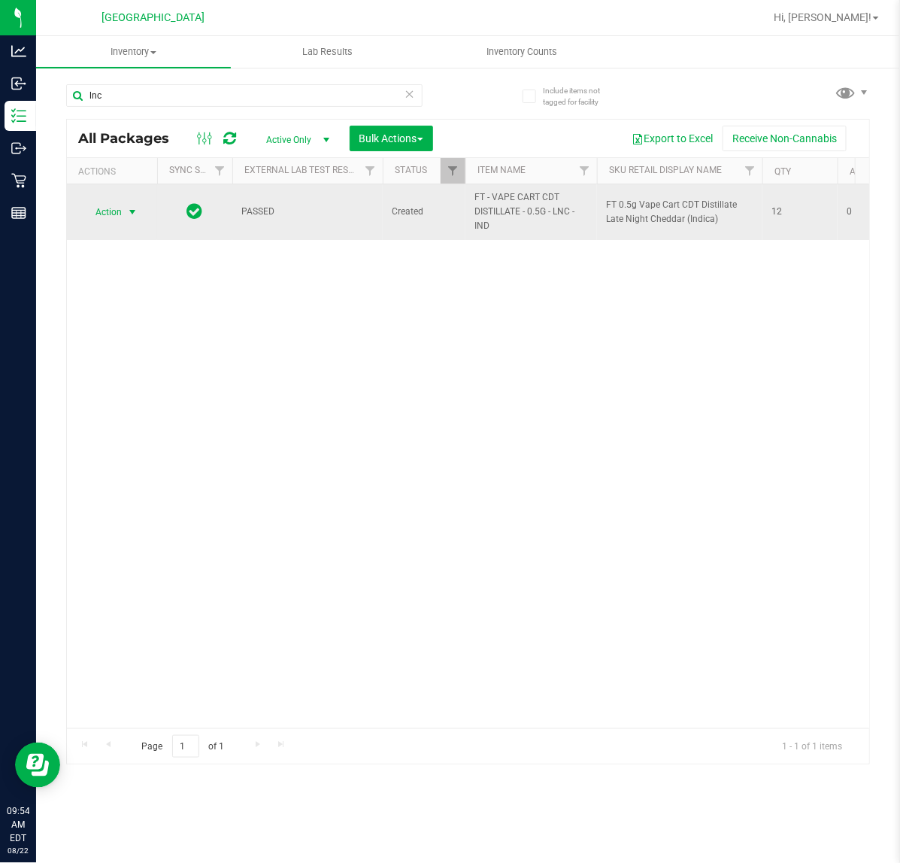
click at [110, 215] on span "Action" at bounding box center [102, 212] width 41 height 21
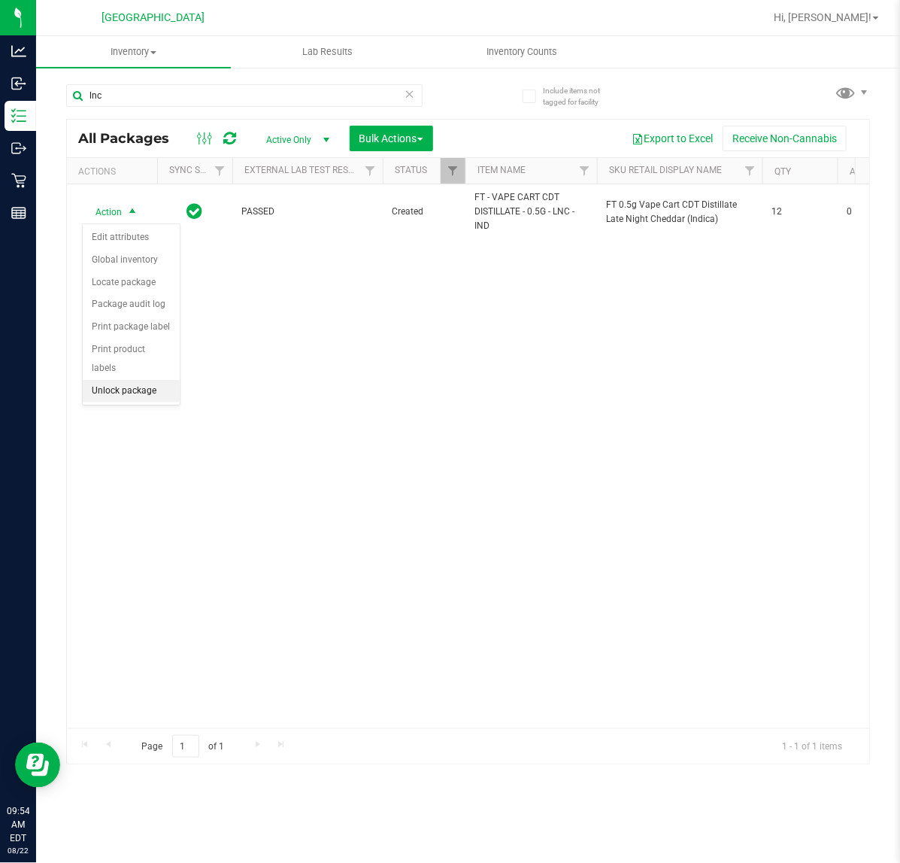
click at [150, 380] on li "Unlock package" at bounding box center [131, 391] width 97 height 23
click at [372, 449] on div "Action Action Adjust qty Create package Edit attributes Global inventory Locate…" at bounding box center [468, 456] width 802 height 544
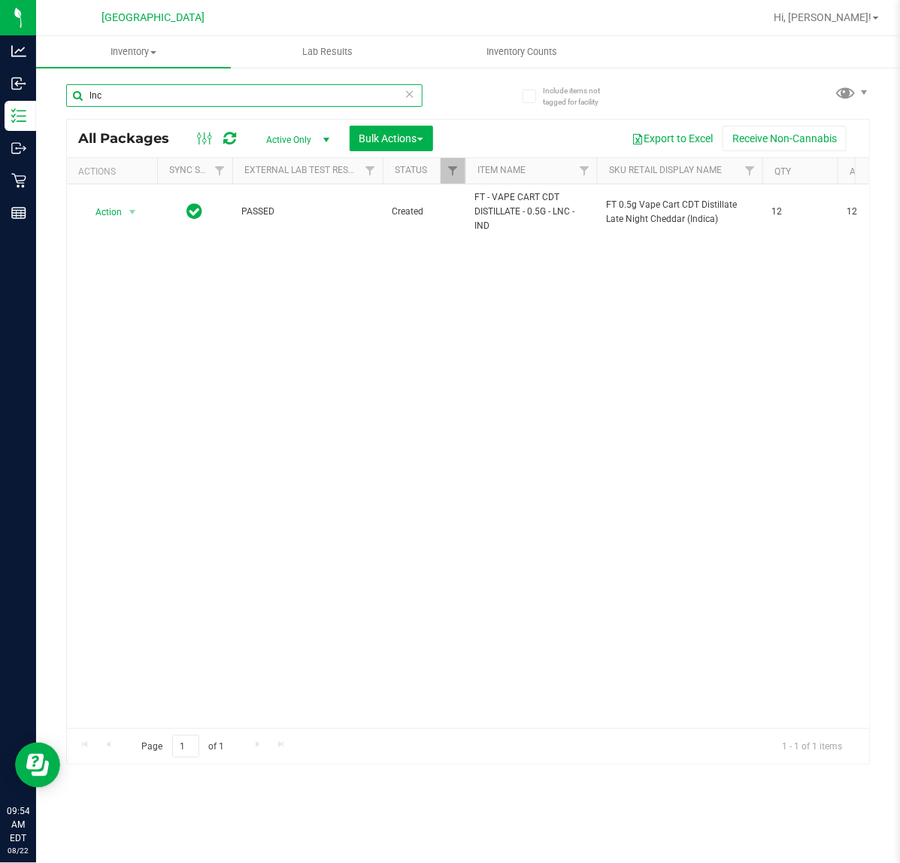
click at [174, 94] on input "lnc" at bounding box center [244, 95] width 356 height 23
click at [174, 92] on input "lnc" at bounding box center [244, 95] width 356 height 23
click at [228, 504] on div "Action Action Adjust qty Create package Edit attributes Global inventory Locate…" at bounding box center [468, 456] width 802 height 544
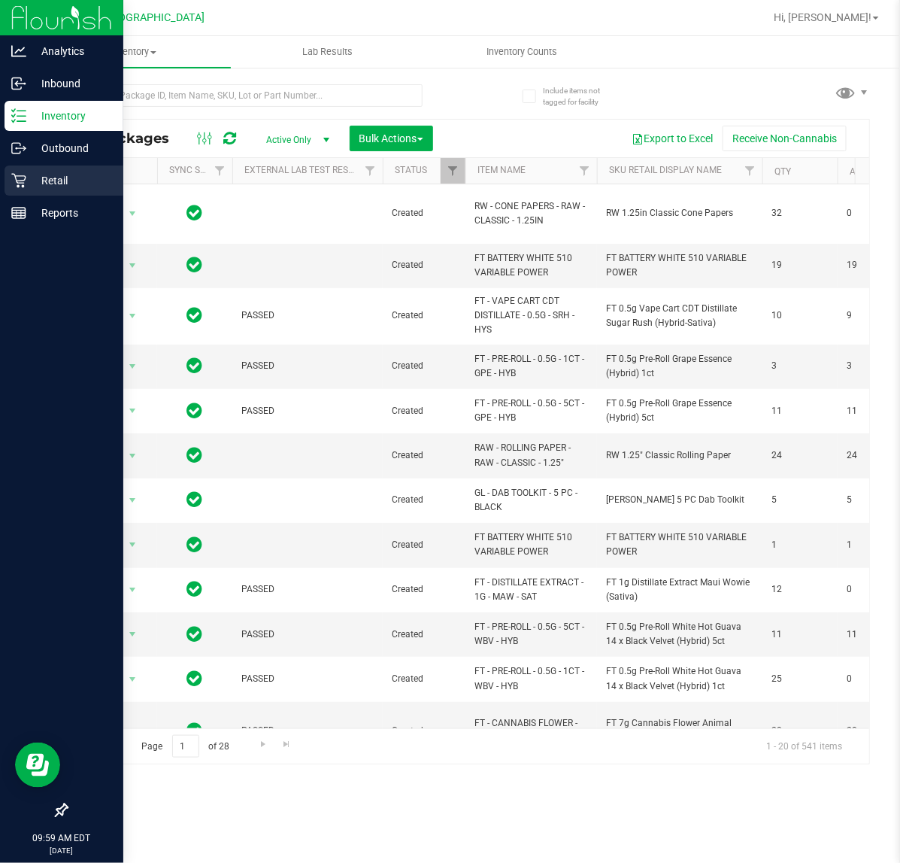
click at [28, 177] on p "Retail" at bounding box center [71, 180] width 90 height 18
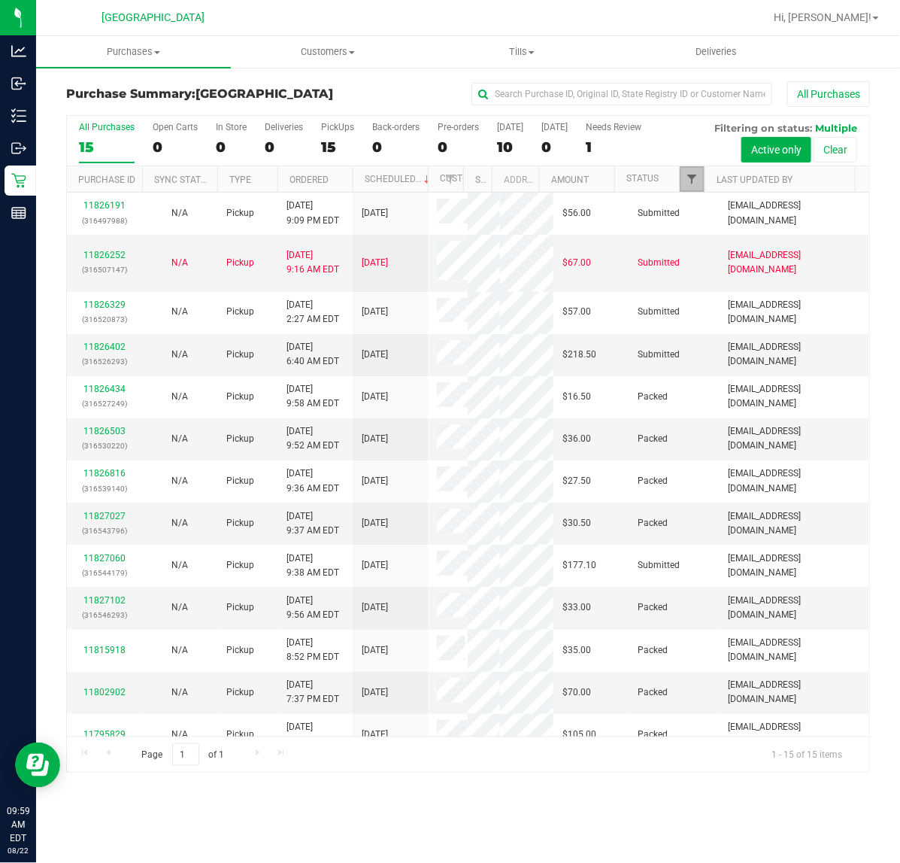
click at [696, 183] on span "Filter" at bounding box center [692, 179] width 12 height 12
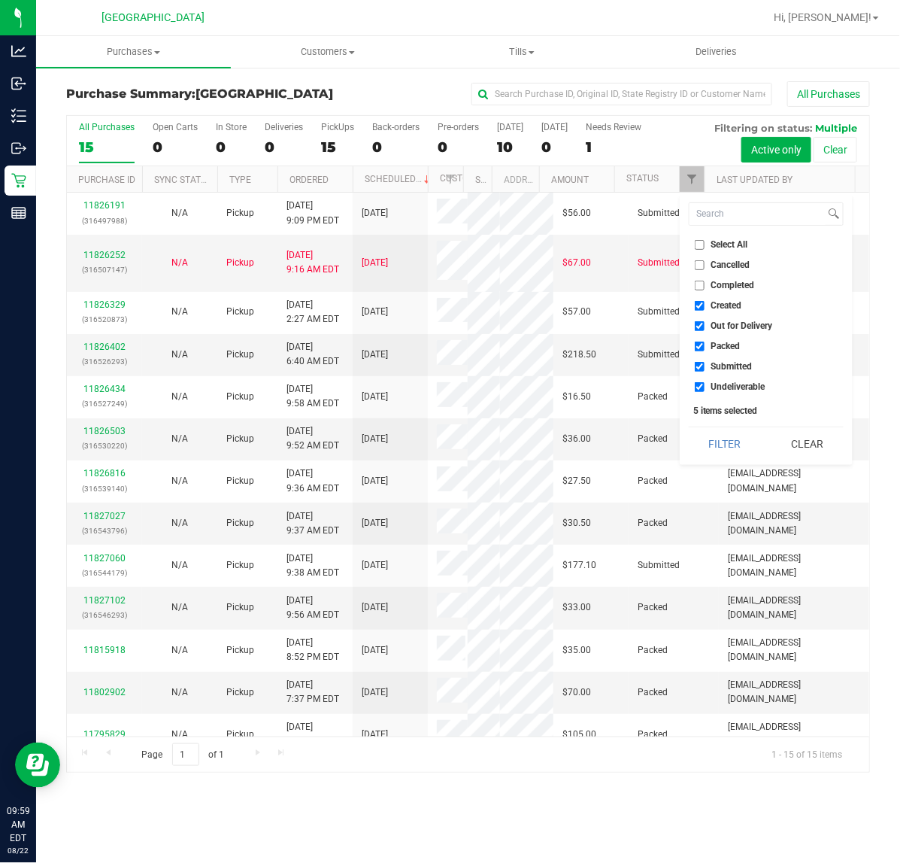
click at [709, 354] on ul "Select All Cancelled Completed Created Out for Delivery Packed Submitted Undeli…" at bounding box center [766, 316] width 155 height 158
click at [707, 344] on label "Packed" at bounding box center [718, 346] width 46 height 10
click at [705, 344] on input "Packed" at bounding box center [700, 346] width 10 height 10
checkbox input "false"
click at [727, 437] on button "Filter" at bounding box center [725, 443] width 72 height 33
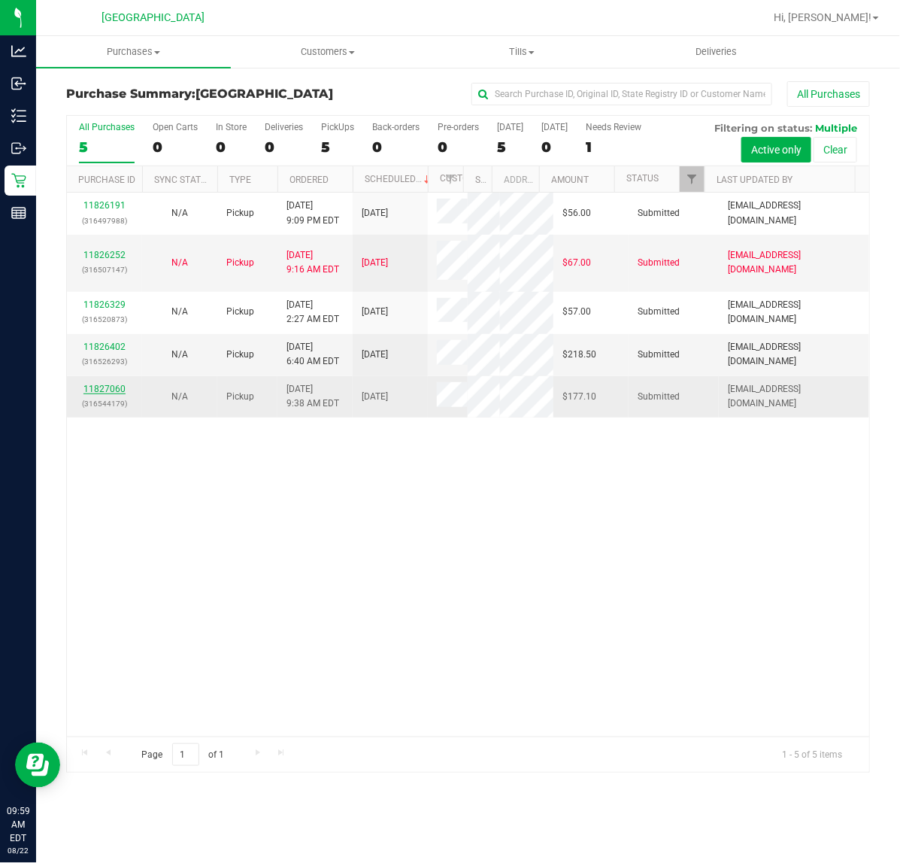
click at [99, 392] on link "11827060" at bounding box center [104, 389] width 42 height 11
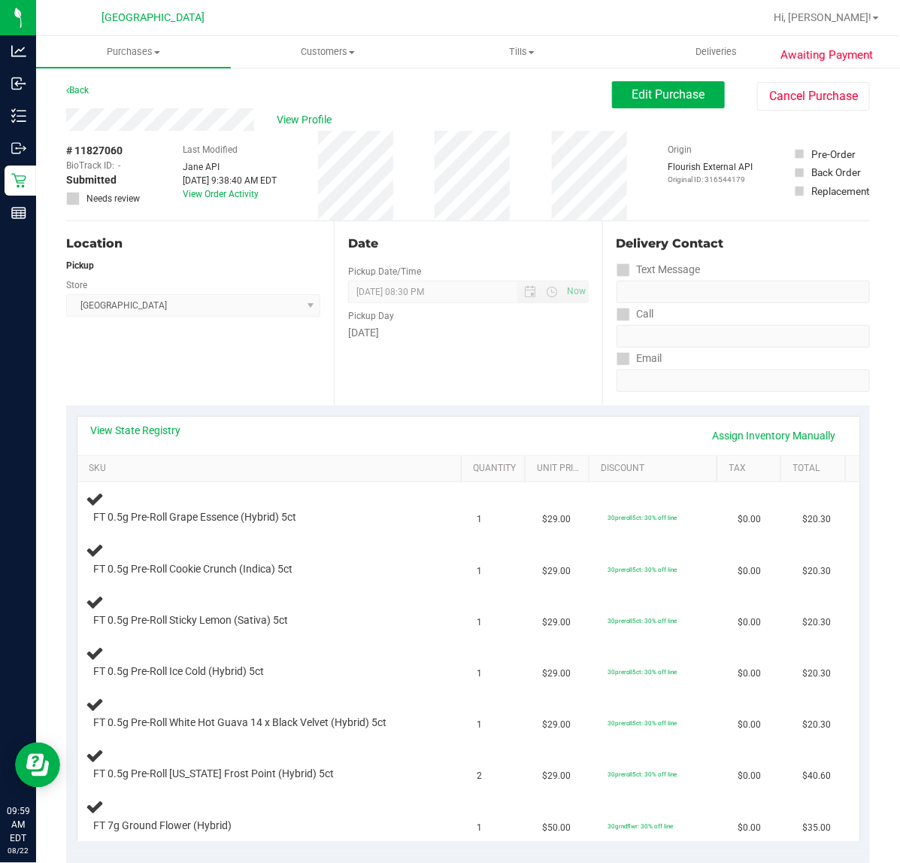
click at [355, 397] on div "Date Pickup Date/Time 08/22/2025 Now 08/22/2025 08:30 PM Now Pickup Day Friday" at bounding box center [468, 313] width 268 height 184
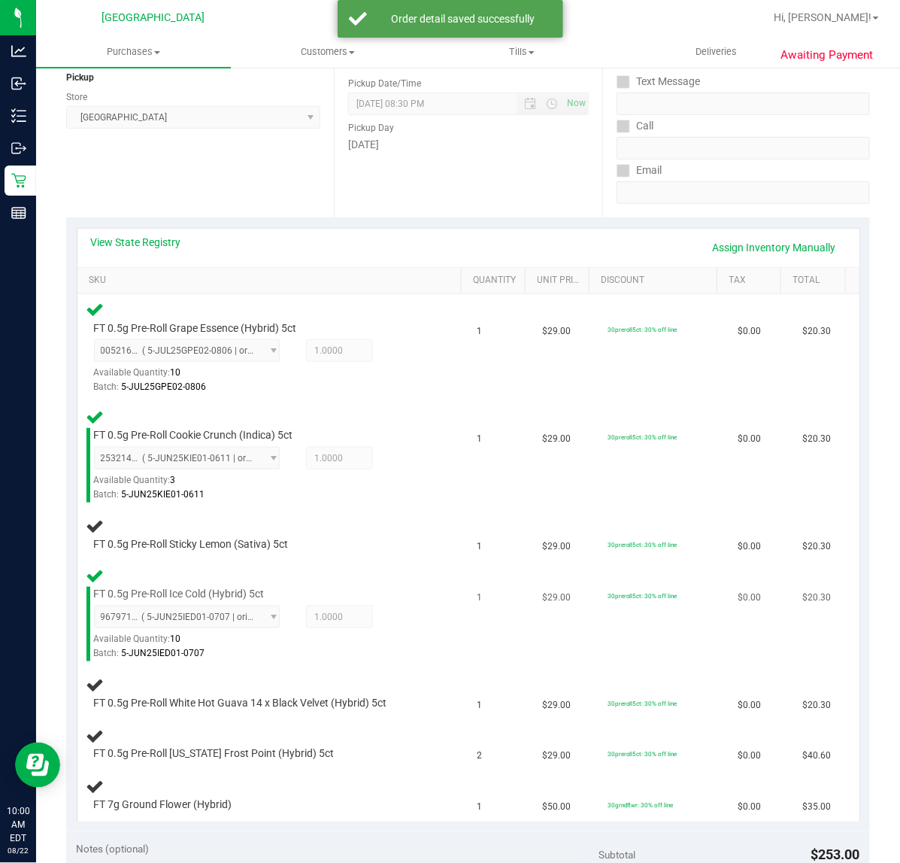
scroll to position [282, 0]
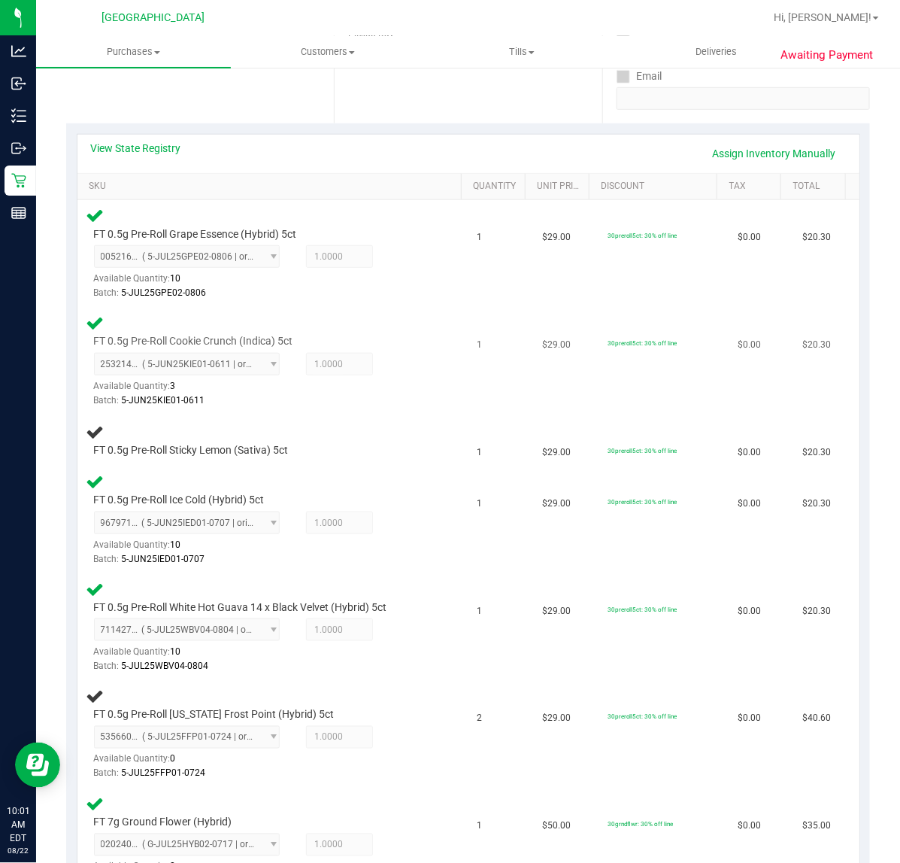
click at [391, 399] on div "Batch: 5-JUN25KIE01-0611" at bounding box center [261, 400] width 335 height 14
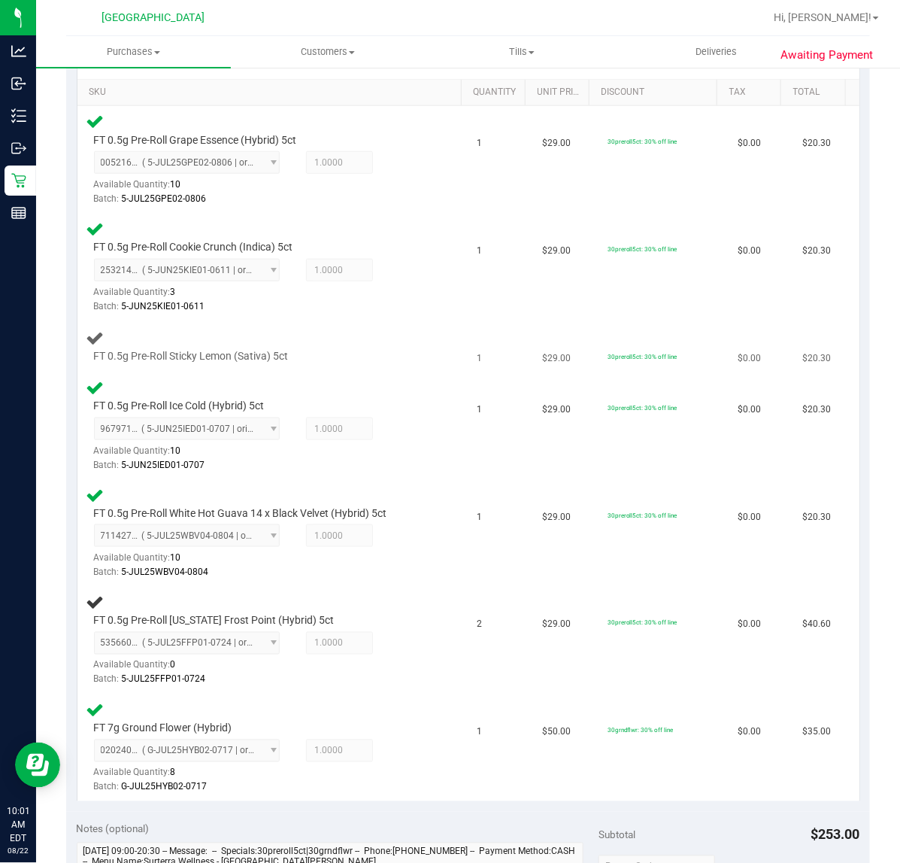
click at [418, 321] on td "FT 0.5g Pre-Roll Sticky Lemon (Sativa) 5ct" at bounding box center [272, 346] width 391 height 51
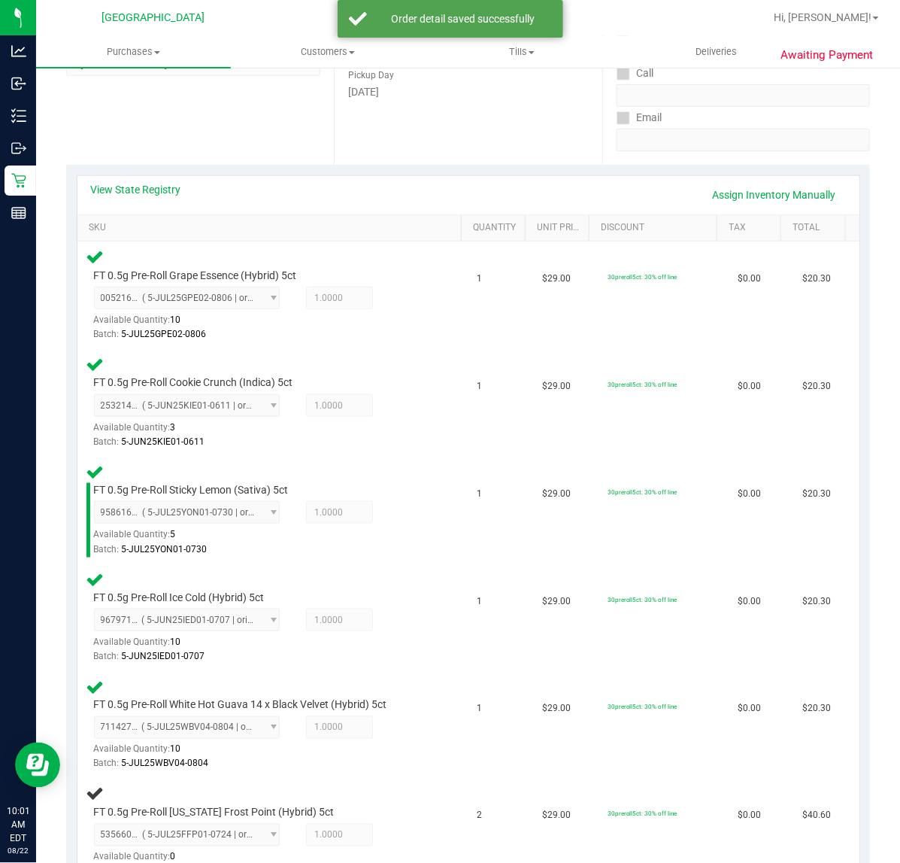
scroll to position [0, 0]
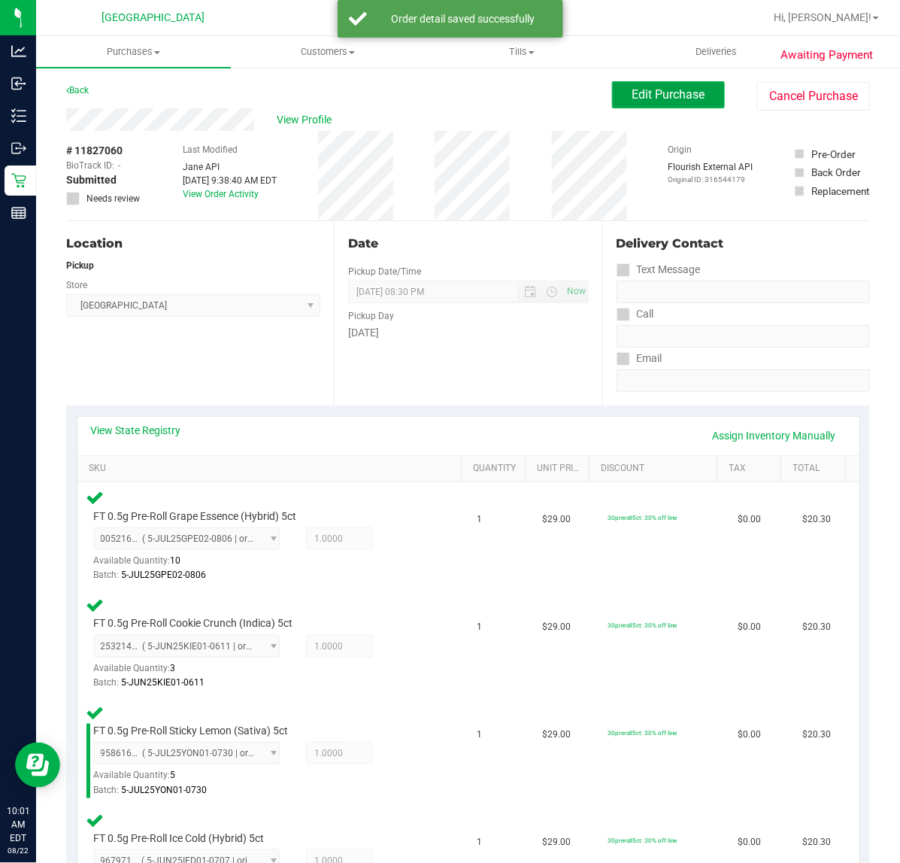
click at [635, 102] on span "Edit Purchase" at bounding box center [668, 94] width 73 height 14
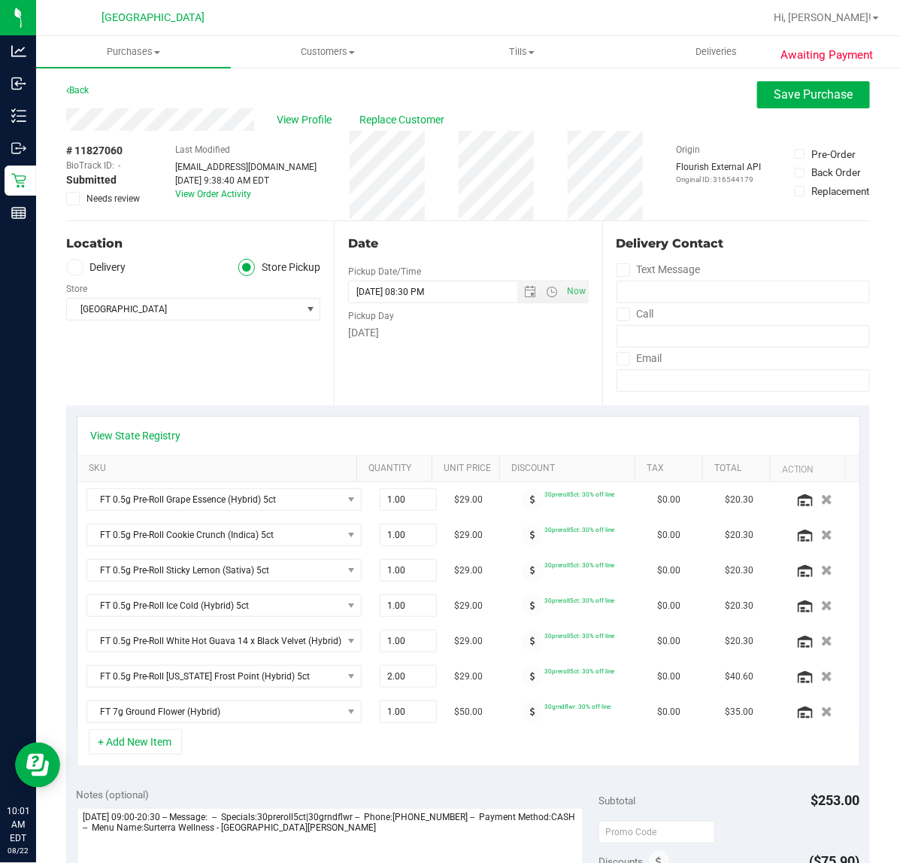
scroll to position [188, 0]
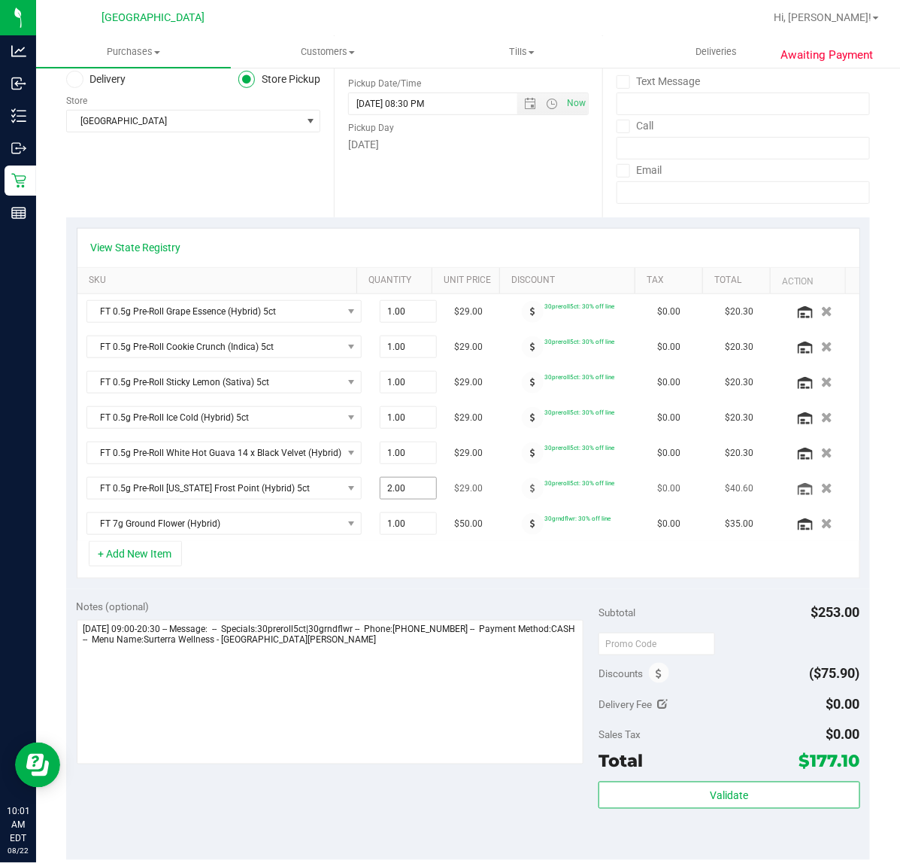
click at [390, 493] on span "2.00 2" at bounding box center [408, 488] width 57 height 23
type input "1"
type input "1.00"
click at [423, 565] on div "+ Add New Item" at bounding box center [469, 560] width 784 height 38
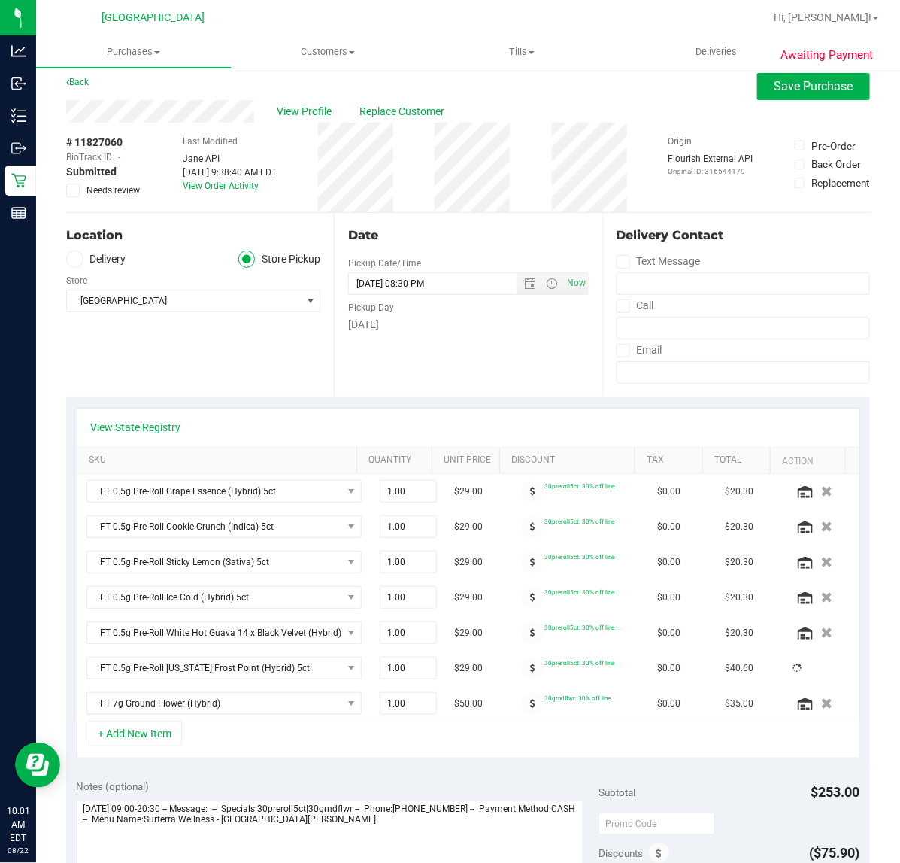
scroll to position [0, 0]
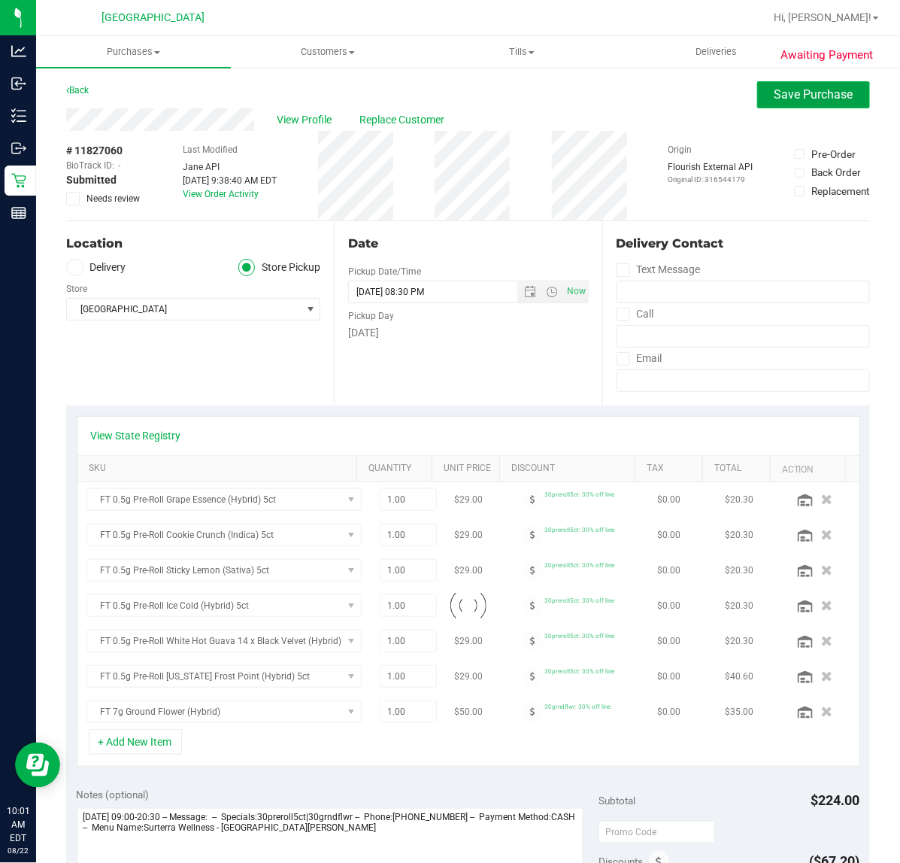
click at [775, 102] on button "Save Purchase" at bounding box center [813, 94] width 113 height 27
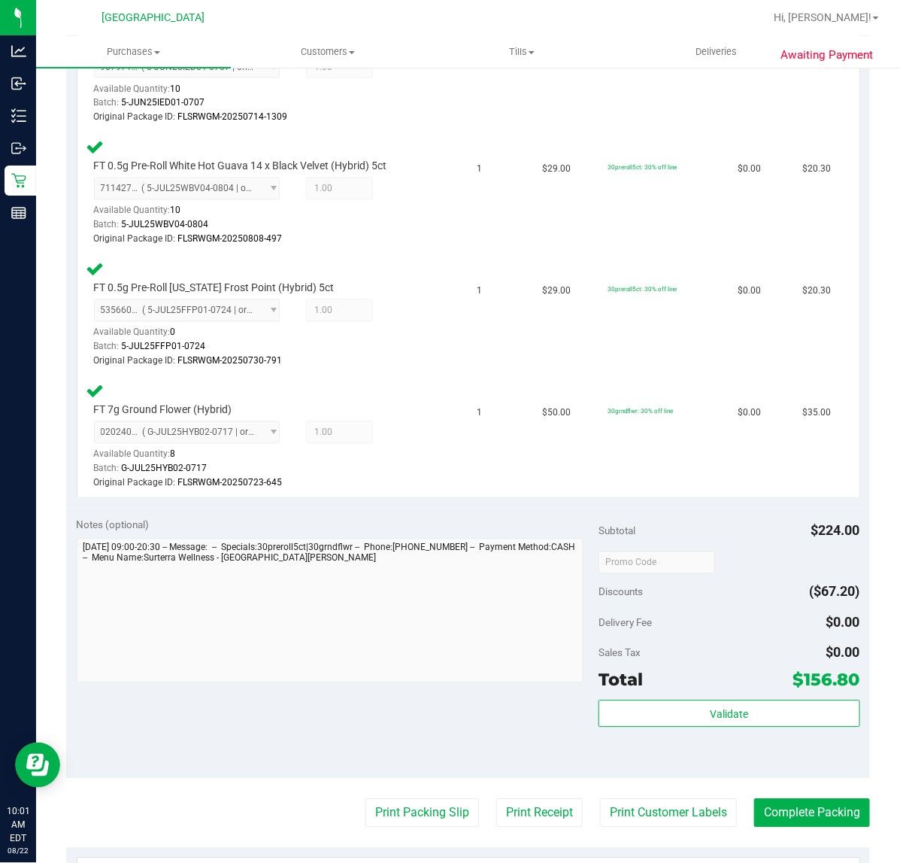
scroll to position [940, 0]
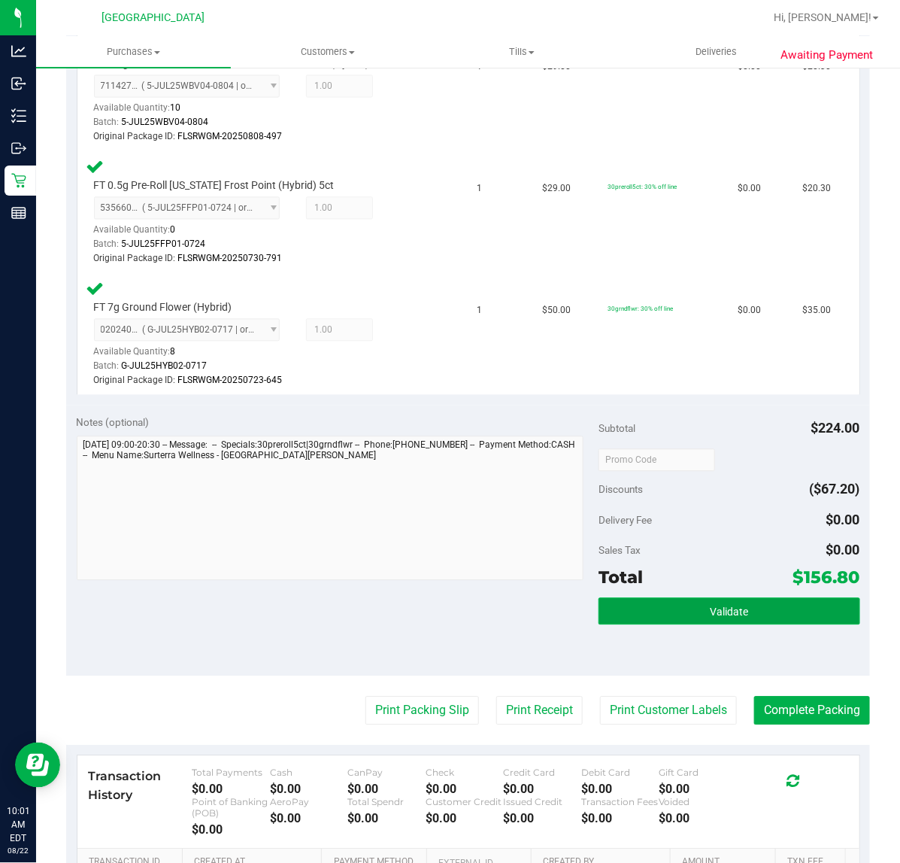
drag, startPoint x: 712, startPoint y: 607, endPoint x: 704, endPoint y: 607, distance: 8.3
click at [713, 607] on span "Validate" at bounding box center [729, 611] width 38 height 12
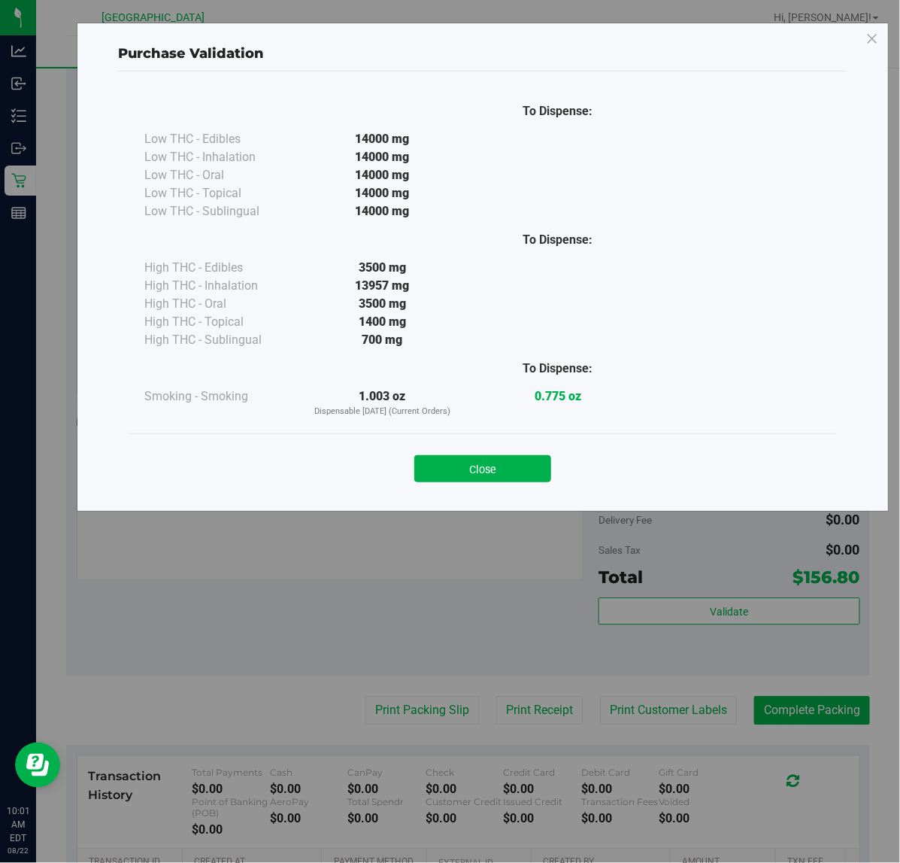
click at [489, 611] on div "Purchase Validation To Dispense: Low THC - Edibles 14000 mg" at bounding box center [455, 431] width 911 height 863
click at [508, 460] on button "Close" at bounding box center [482, 468] width 137 height 27
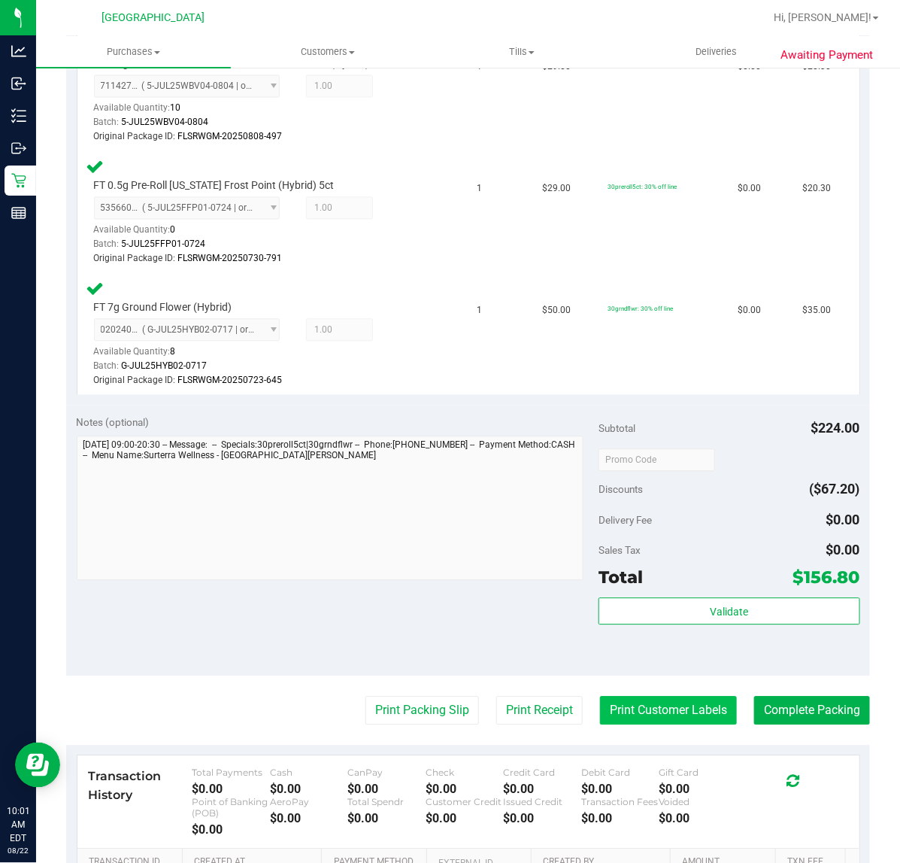
click at [643, 712] on button "Print Customer Labels" at bounding box center [668, 710] width 137 height 29
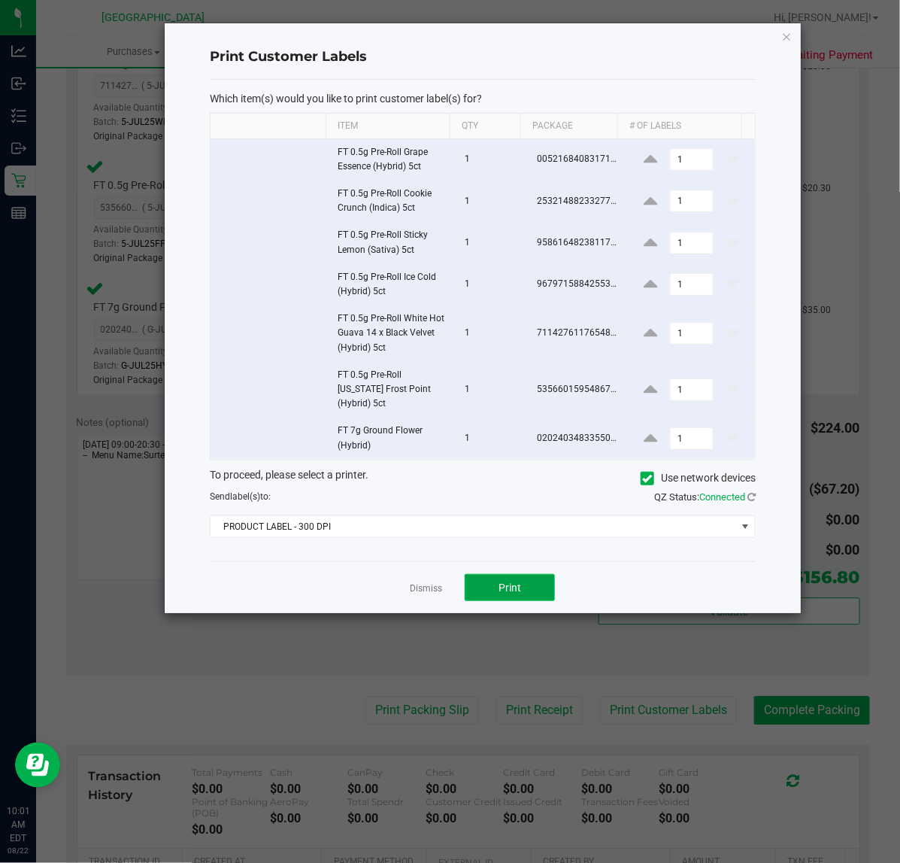
click at [521, 587] on button "Print" at bounding box center [510, 587] width 90 height 27
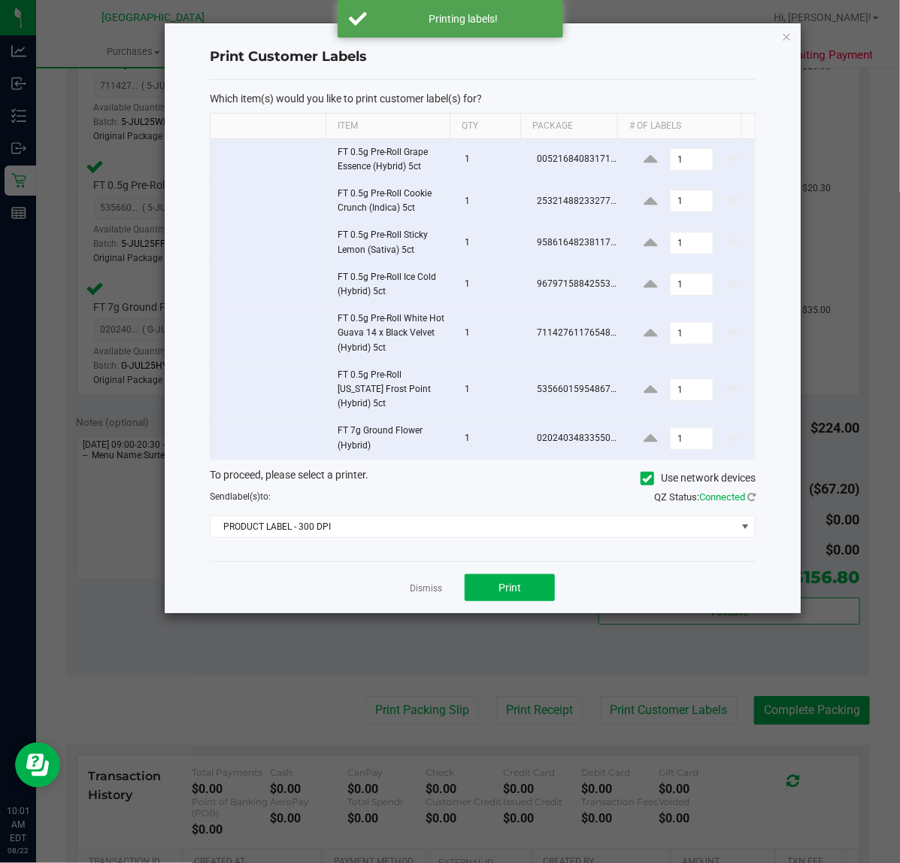
click at [481, 494] on div "To proceed, please select a printer. Use network devices Send label(s) to: QZ S…" at bounding box center [483, 502] width 546 height 71
click at [478, 516] on span "PRODUCT LABEL - 300 DPI" at bounding box center [474, 526] width 526 height 21
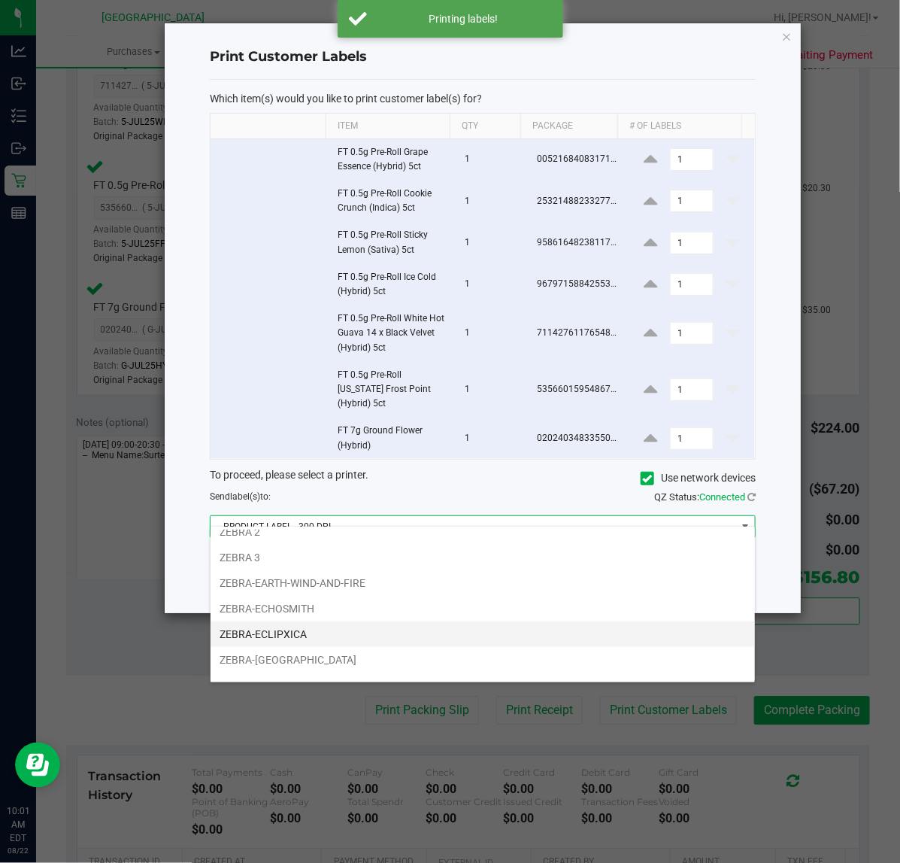
scroll to position [57, 0]
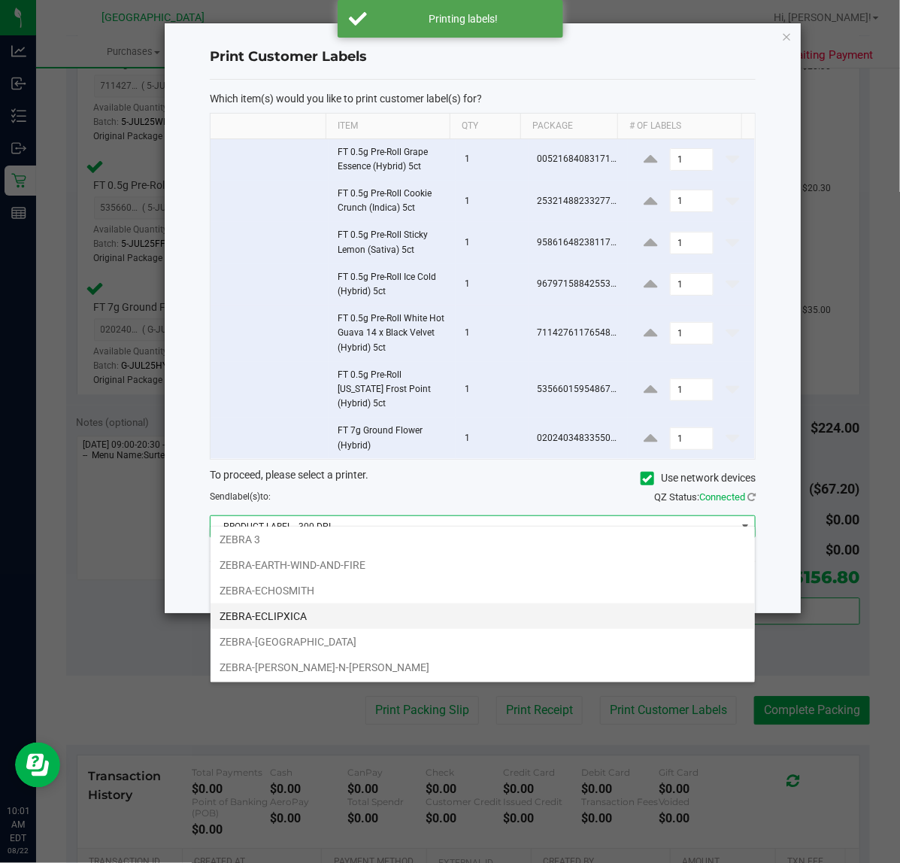
click at [338, 617] on li "ZEBRA-ECLIPXICA" at bounding box center [483, 616] width 544 height 26
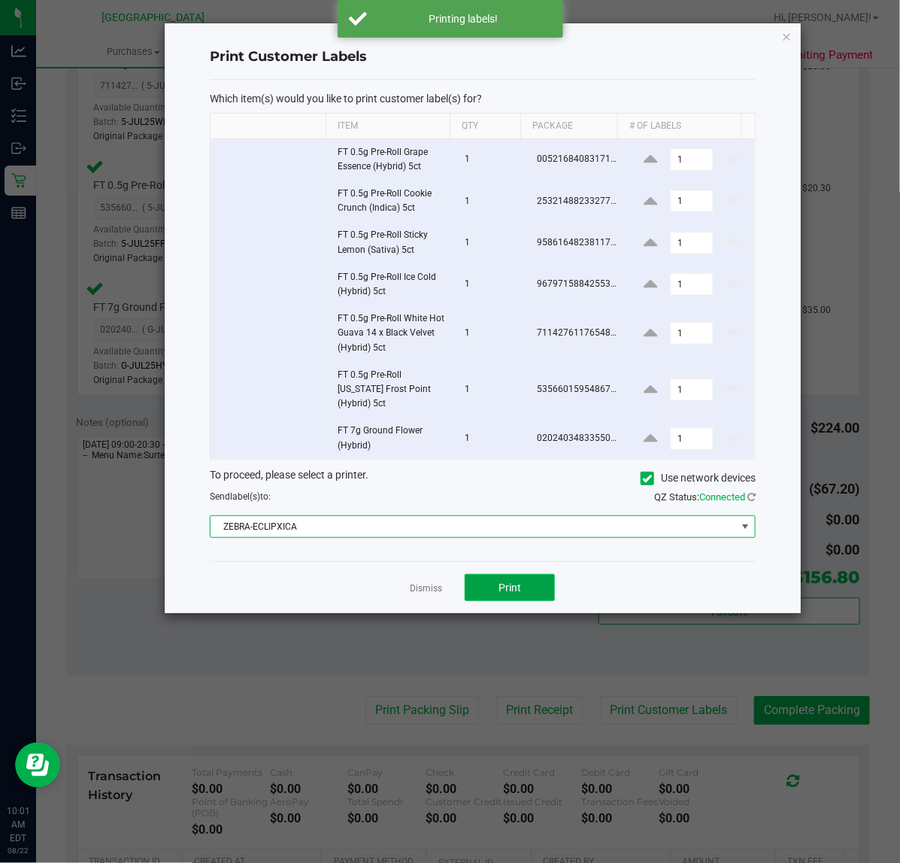
click at [493, 587] on button "Print" at bounding box center [510, 587] width 90 height 27
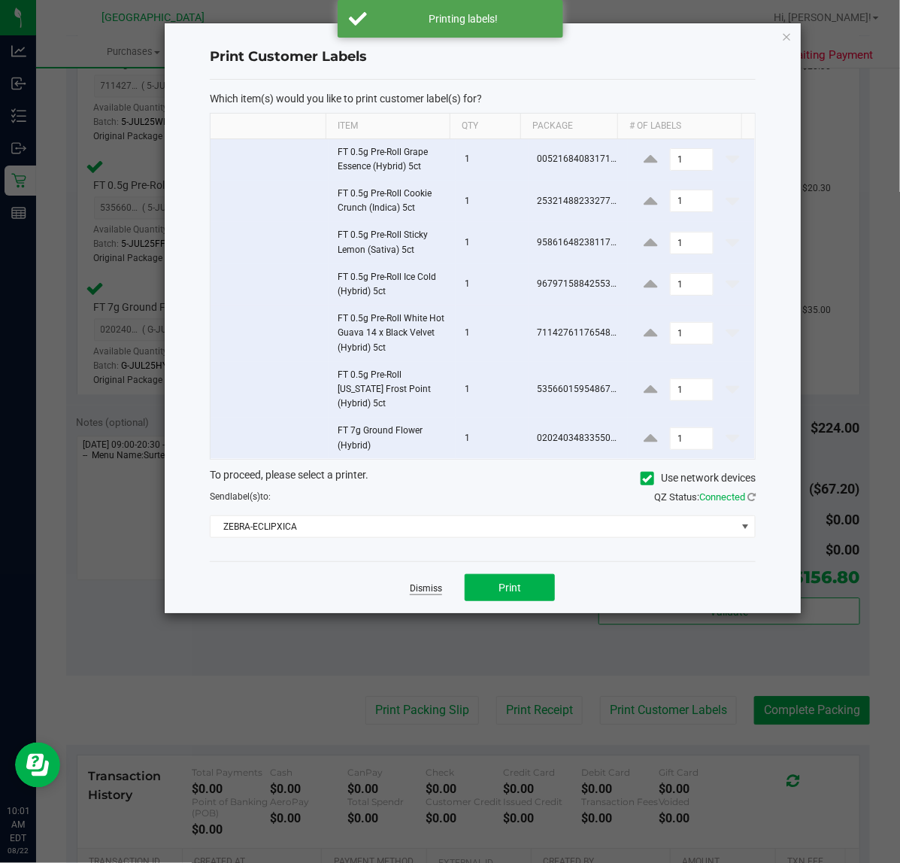
click at [429, 582] on link "Dismiss" at bounding box center [426, 588] width 32 height 13
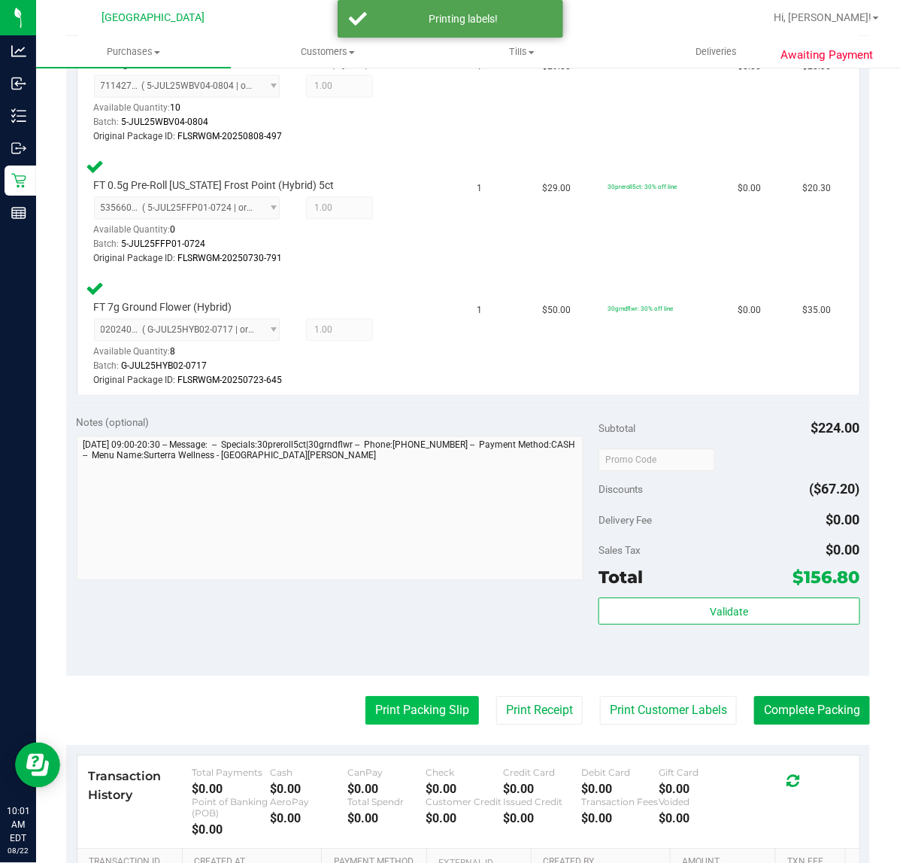
click at [422, 707] on button "Print Packing Slip" at bounding box center [422, 710] width 114 height 29
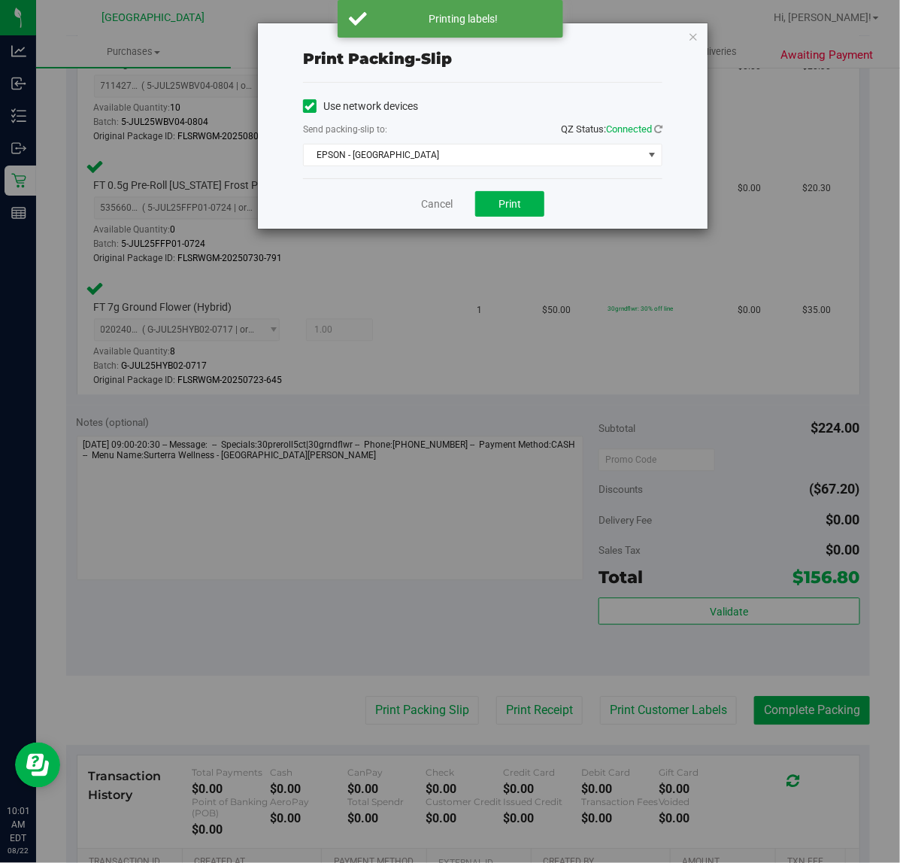
click at [417, 177] on div "Use network devices Send packing-slip to: QZ Status: Connected EPSON - EAST-TIM…" at bounding box center [482, 131] width 359 height 96
click at [420, 156] on span "EPSON - EAST-TIMOR" at bounding box center [473, 154] width 339 height 21
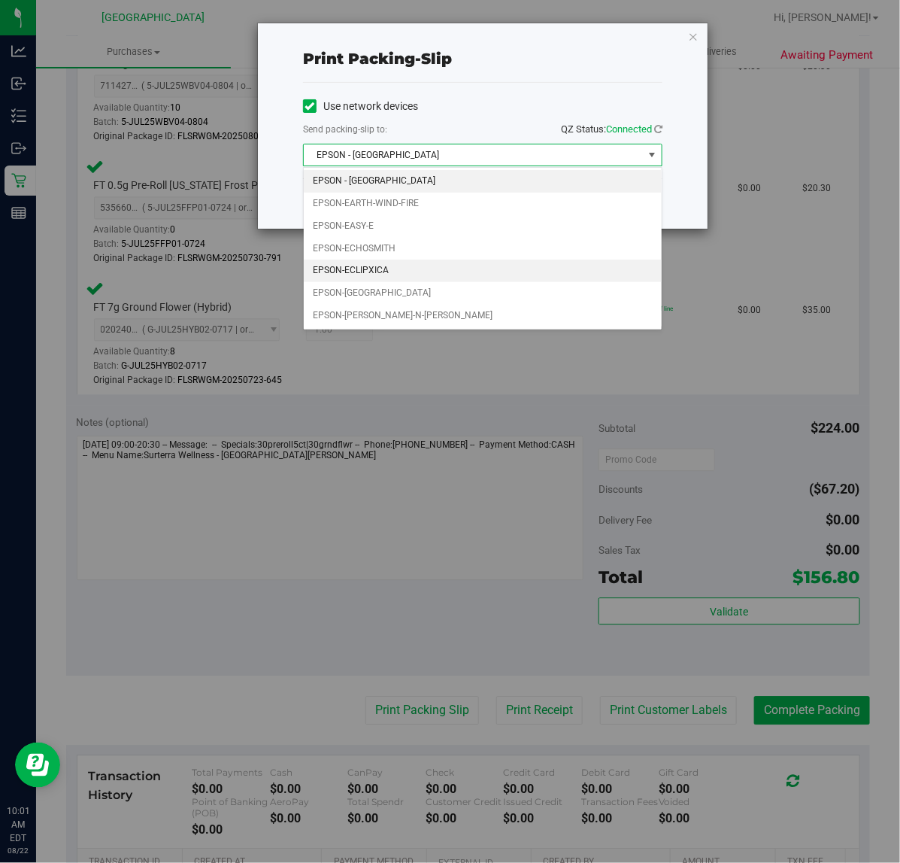
click at [405, 282] on li "EPSON-ECLIPXICA" at bounding box center [483, 270] width 358 height 23
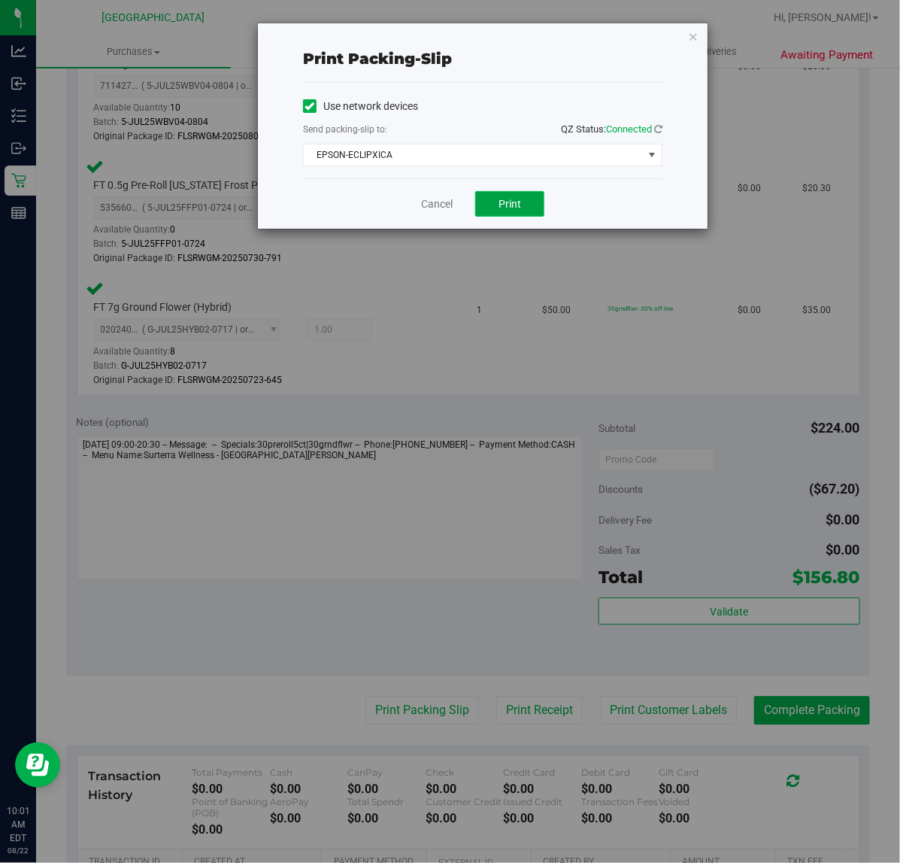
click at [501, 205] on span "Print" at bounding box center [510, 204] width 23 height 12
click at [592, 197] on div "Cancel Print" at bounding box center [482, 203] width 359 height 50
click at [436, 204] on link "Cancel" at bounding box center [437, 204] width 32 height 16
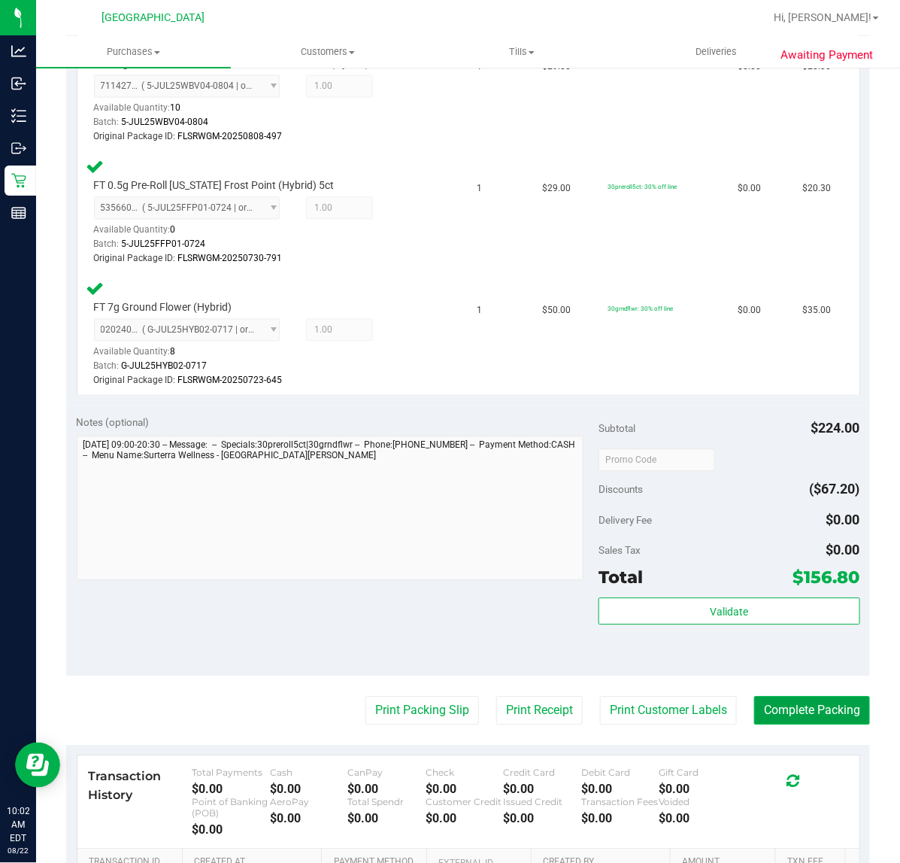
click at [798, 702] on button "Complete Packing" at bounding box center [812, 710] width 116 height 29
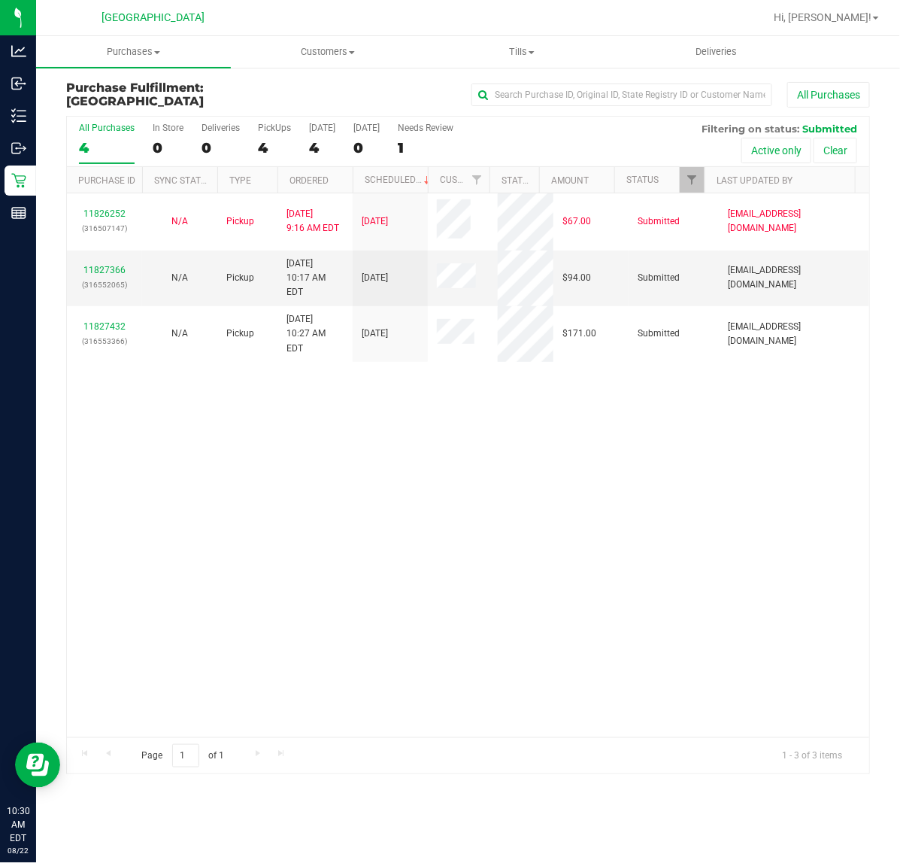
click at [332, 475] on div "11826252 (316507147) N/A Pickup 8/22/2025 9:16 AM EDT 8/22/2025 $67.00 Submitte…" at bounding box center [468, 465] width 802 height 544
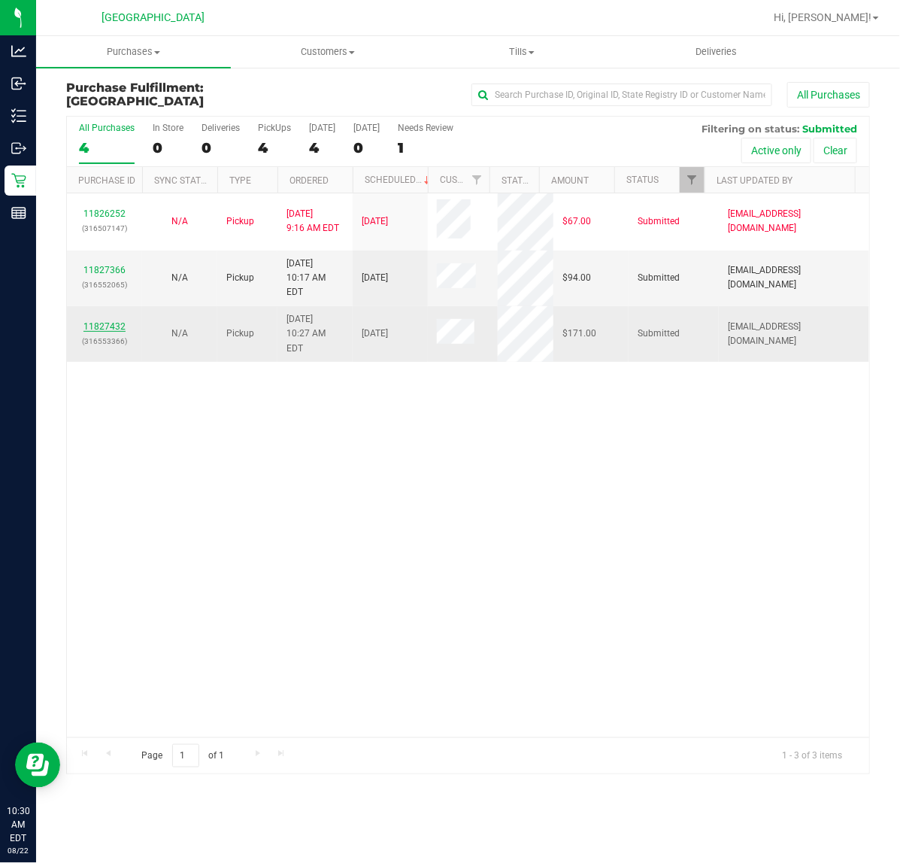
click at [96, 321] on link "11827432" at bounding box center [104, 326] width 42 height 11
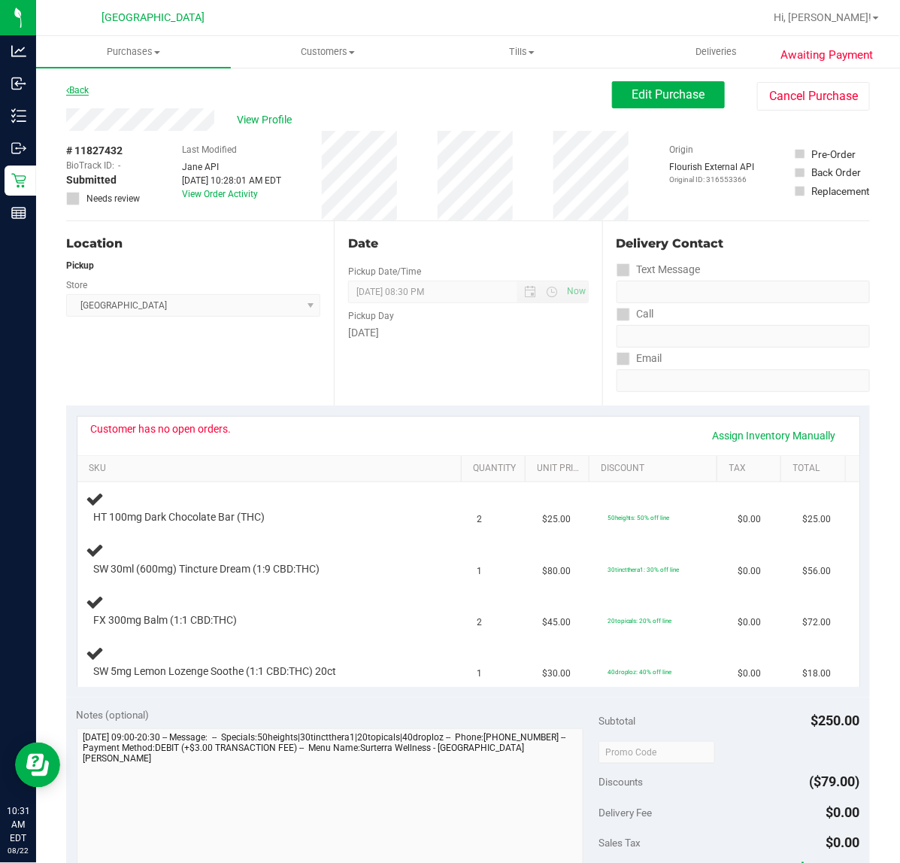
click at [83, 92] on link "Back" at bounding box center [77, 90] width 23 height 11
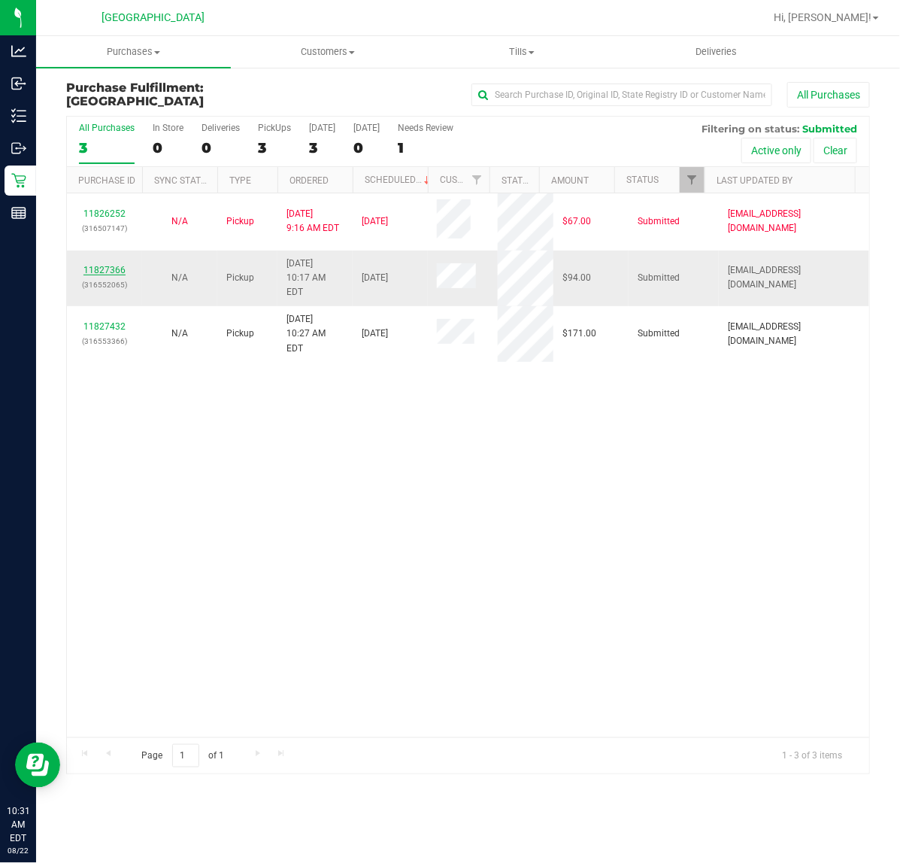
click at [107, 265] on link "11827366" at bounding box center [104, 270] width 42 height 11
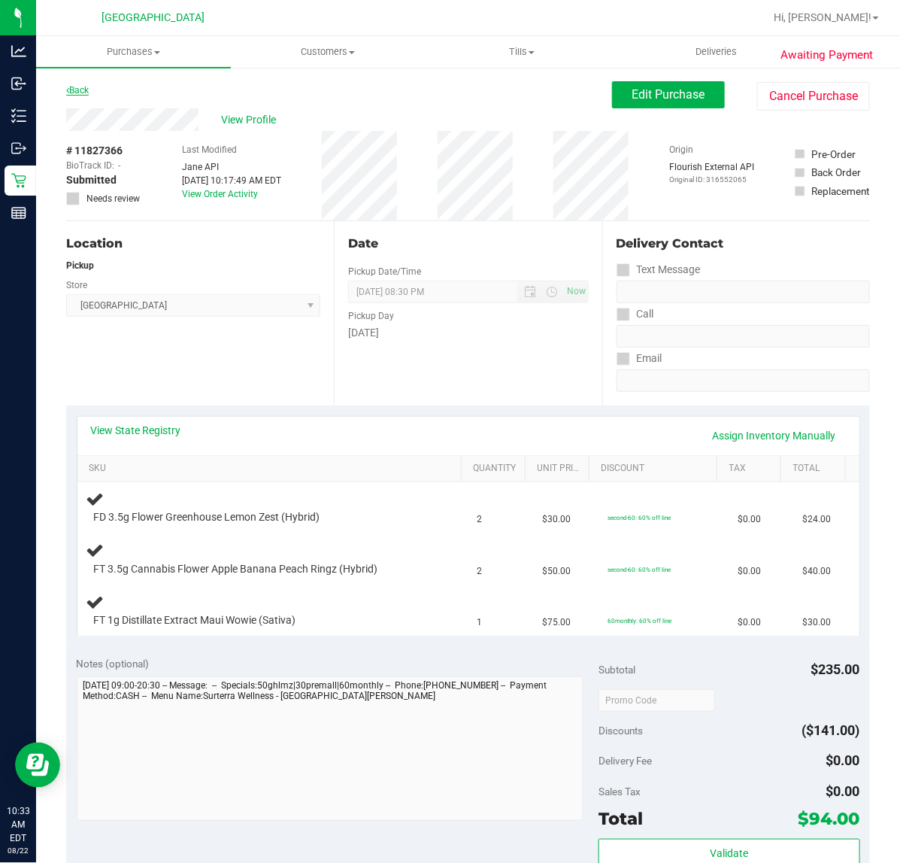
click at [77, 92] on link "Back" at bounding box center [77, 90] width 23 height 11
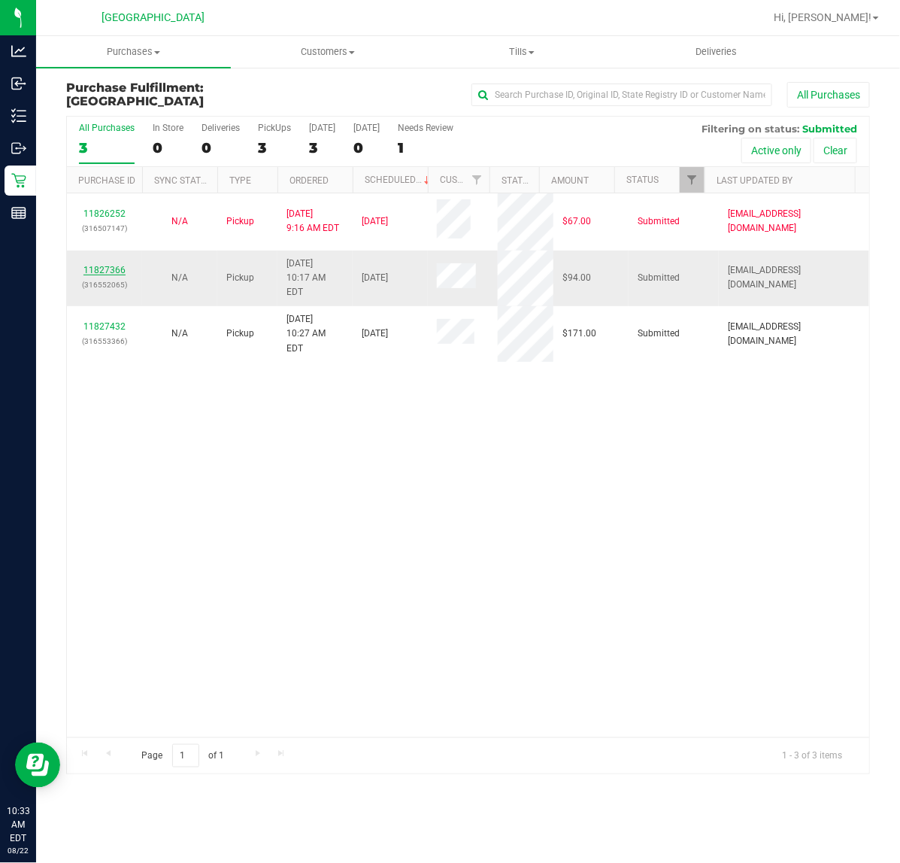
click at [121, 265] on link "11827366" at bounding box center [104, 270] width 42 height 11
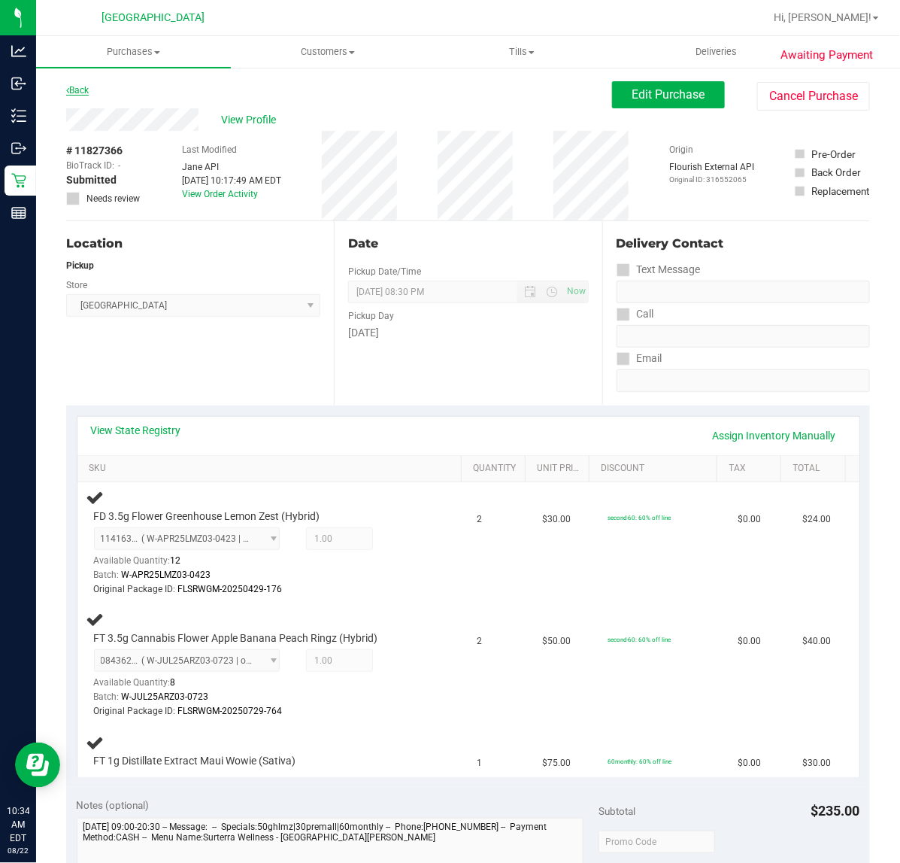
click at [77, 89] on link "Back" at bounding box center [77, 90] width 23 height 11
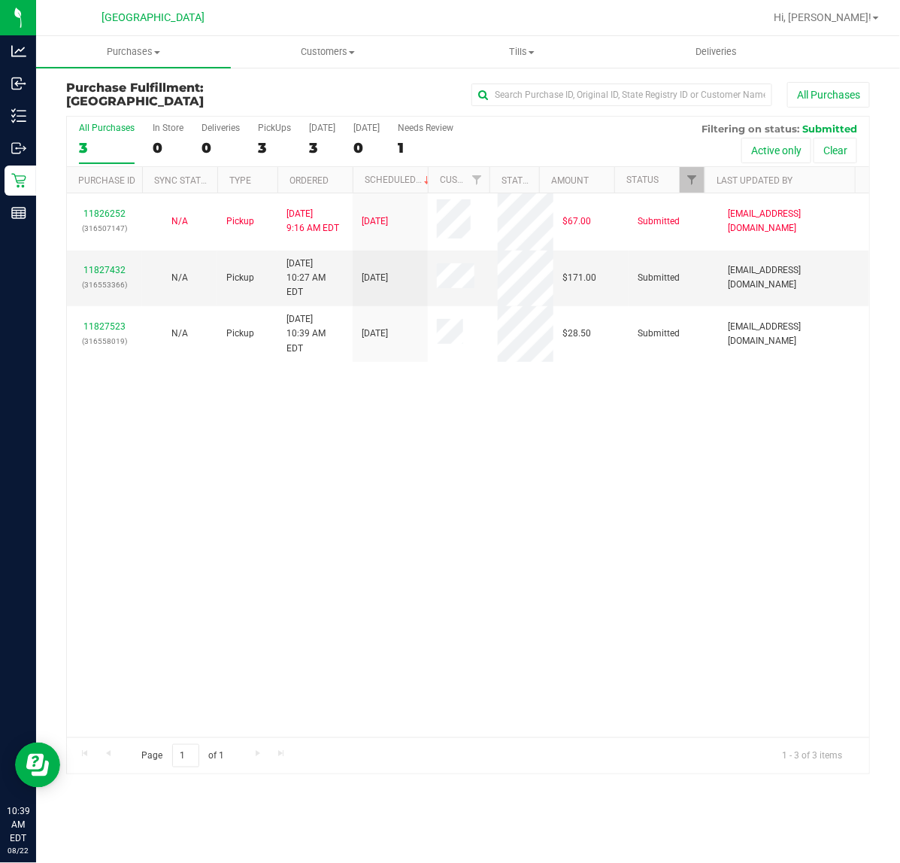
click at [504, 411] on div "11826252 (316507147) N/A Pickup 8/22/2025 9:16 AM EDT 8/22/2025 $67.00 Submitte…" at bounding box center [468, 465] width 802 height 544
drag, startPoint x: 318, startPoint y: 547, endPoint x: 60, endPoint y: 549, distance: 257.9
click at [317, 547] on div "11826252 (316507147) N/A Pickup 8/22/2025 9:16 AM EDT 8/22/2025 $67.00 Submitte…" at bounding box center [468, 465] width 802 height 544
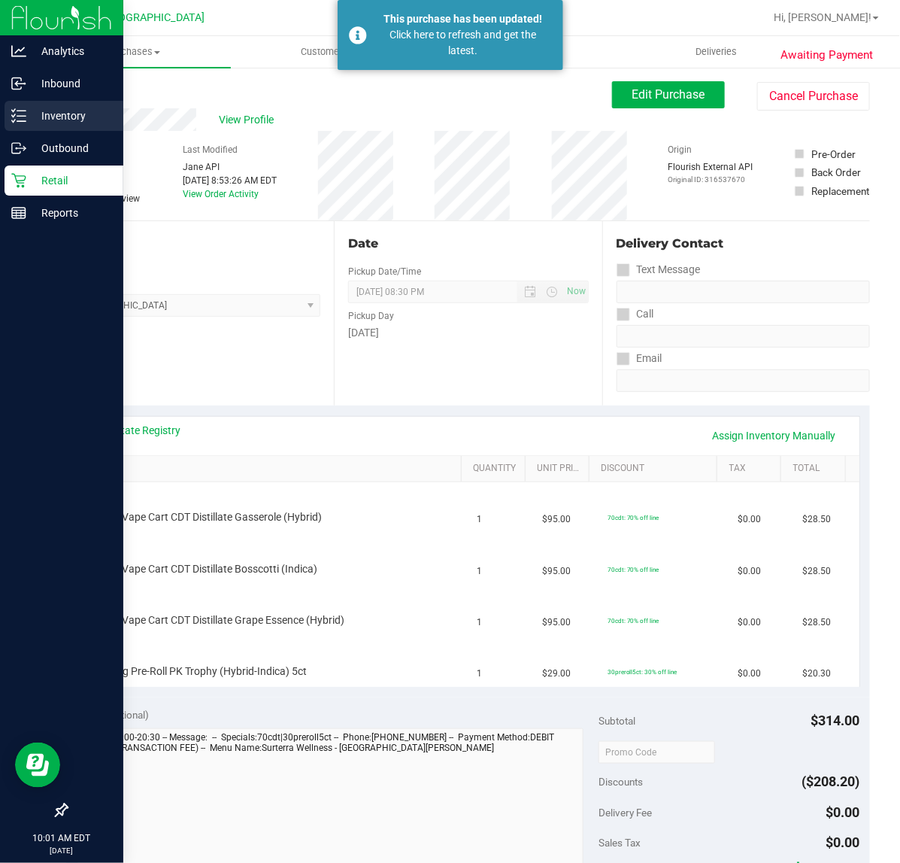
click at [42, 118] on p "Inventory" at bounding box center [71, 116] width 90 height 18
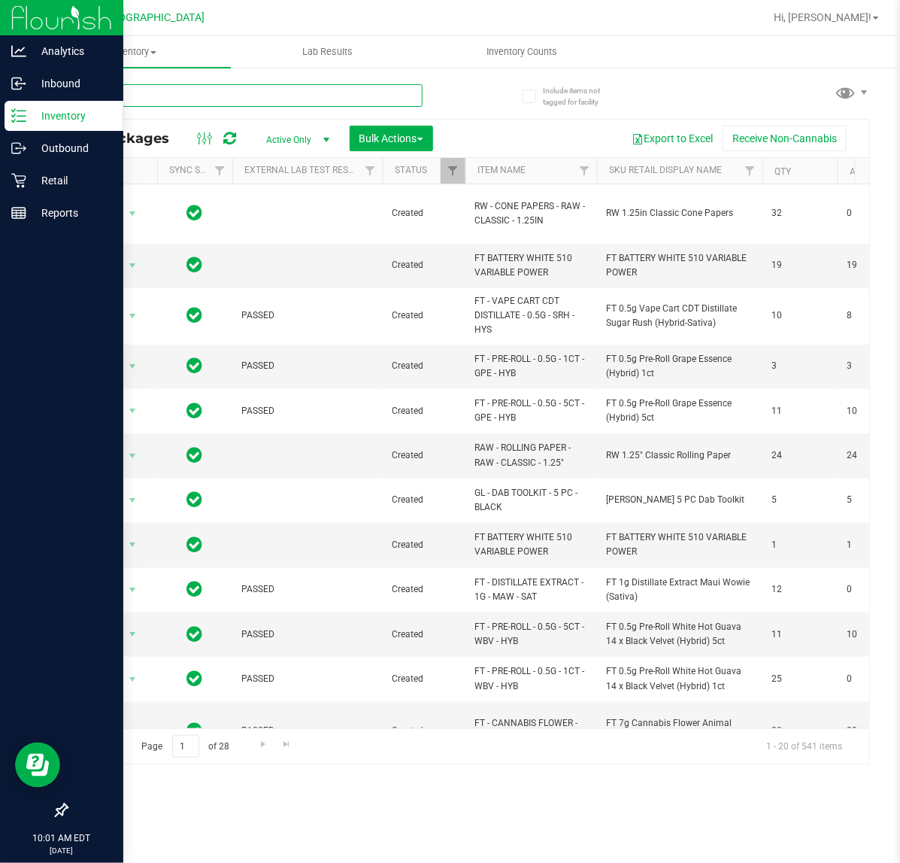
click at [232, 99] on input "text" at bounding box center [244, 95] width 356 height 23
type input "ffp"
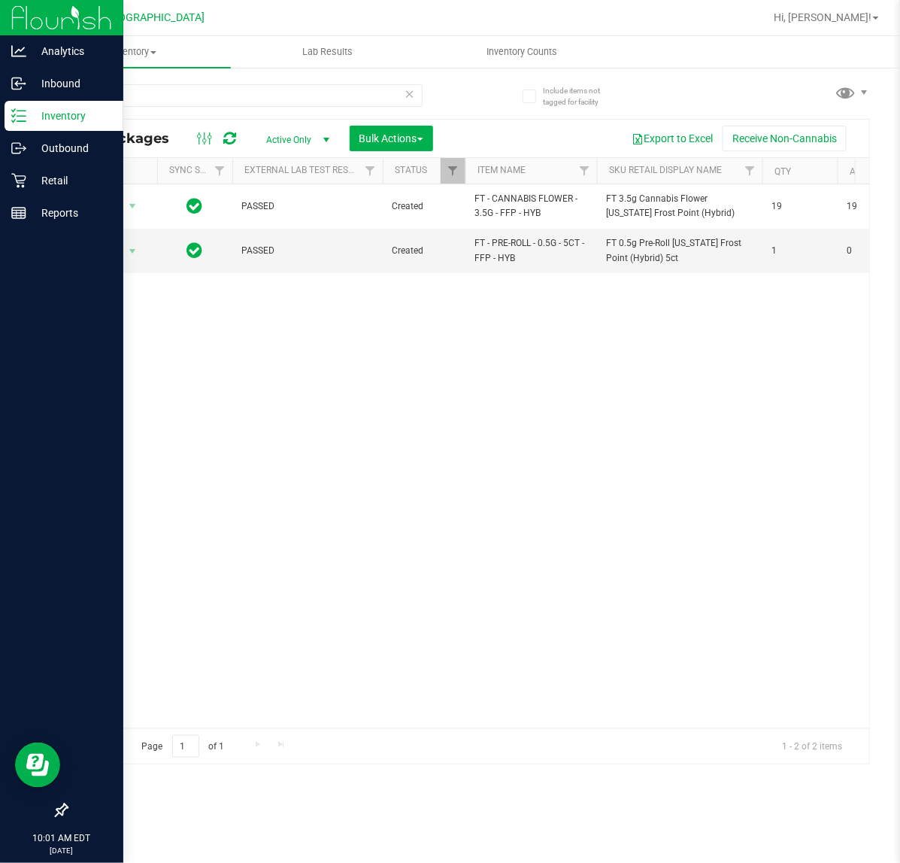
click at [438, 429] on div "Action Action Adjust qty Create package Edit attributes Global inventory Locate…" at bounding box center [468, 456] width 802 height 544
click at [305, 321] on div "Action Action Adjust qty Create package Edit attributes Global inventory Locate…" at bounding box center [468, 456] width 802 height 544
